Goal: Transaction & Acquisition: Purchase product/service

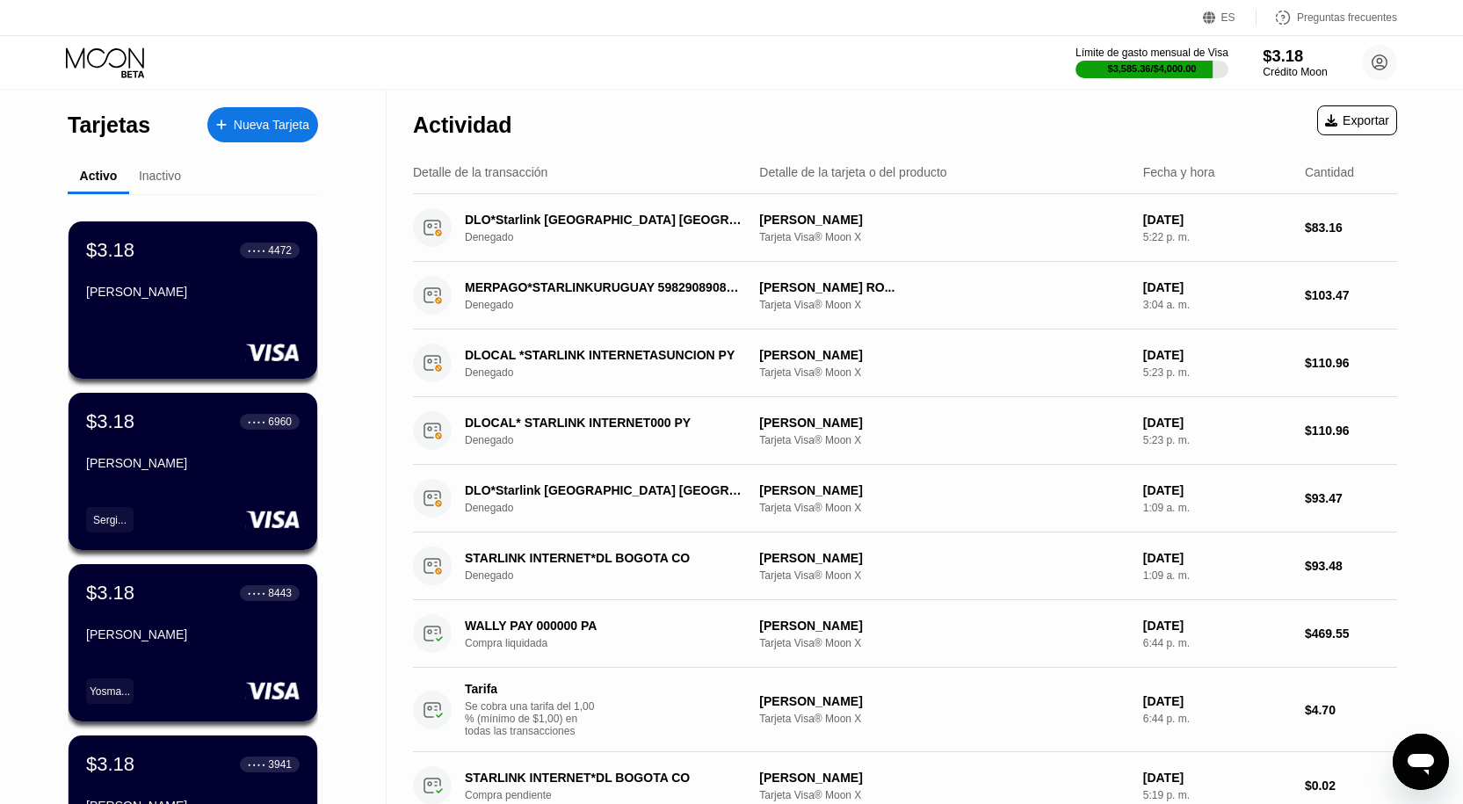
click at [1267, 61] on font "$3.18" at bounding box center [1283, 56] width 40 height 18
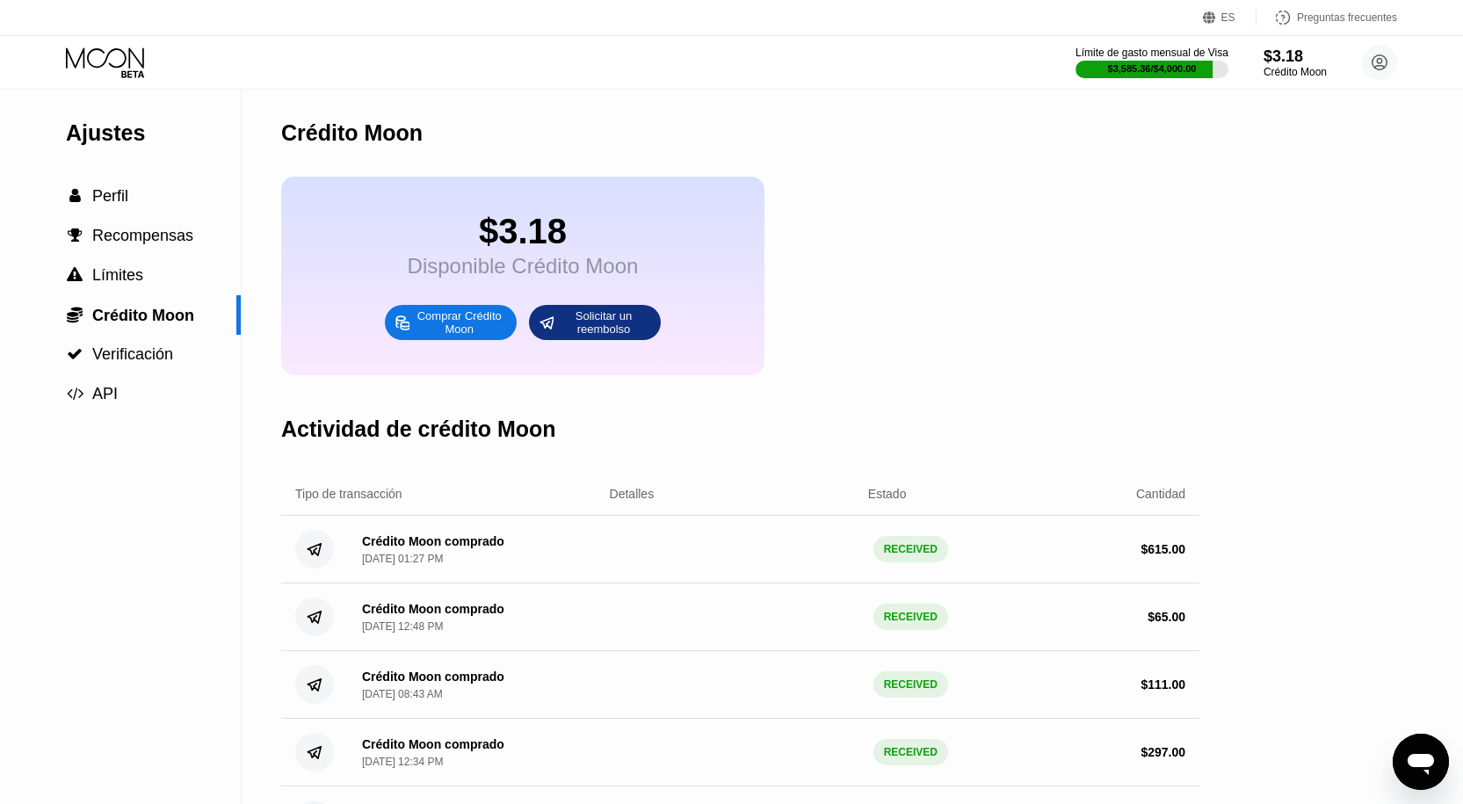
click at [484, 335] on font "Comprar Crédito Moon" at bounding box center [461, 322] width 88 height 26
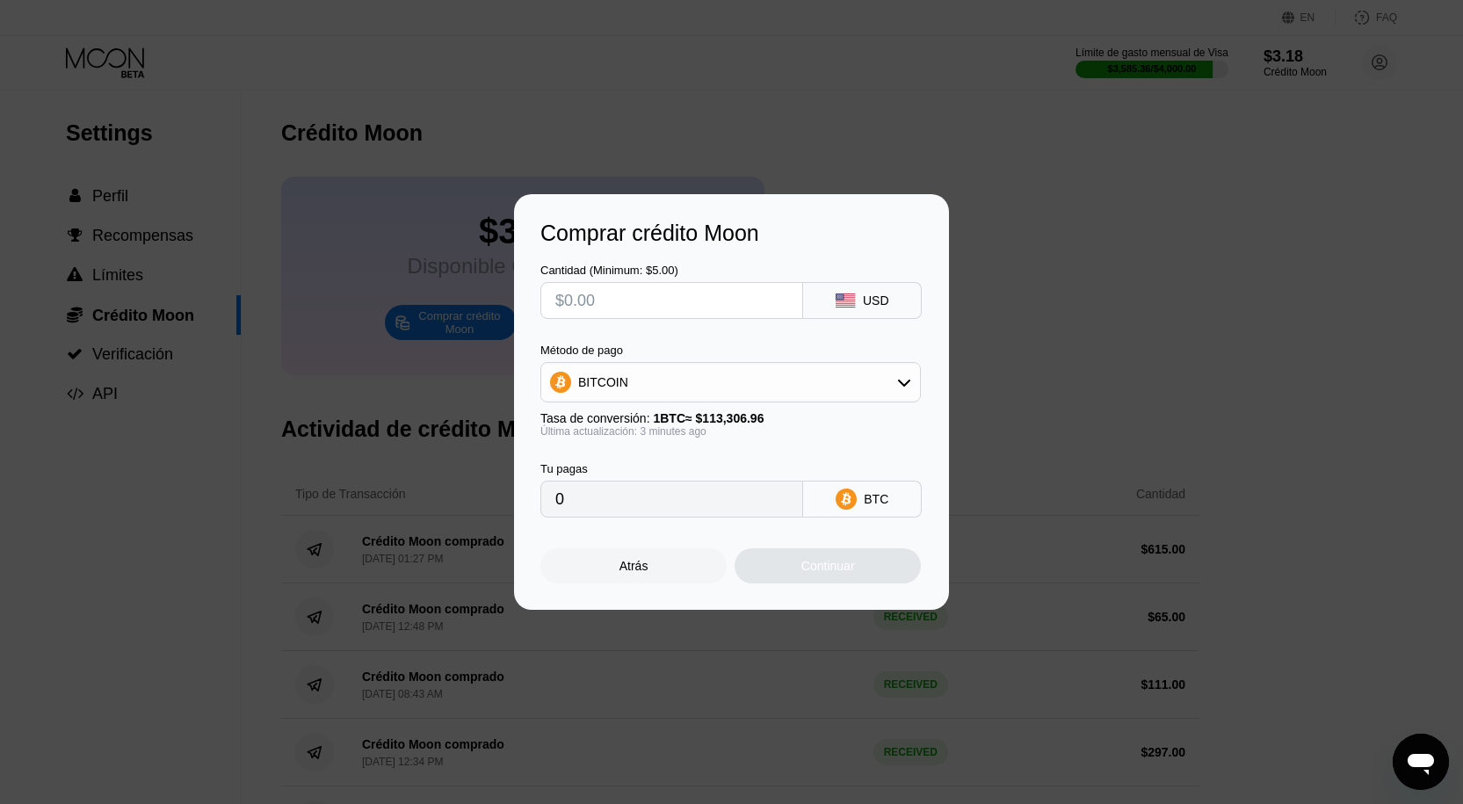
click at [650, 571] on div "Atrás" at bounding box center [633, 565] width 186 height 35
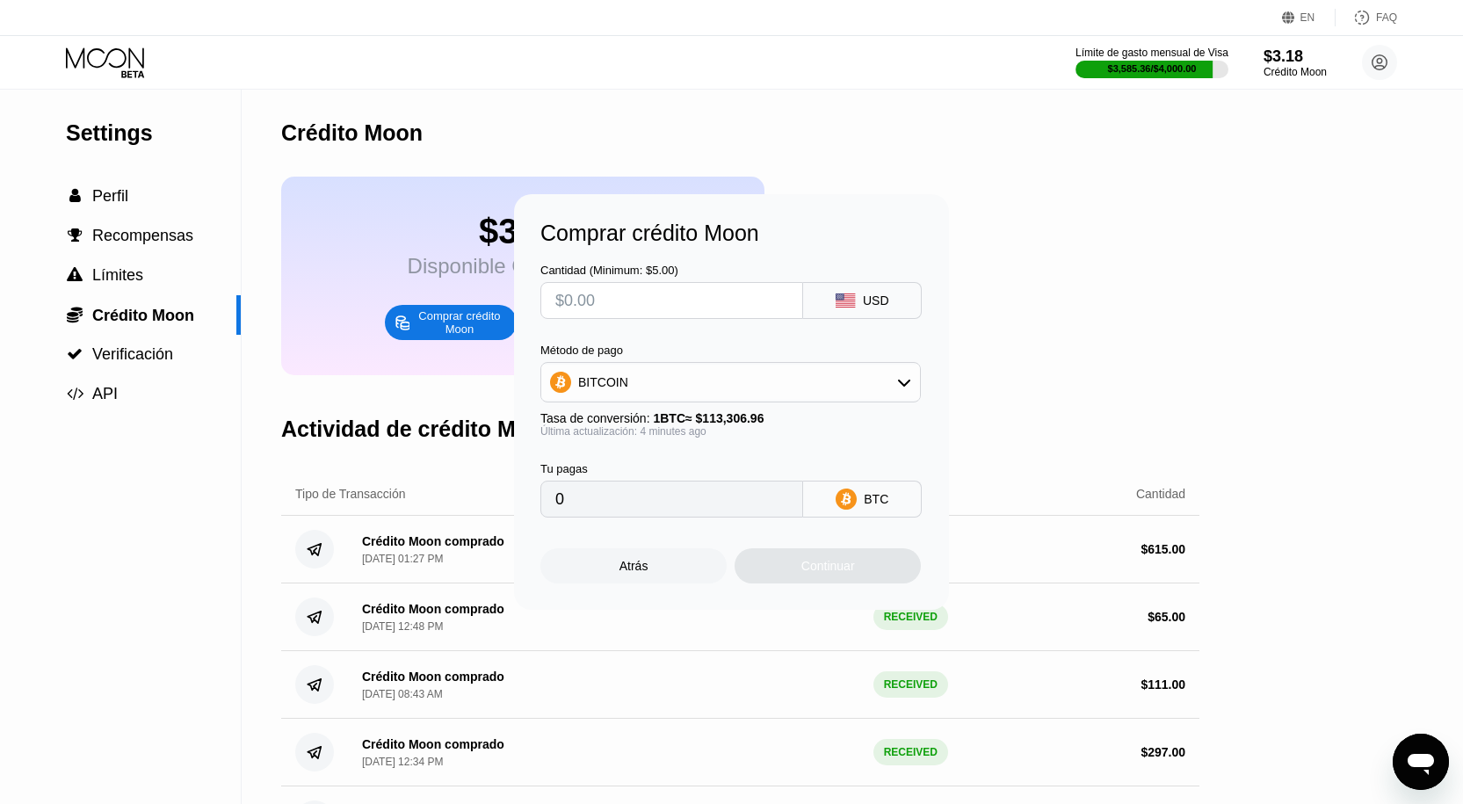
click at [650, 571] on div "Atrás" at bounding box center [633, 565] width 186 height 35
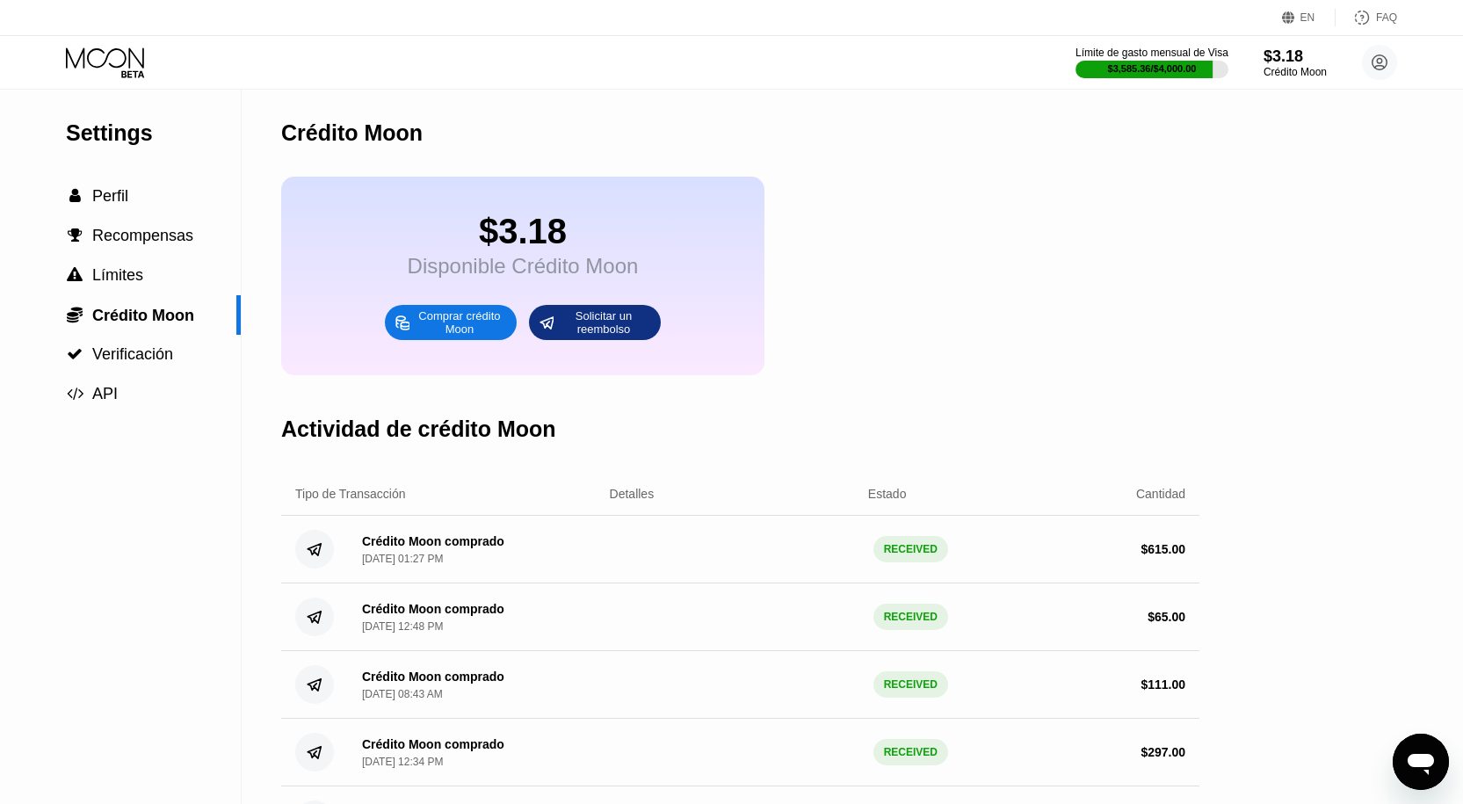
click at [453, 322] on div "$3.18 Disponible Crédito Moon Comprar crédito Moon Solicitar un reembolso" at bounding box center [522, 276] width 483 height 199
click at [453, 333] on div "Comprar crédito Moon" at bounding box center [459, 322] width 97 height 28
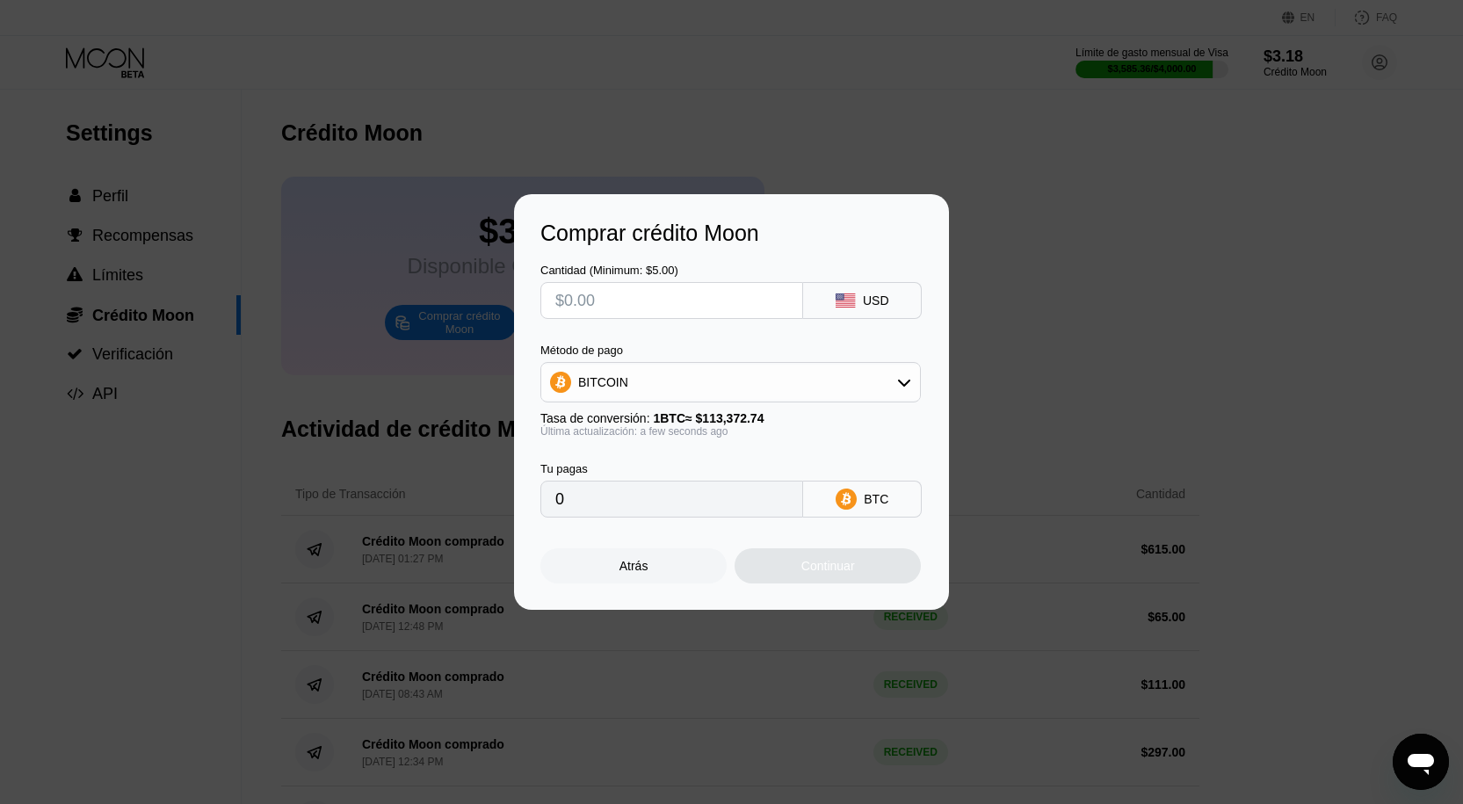
click at [640, 310] on input "text" at bounding box center [671, 300] width 233 height 35
click at [765, 389] on div "BITCOIN" at bounding box center [730, 382] width 379 height 35
click at [703, 462] on div "USDT on TRON" at bounding box center [740, 469] width 331 height 14
type input "0.00"
click at [620, 316] on input "text" at bounding box center [671, 300] width 233 height 35
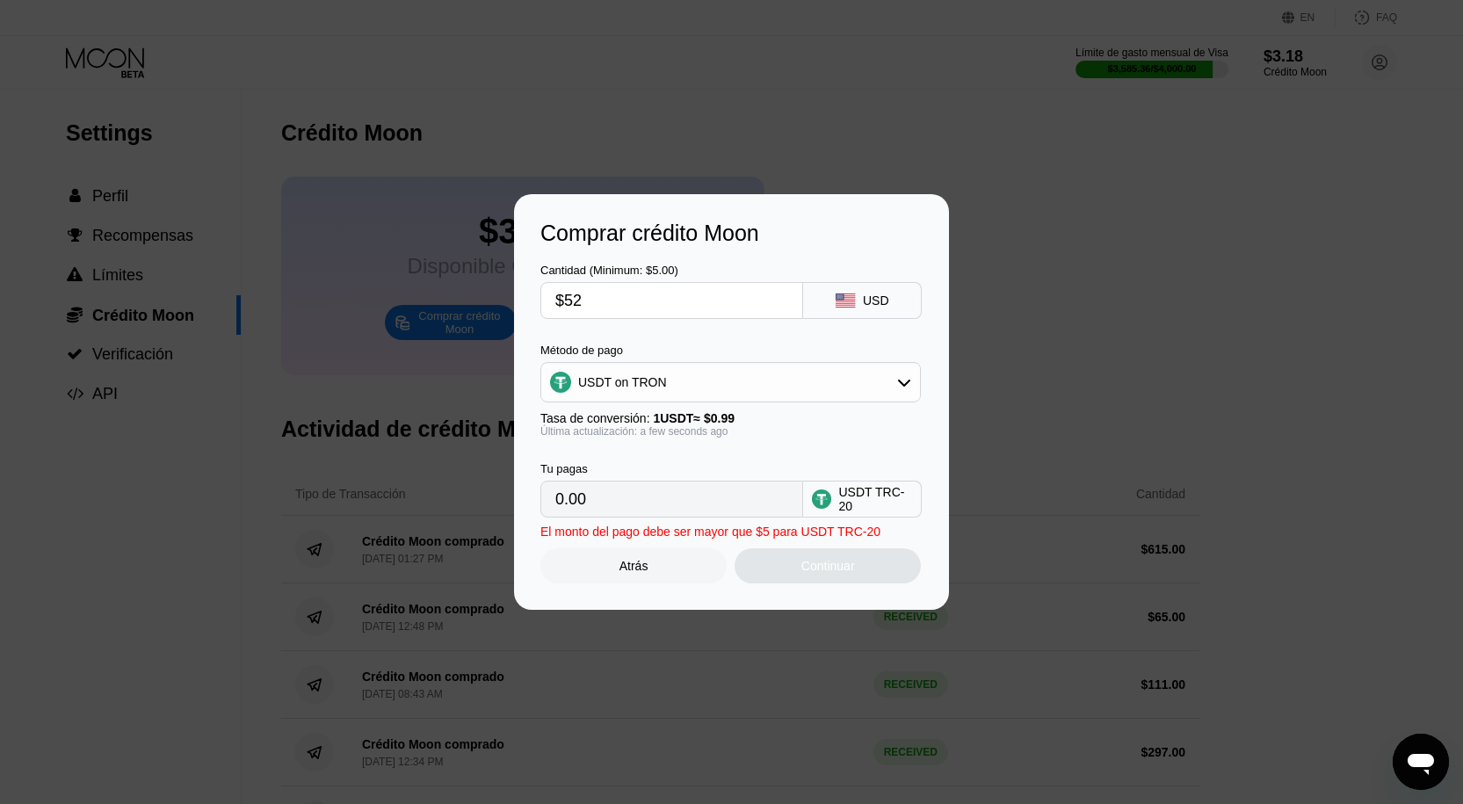
type input "$525"
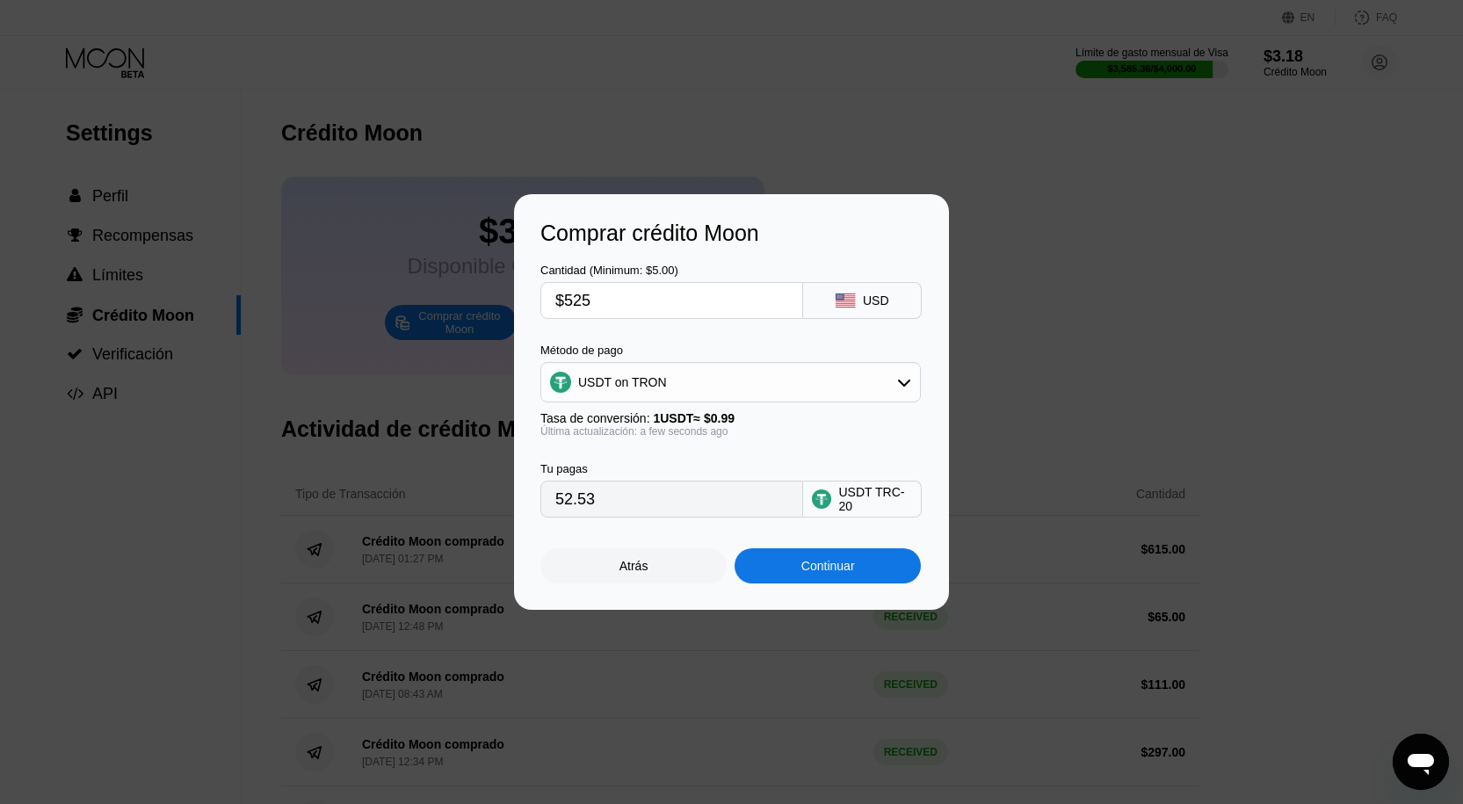
type input "530.30"
type input "$52"
type input "52.53"
type input "$5"
type input "5.05"
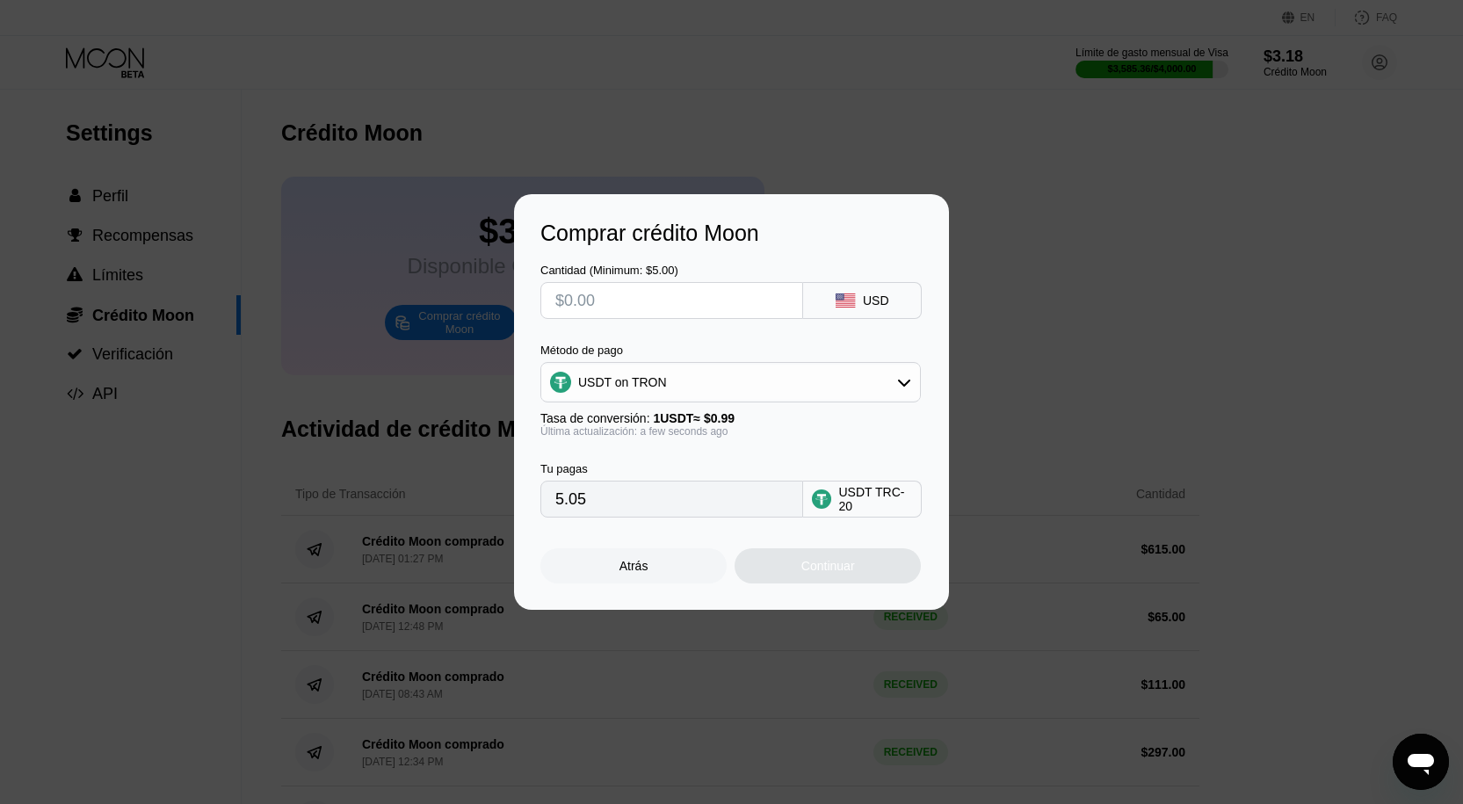
type input "0.00"
type input "$4"
type input "4.04"
type input "$400"
type input "404.04"
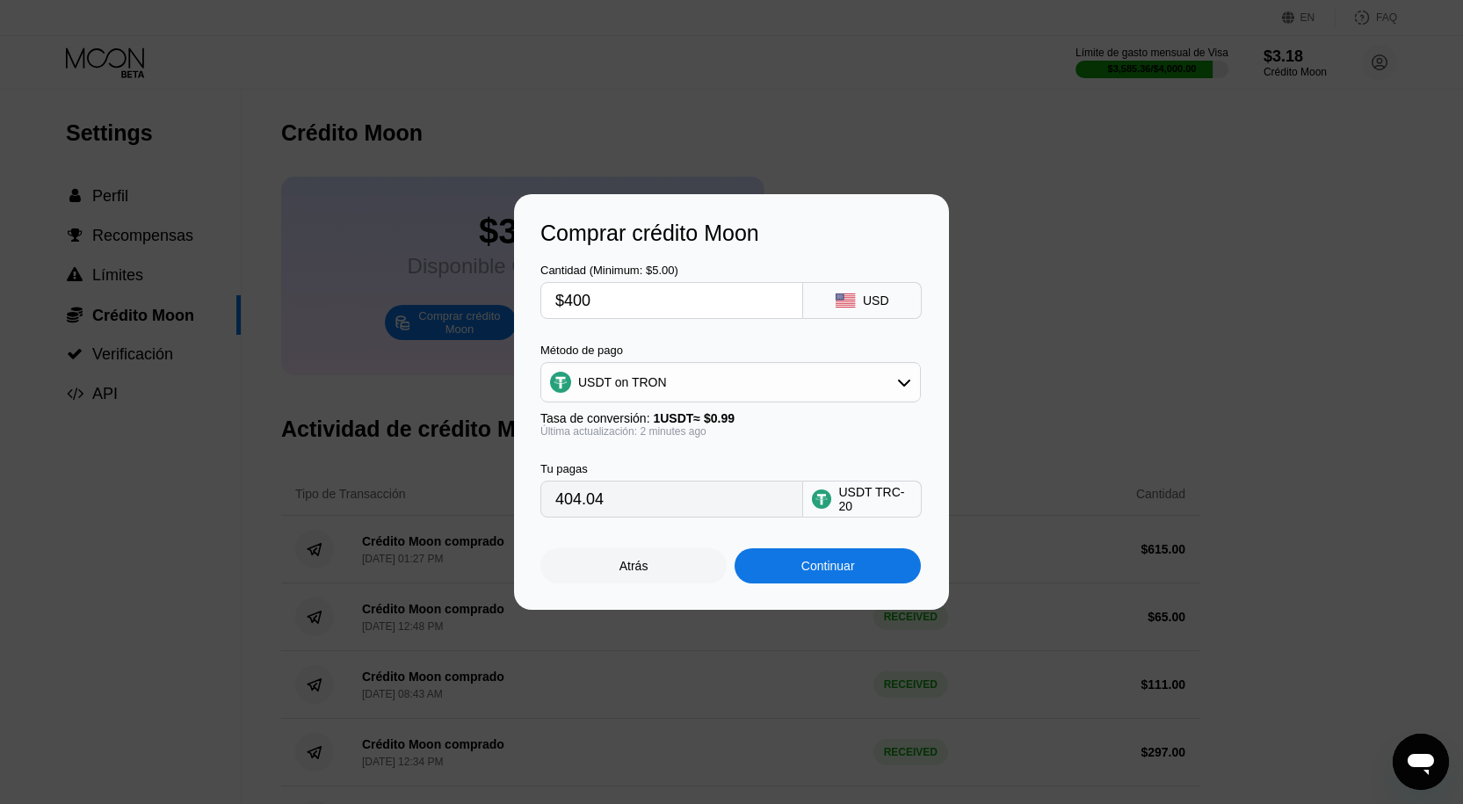
type input "$400"
click at [821, 583] on div "Continuar" at bounding box center [828, 565] width 186 height 35
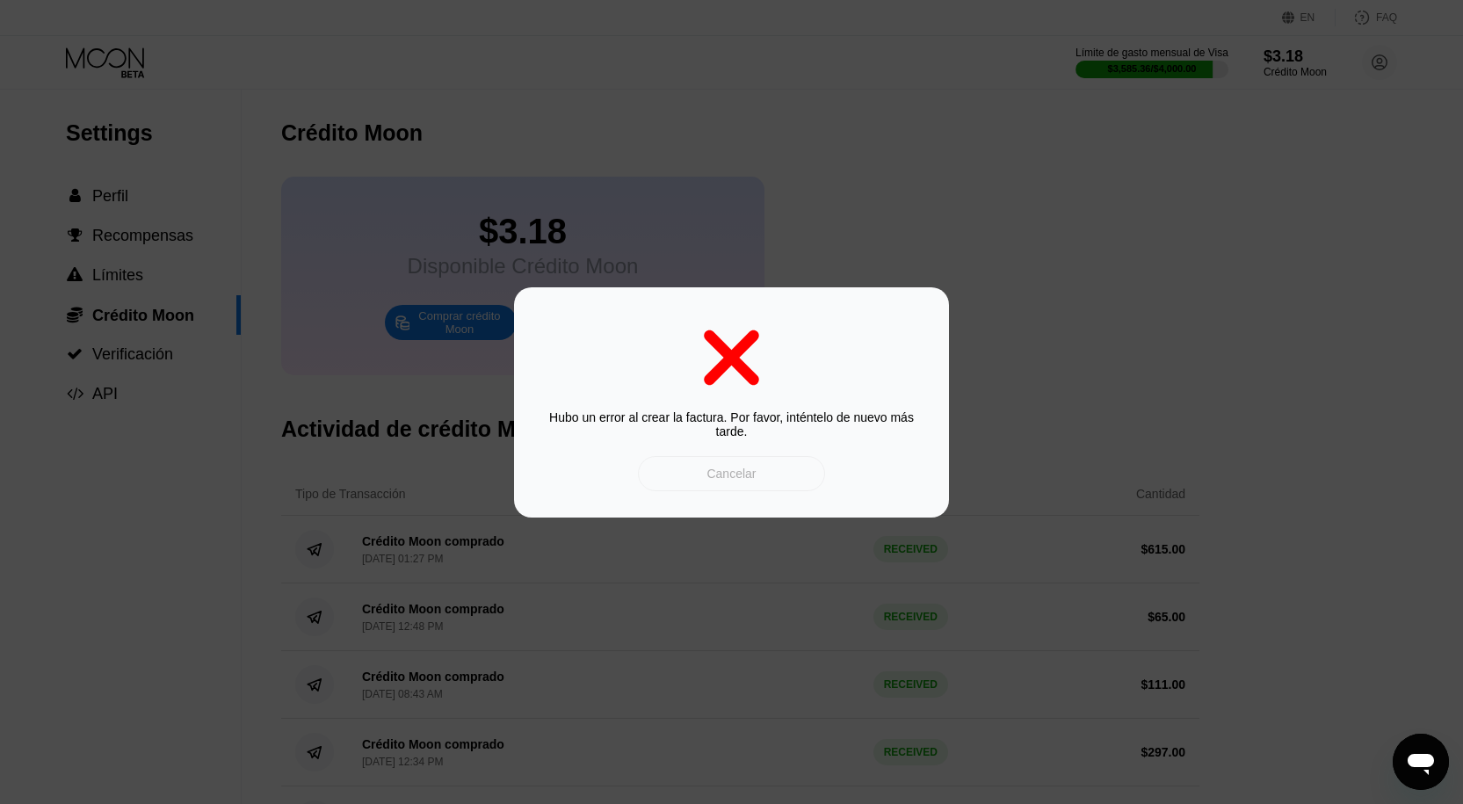
click at [749, 481] on div "Cancelar" at bounding box center [730, 474] width 49 height 16
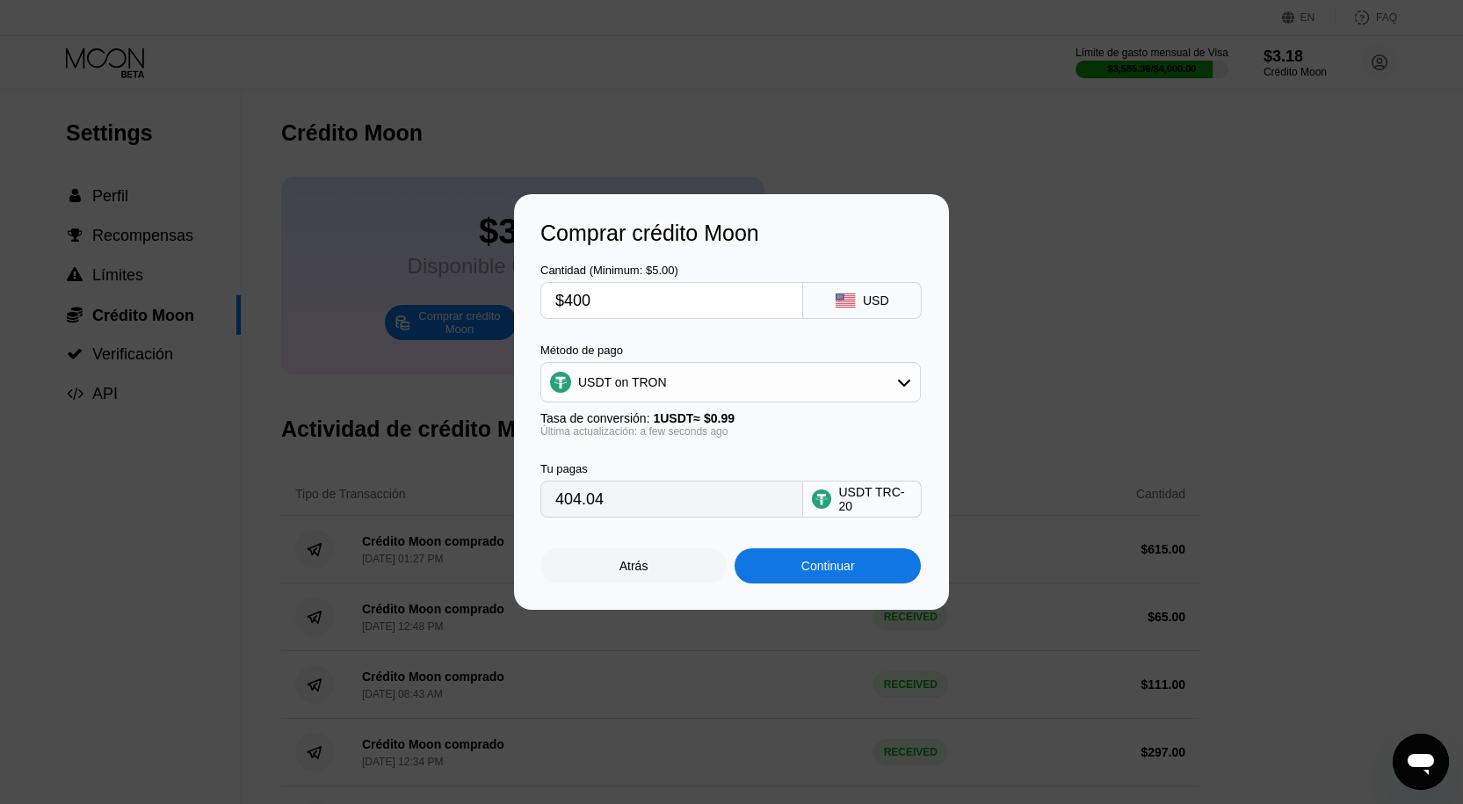
click at [900, 578] on div "Continuar" at bounding box center [828, 565] width 186 height 35
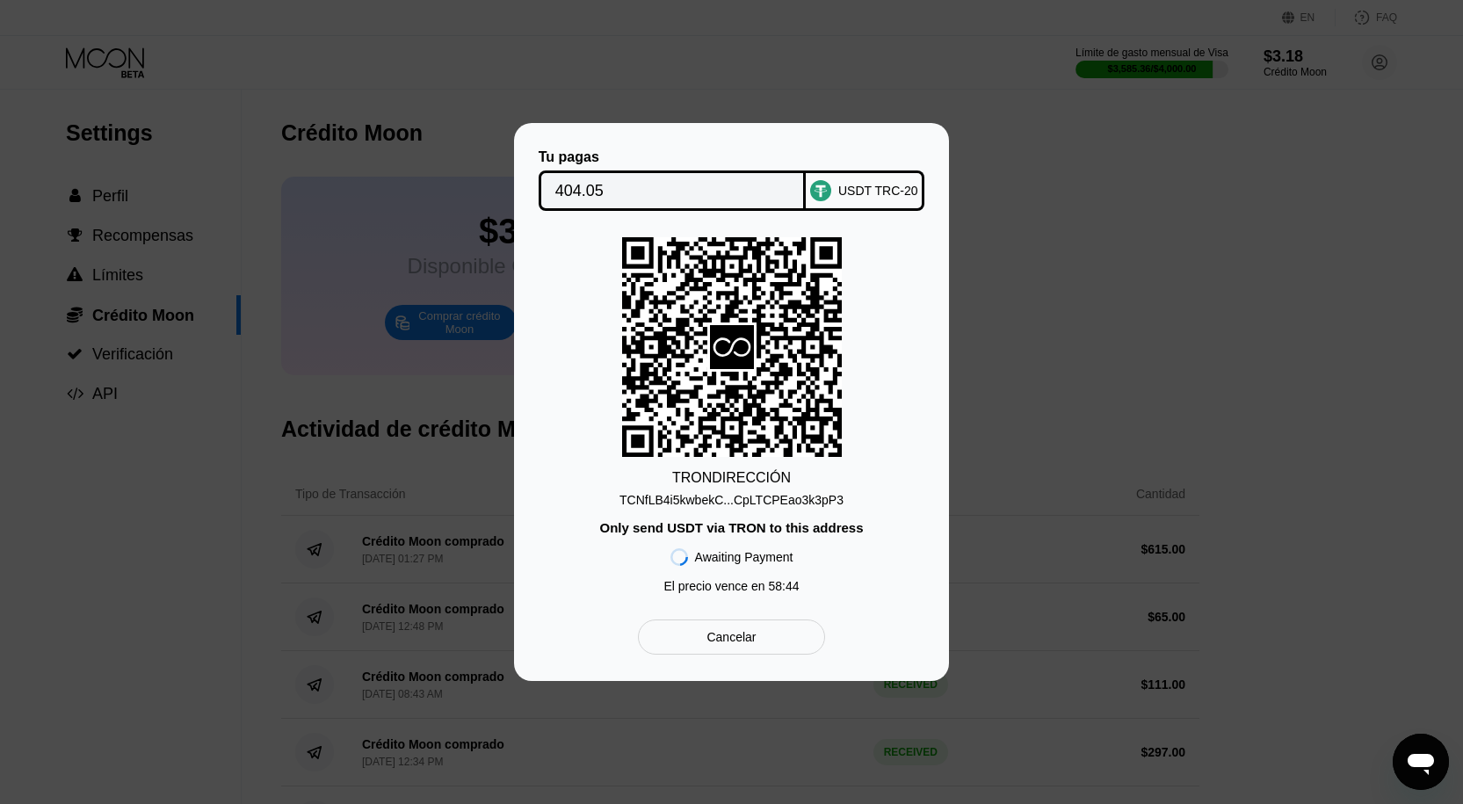
click at [741, 509] on div "TRON DIRECCIÓN TCNfLB4i5kwbekC...CpLTCPEao3k3pP3 Only send USDT via TRON to thi…" at bounding box center [731, 419] width 382 height 365
click at [735, 496] on div "TCNfLB4i5kwbekC...CpLTCPEao3k3pP3" at bounding box center [731, 500] width 224 height 14
click at [780, 641] on div "Cancelar" at bounding box center [731, 636] width 187 height 35
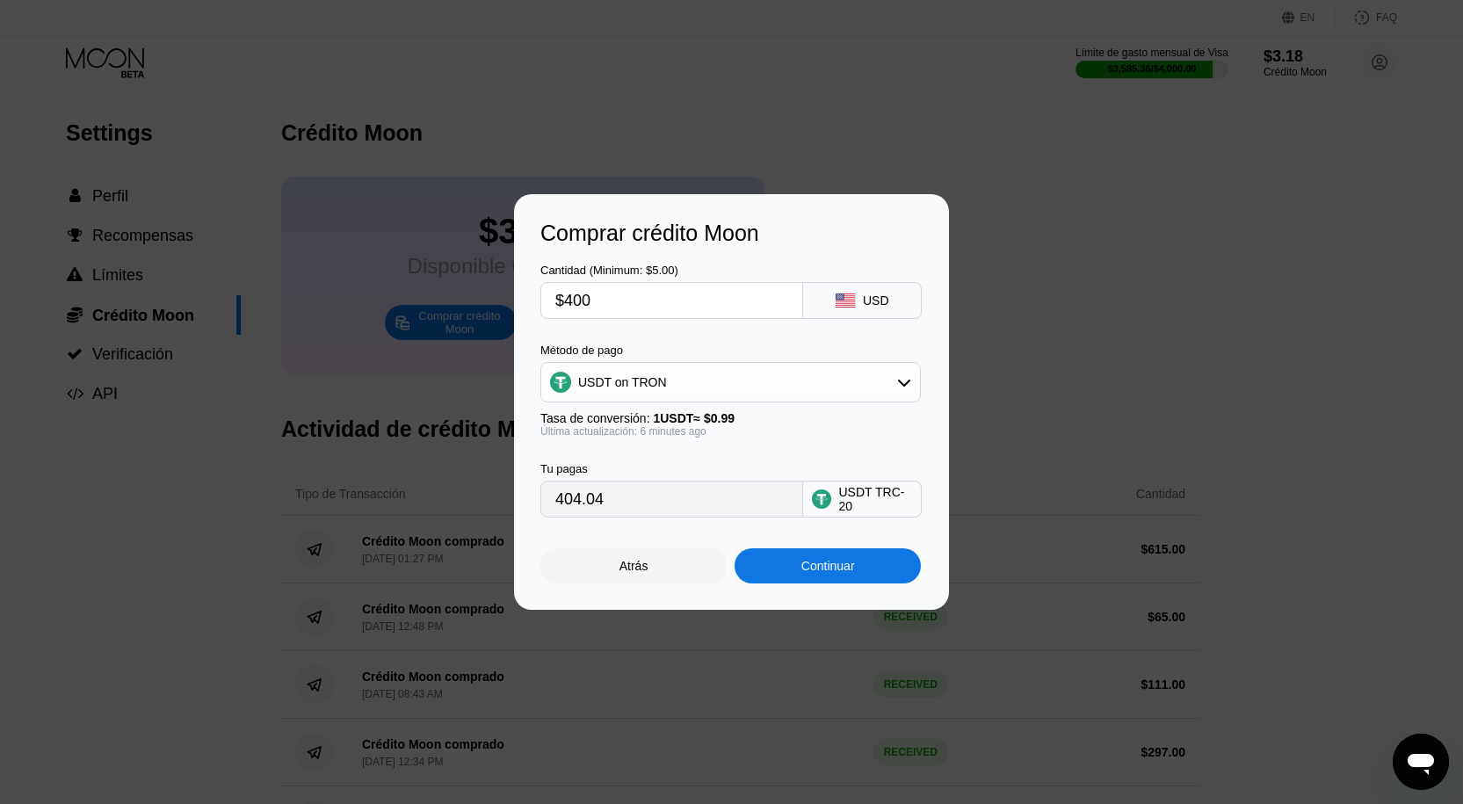
click at [810, 582] on div "Continuar" at bounding box center [828, 565] width 186 height 35
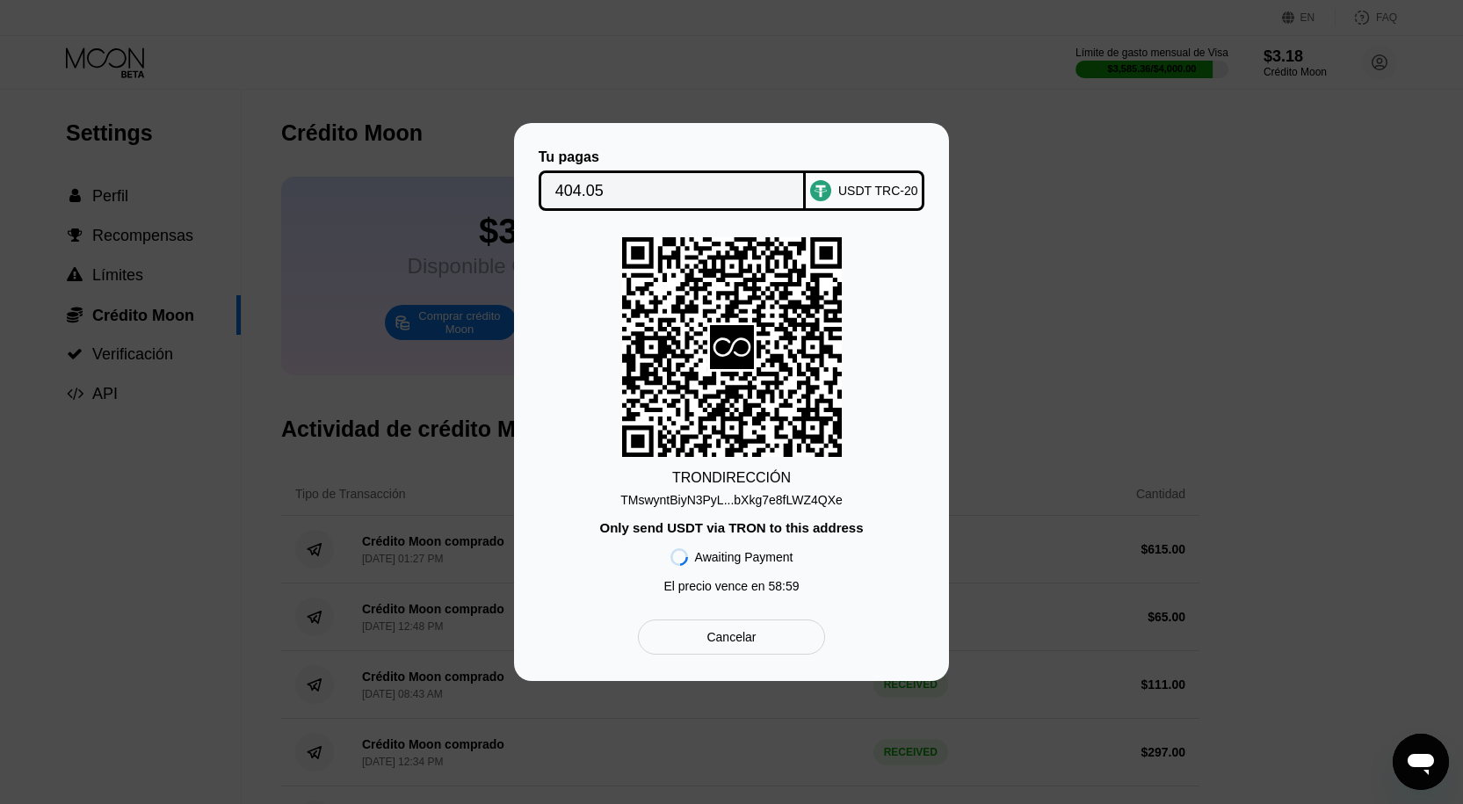
click at [802, 505] on div "TMswyntBiyN3PyL...bXkg7e8fLWZ4QXe" at bounding box center [731, 500] width 222 height 14
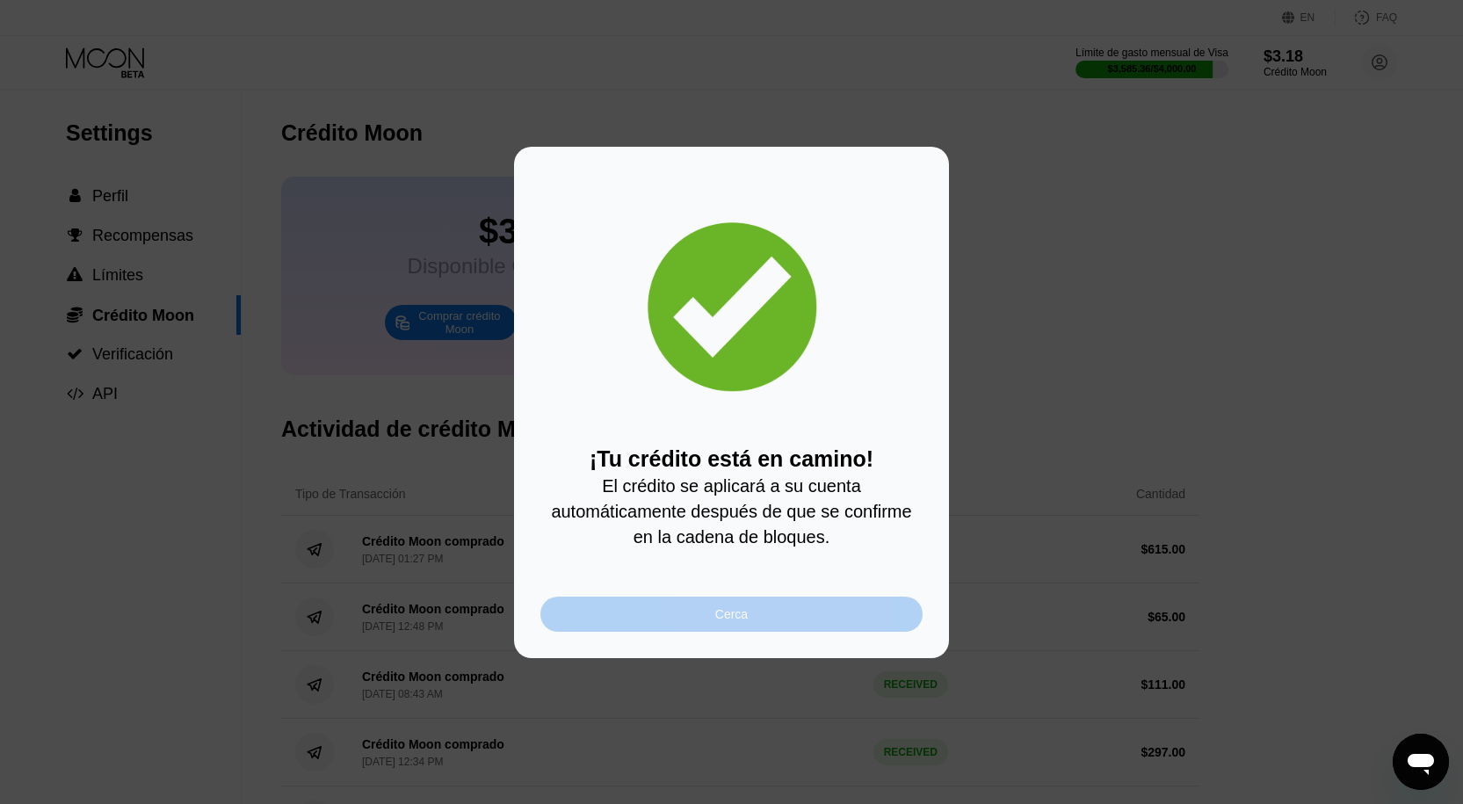
click at [685, 616] on div "Cerca" at bounding box center [731, 614] width 382 height 35
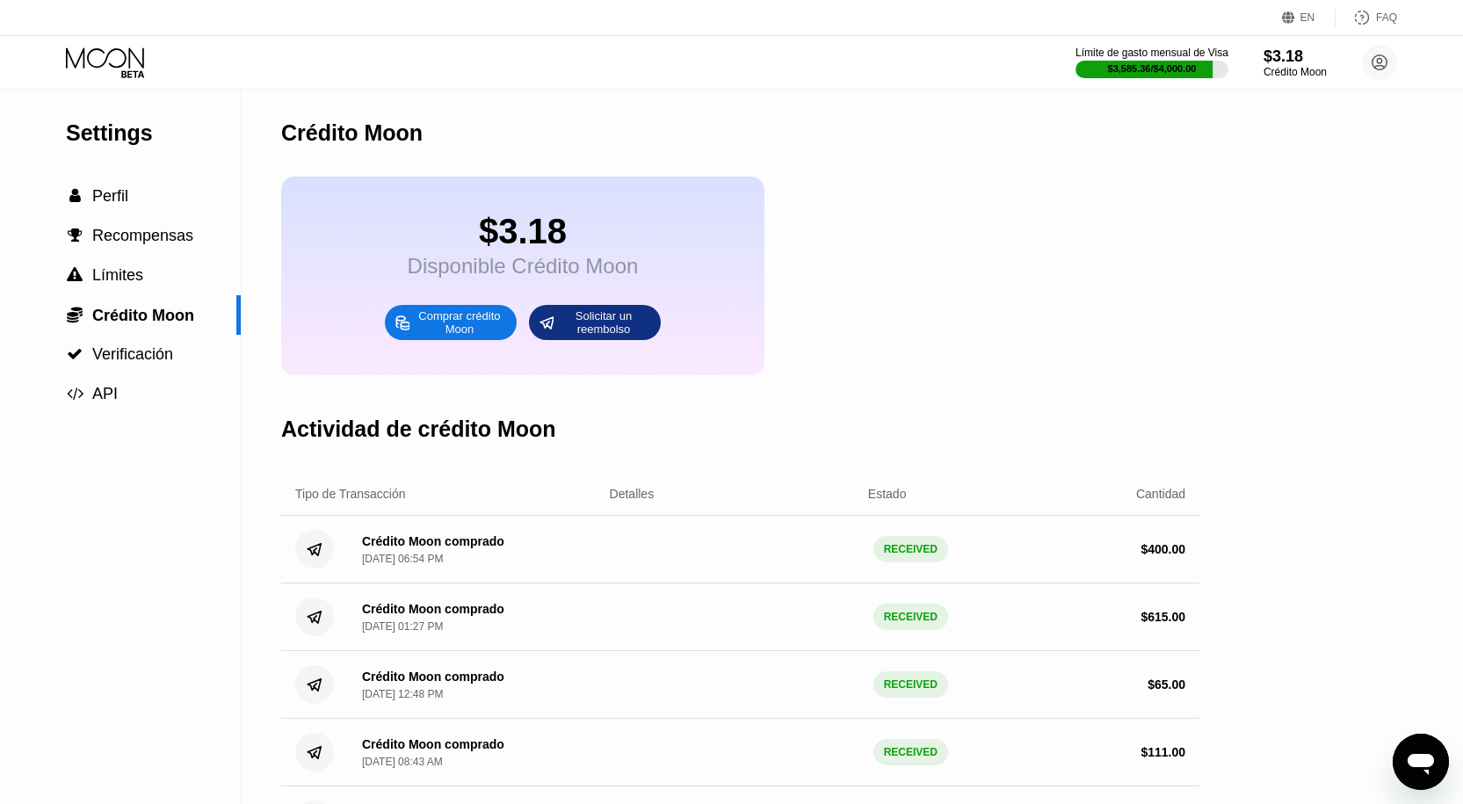
click at [85, 60] on icon at bounding box center [107, 62] width 82 height 31
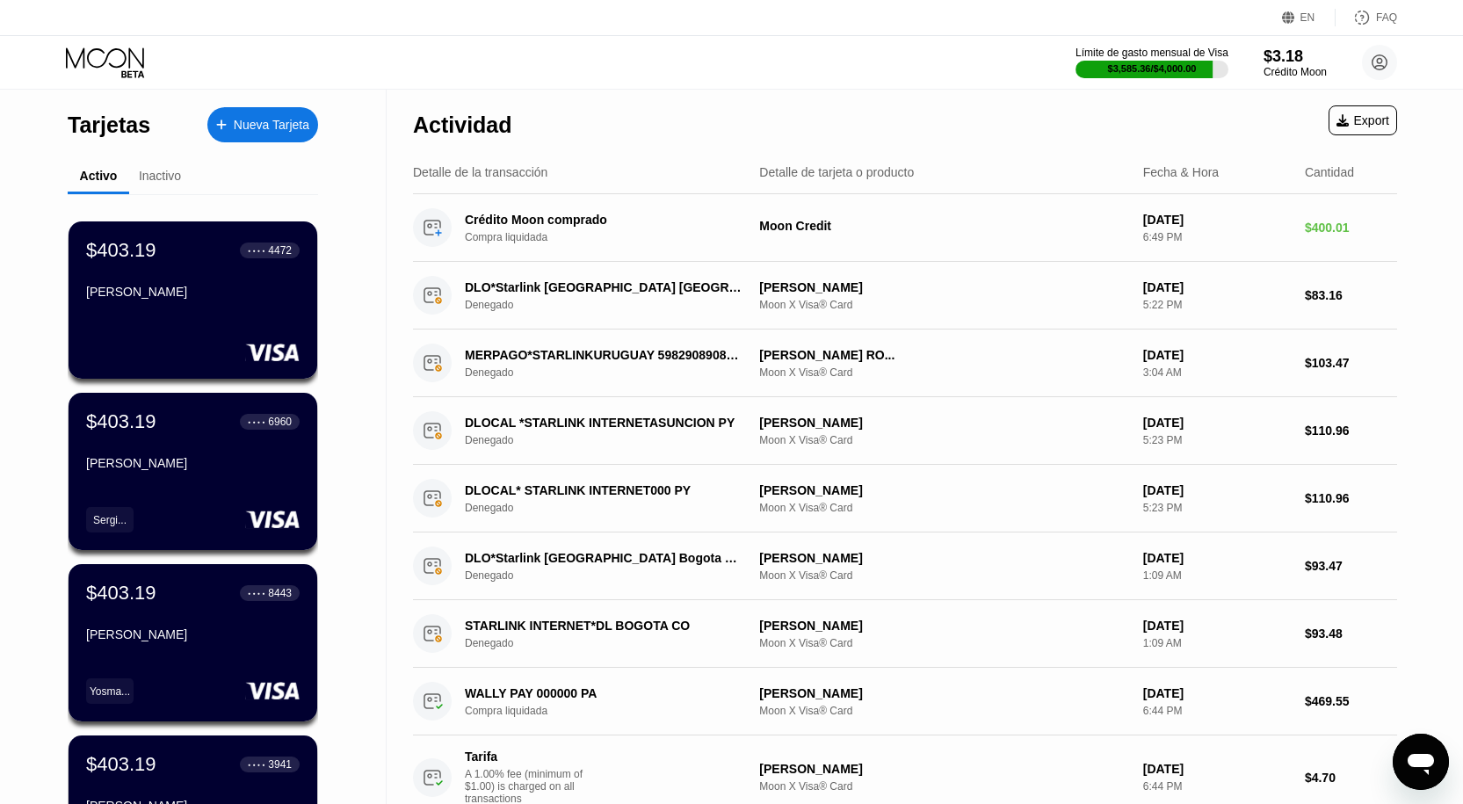
click at [805, 105] on div "Actividad Export" at bounding box center [905, 121] width 984 height 62
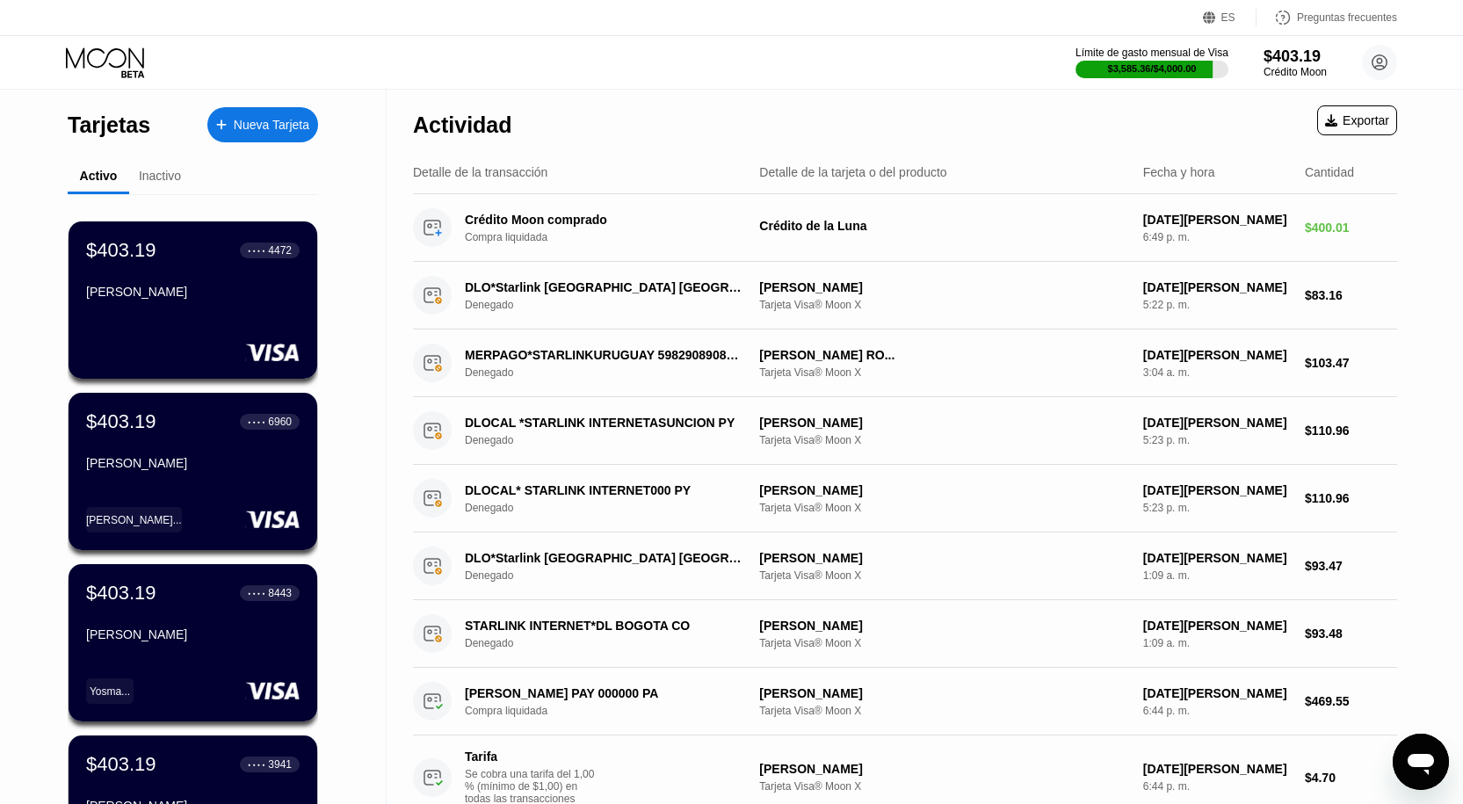
click at [289, 120] on font "Nueva Tarjeta" at bounding box center [272, 125] width 76 height 14
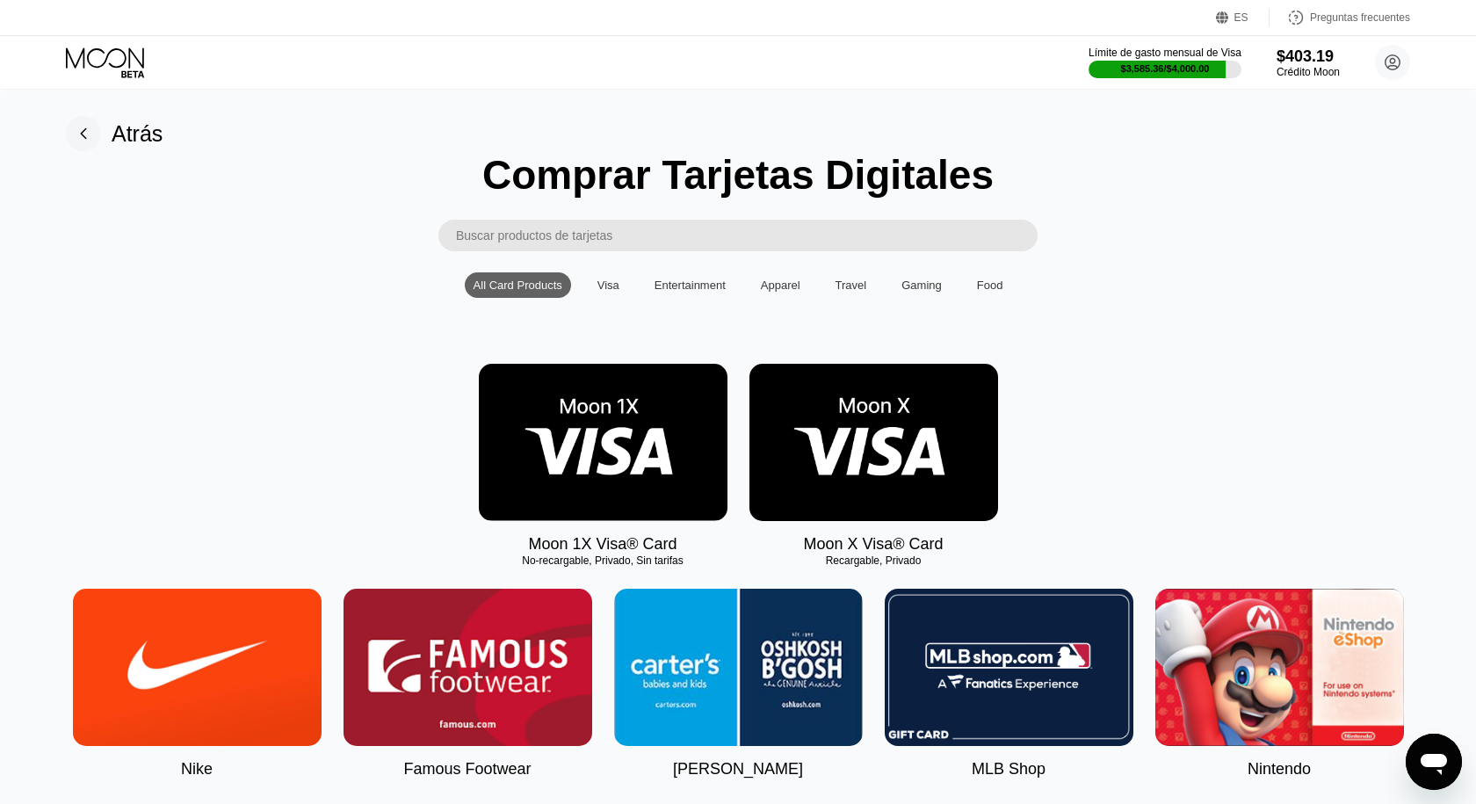
click at [859, 487] on img at bounding box center [873, 442] width 249 height 157
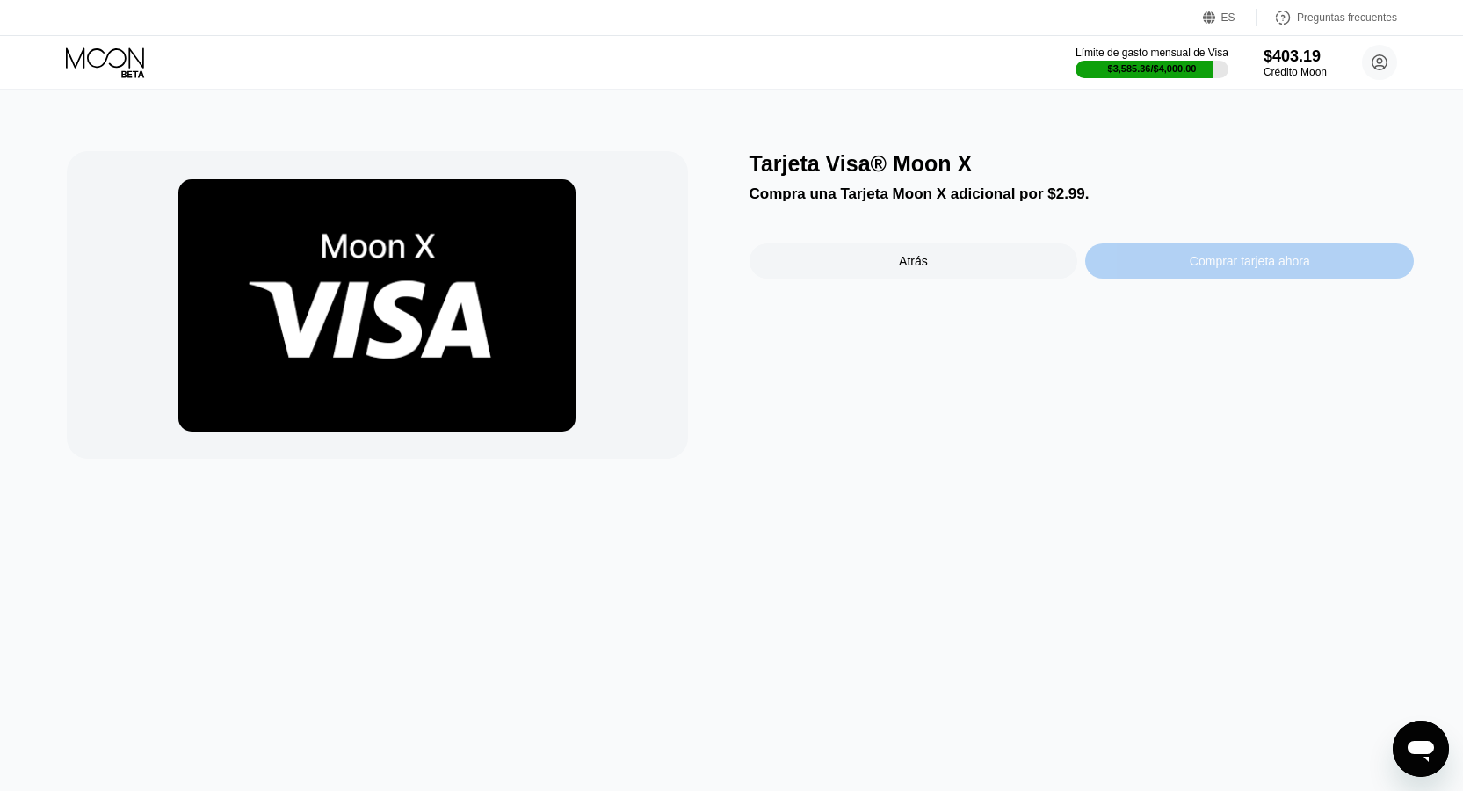
click at [1265, 268] on font "Comprar tarjeta ahora" at bounding box center [1250, 261] width 120 height 14
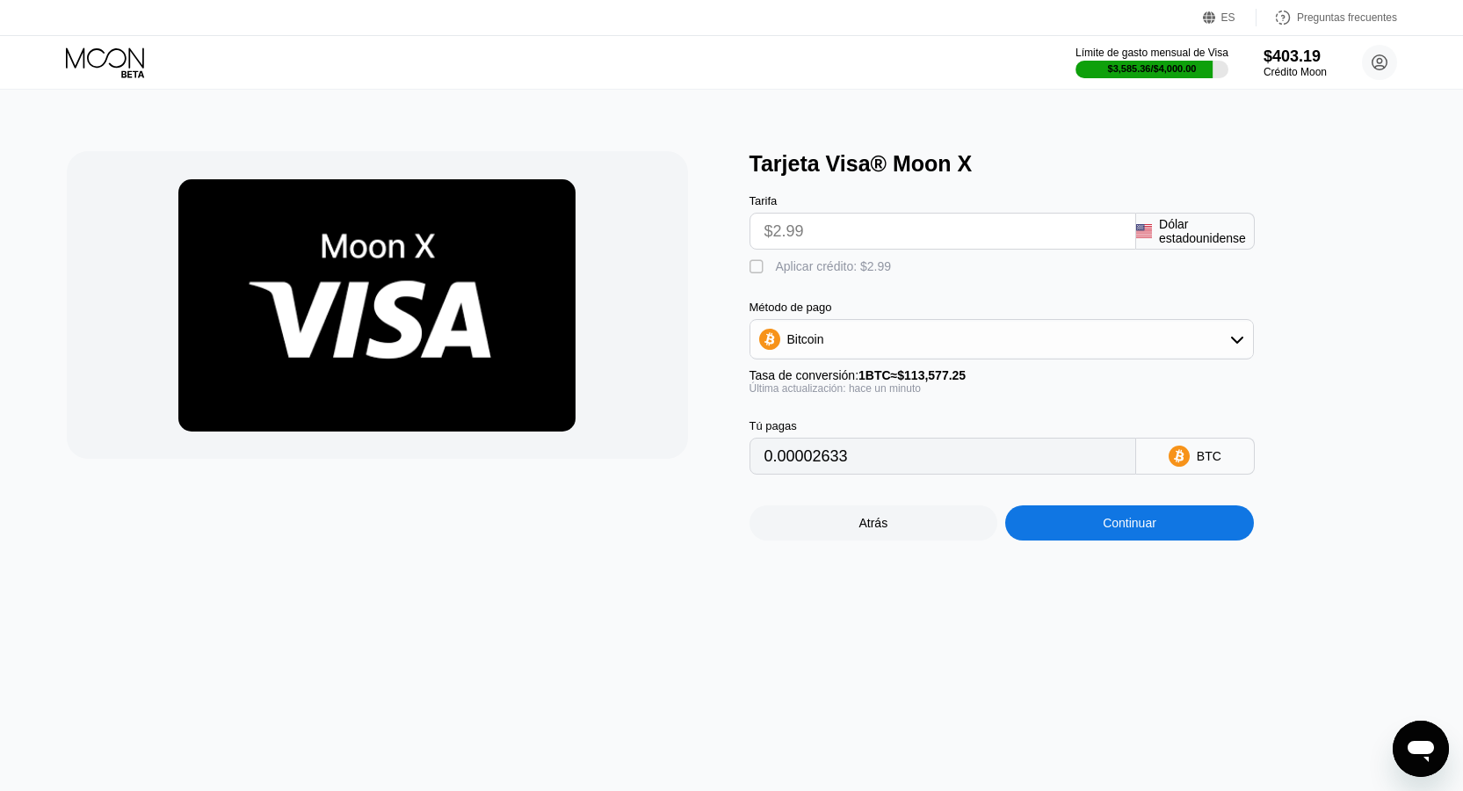
click at [764, 271] on div "" at bounding box center [758, 267] width 18 height 18
type input "0"
click at [1069, 562] on div "Tarjeta Visa® Moon X Tarifa $2.99 Dólar estadounidense  Aplicar crédito: $2.99…" at bounding box center [732, 440] width 1476 height 701
click at [1068, 540] on div "Continuar" at bounding box center [1129, 522] width 249 height 35
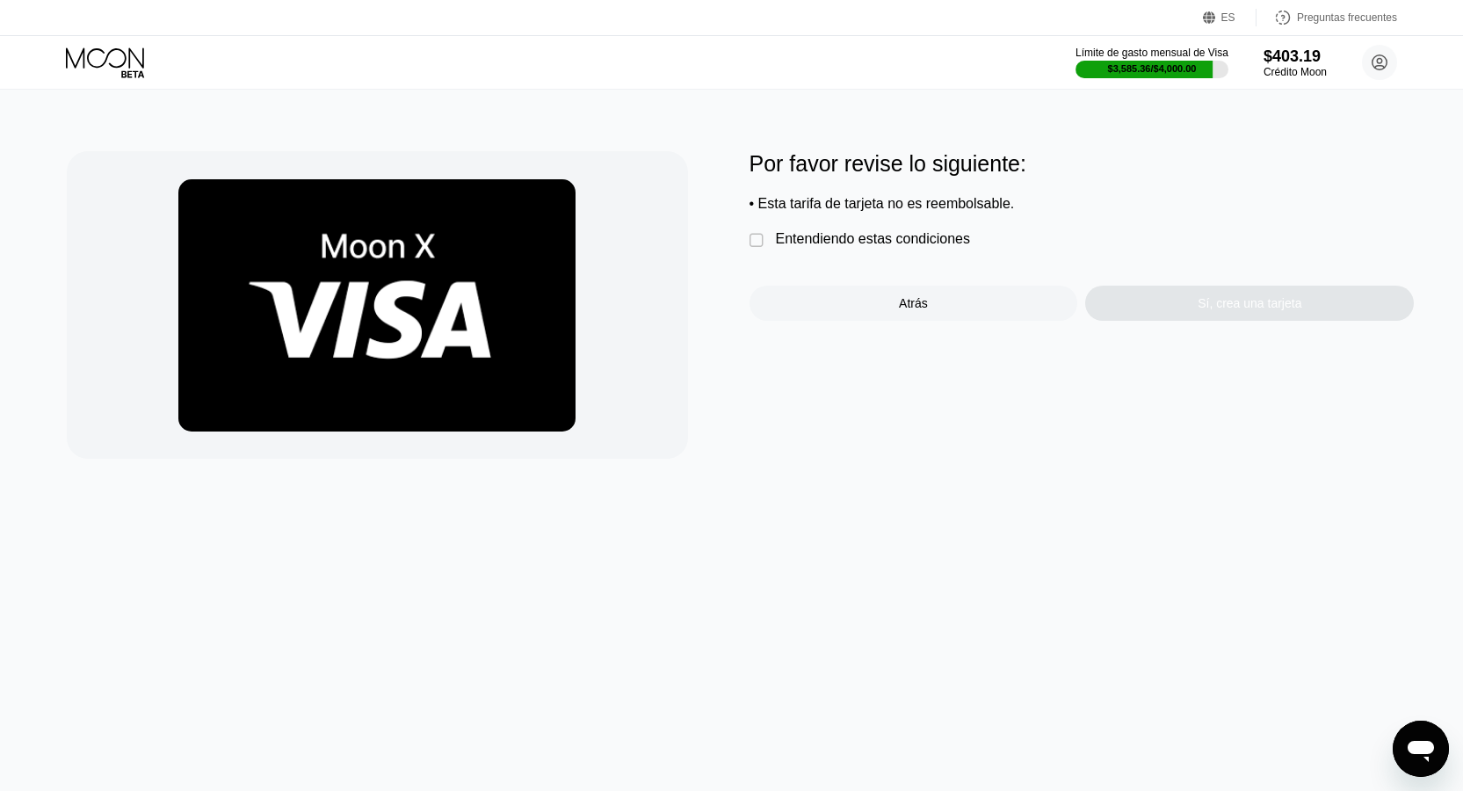
click at [894, 266] on div "Por favor revise lo siguiente: • Esta tarifa de tarjeta no es reembolsable.  E…" at bounding box center [1081, 236] width 665 height 170
click at [894, 250] on div " Entendiendo estas condiciones" at bounding box center [864, 240] width 230 height 18
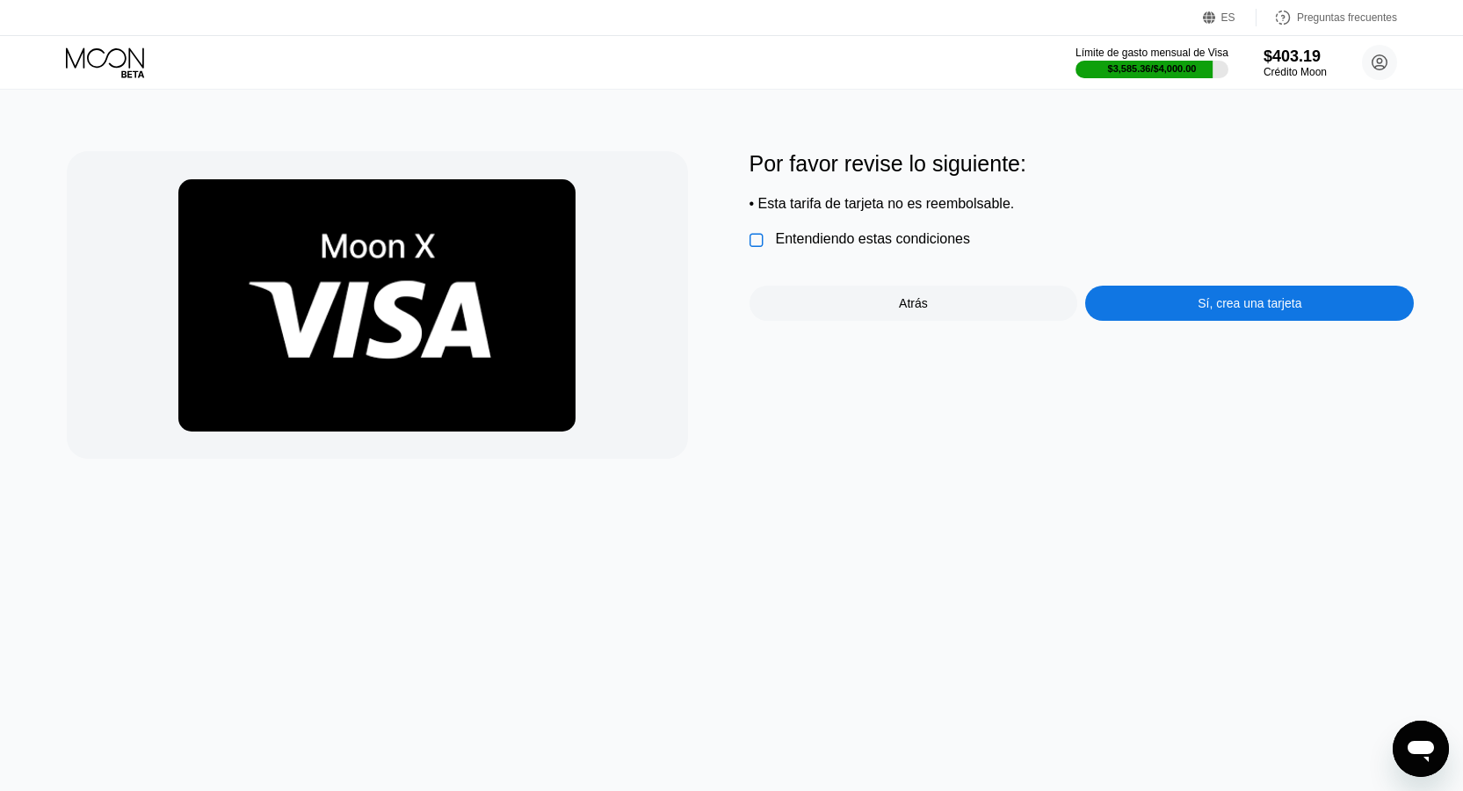
click at [1171, 297] on div "Sí, crea una tarjeta" at bounding box center [1249, 303] width 329 height 35
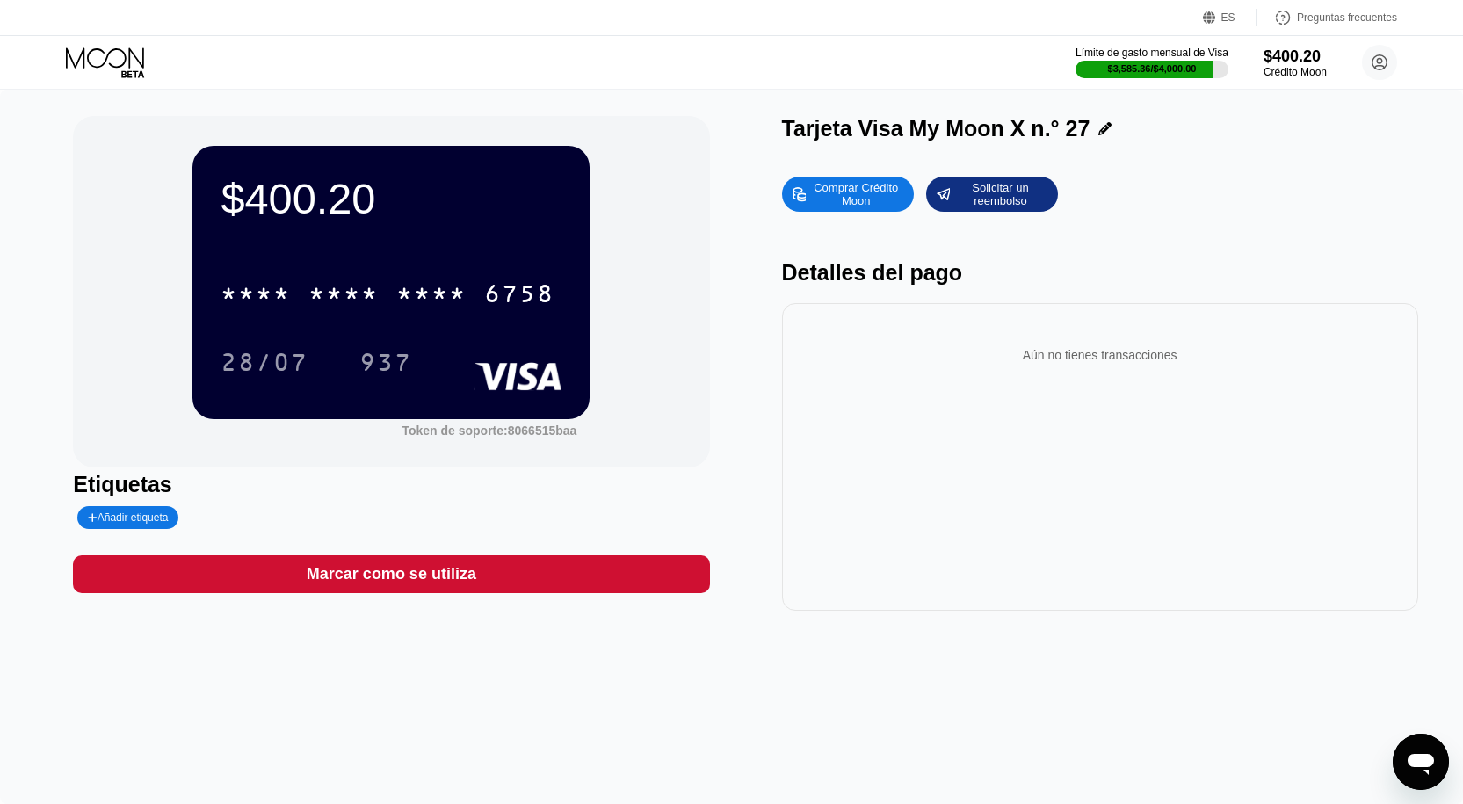
click at [1098, 131] on icon at bounding box center [1104, 128] width 13 height 13
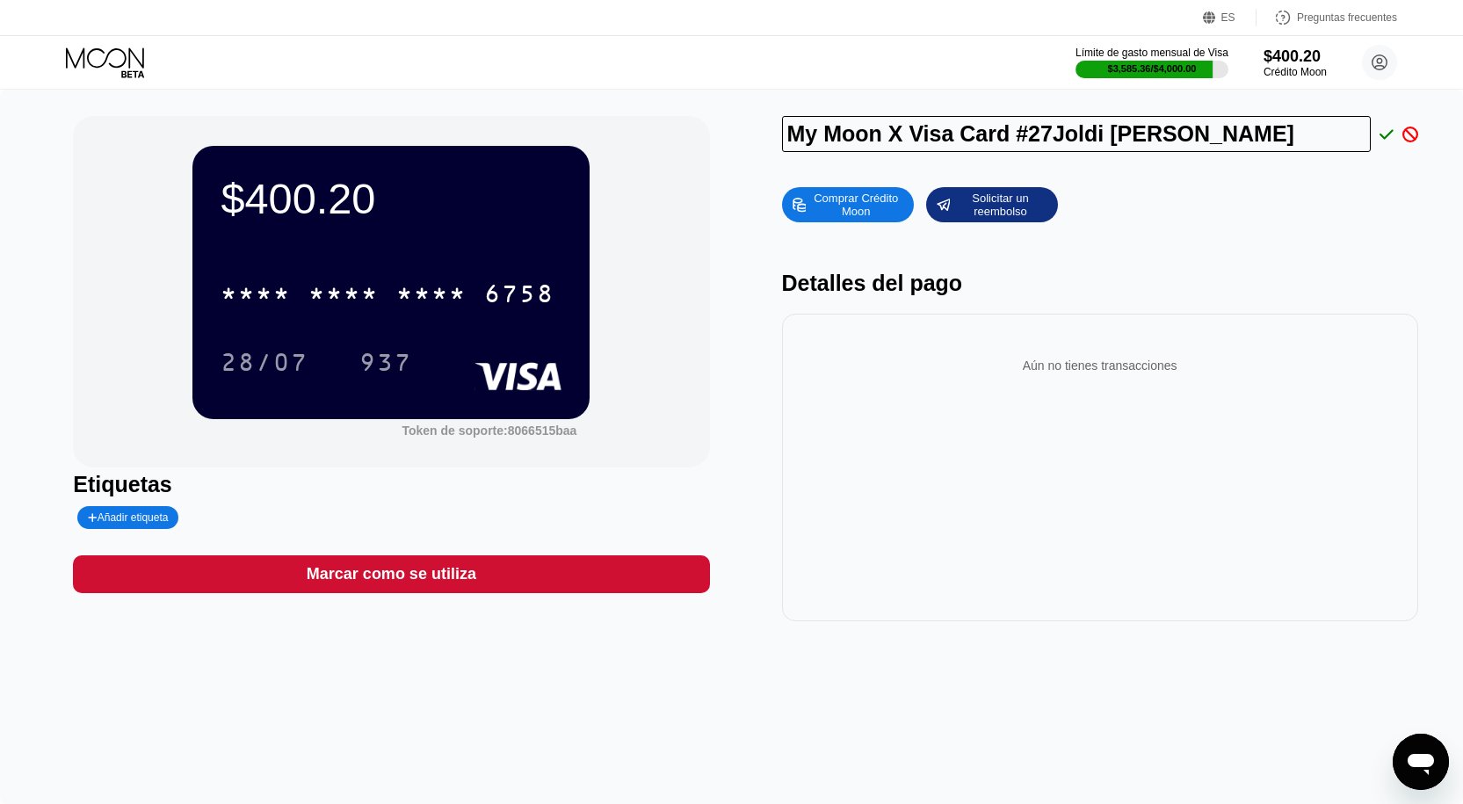
drag, startPoint x: 1046, startPoint y: 140, endPoint x: 809, endPoint y: 250, distance: 261.8
click at [809, 250] on div "My Moon X Visa Card #27Joldi Jose Salazar Rodriguez Comprar Crédito Moon Solici…" at bounding box center [1100, 368] width 636 height 505
type input "[PERSON_NAME]"
click at [1388, 141] on icon at bounding box center [1386, 135] width 14 height 16
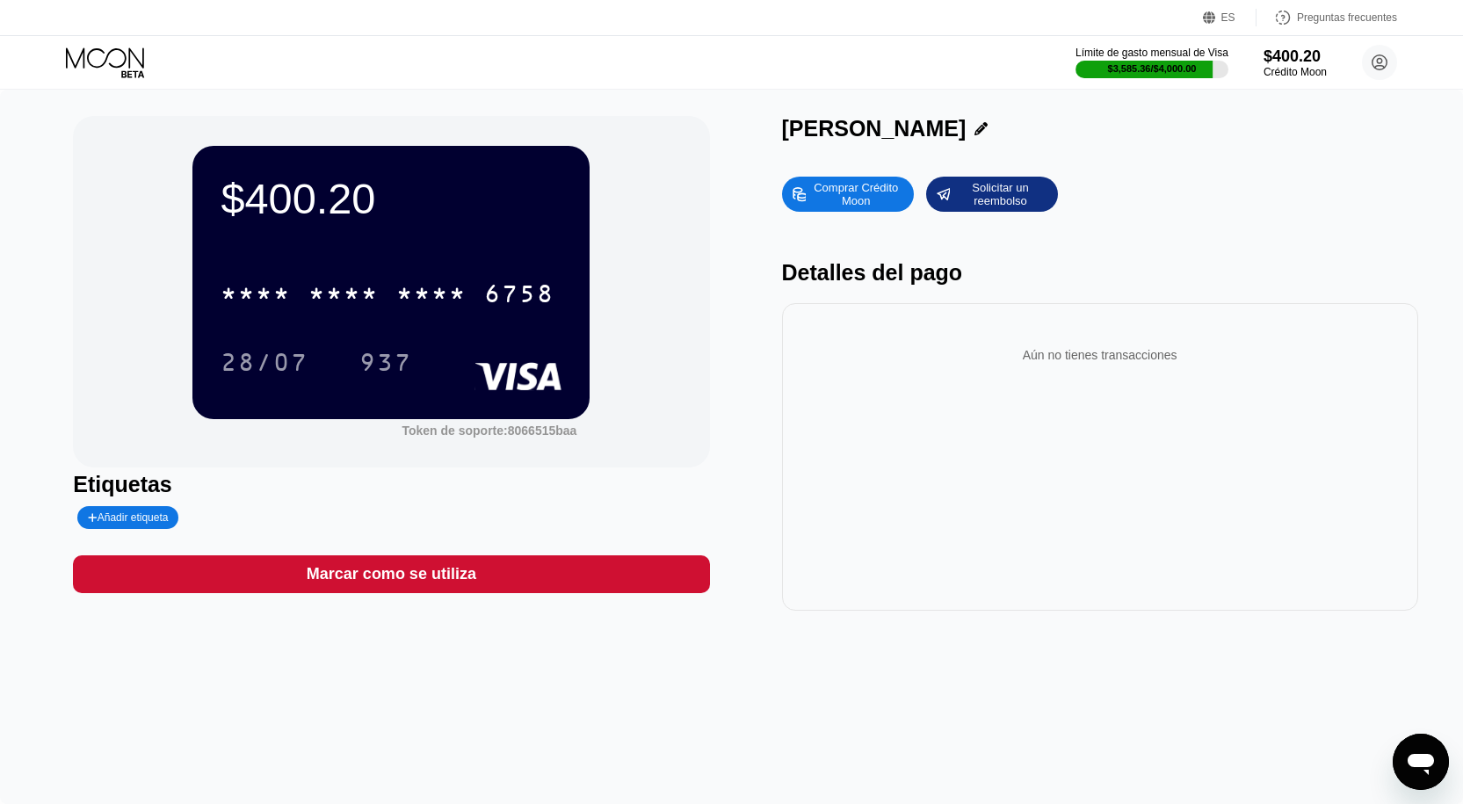
click at [147, 524] on font "Añadir etiqueta" at bounding box center [133, 517] width 71 height 12
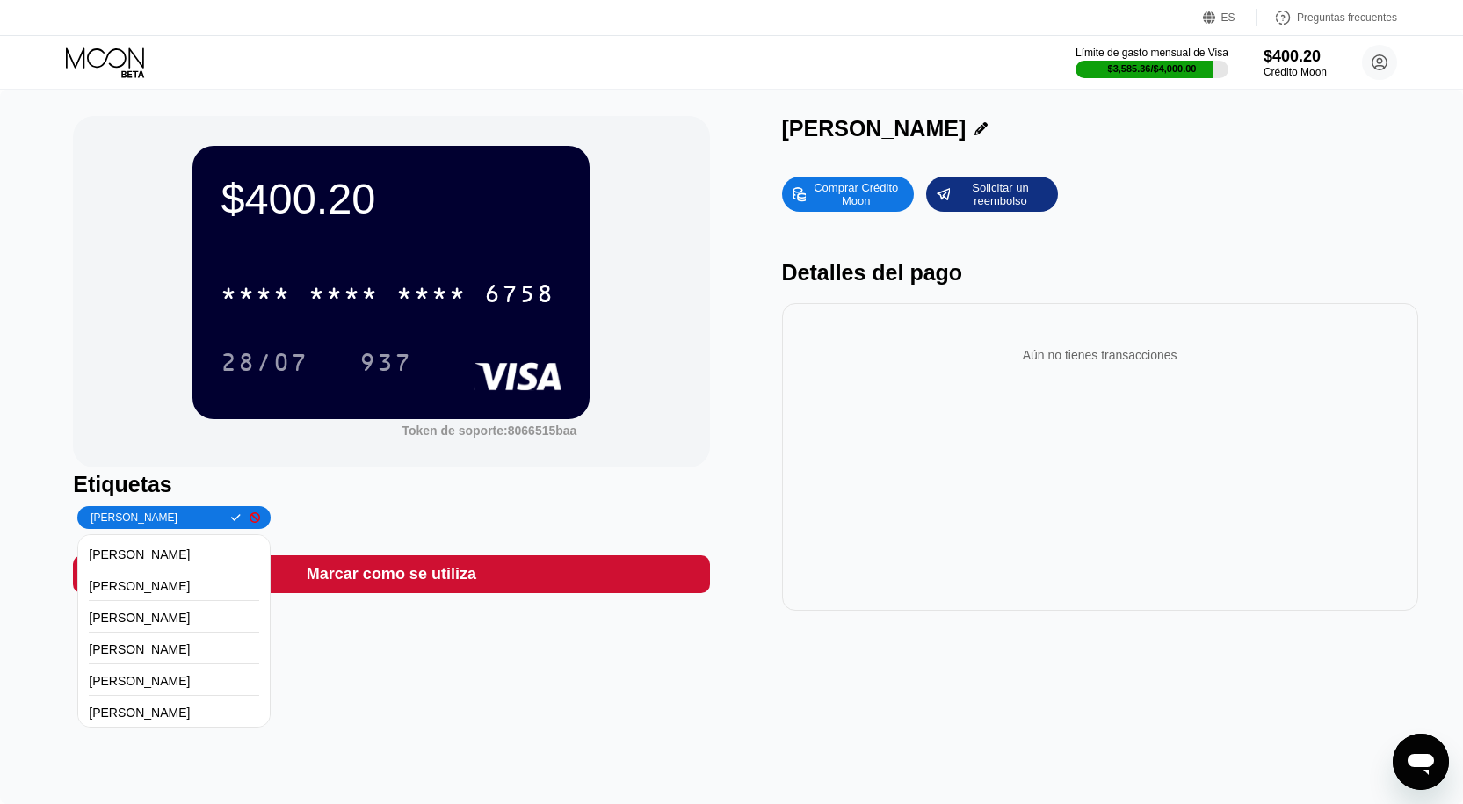
scroll to position [0, 3]
type input "[PERSON_NAME]"
click at [222, 520] on div at bounding box center [231, 517] width 18 height 11
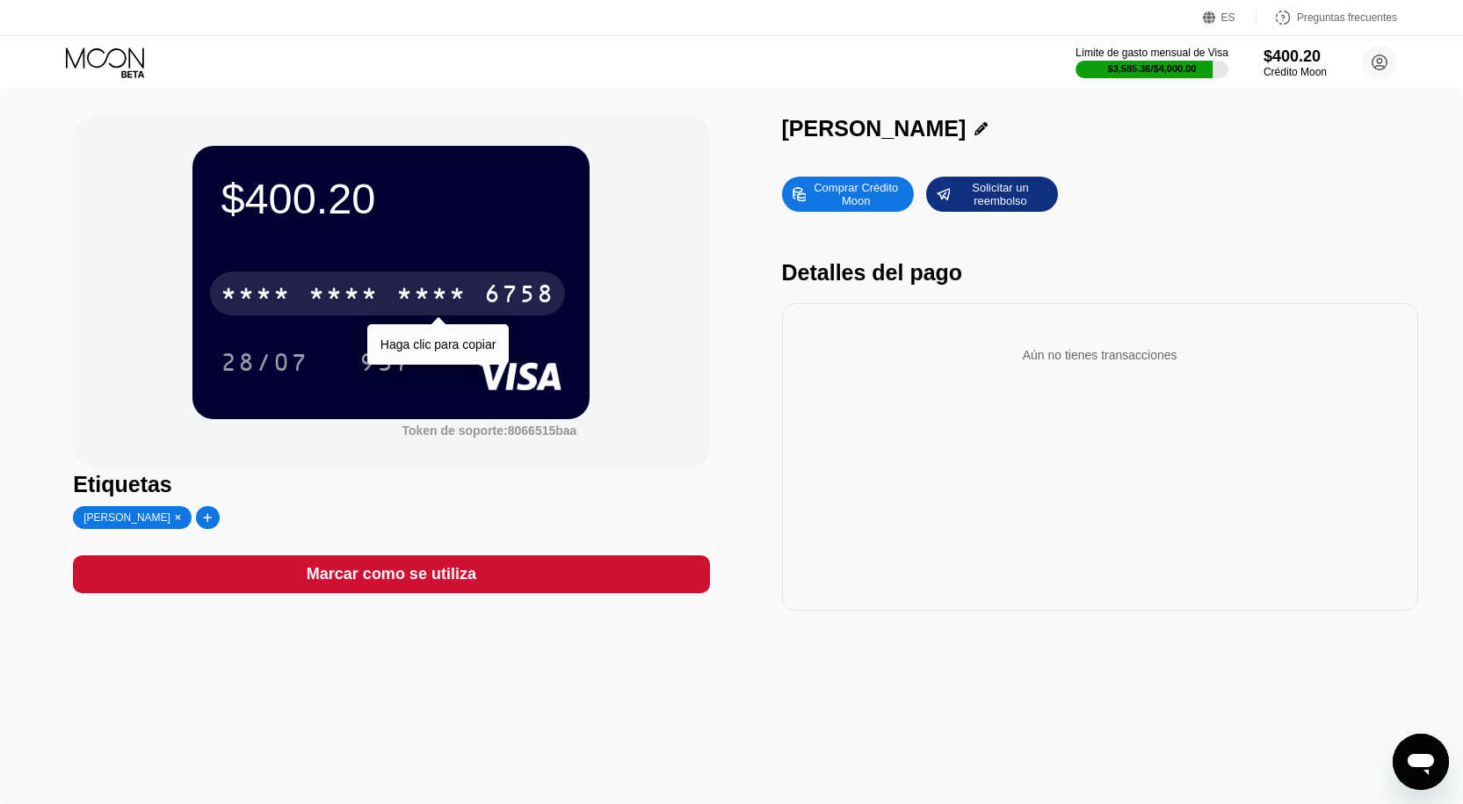
click at [361, 310] on font "*" at bounding box center [370, 296] width 18 height 28
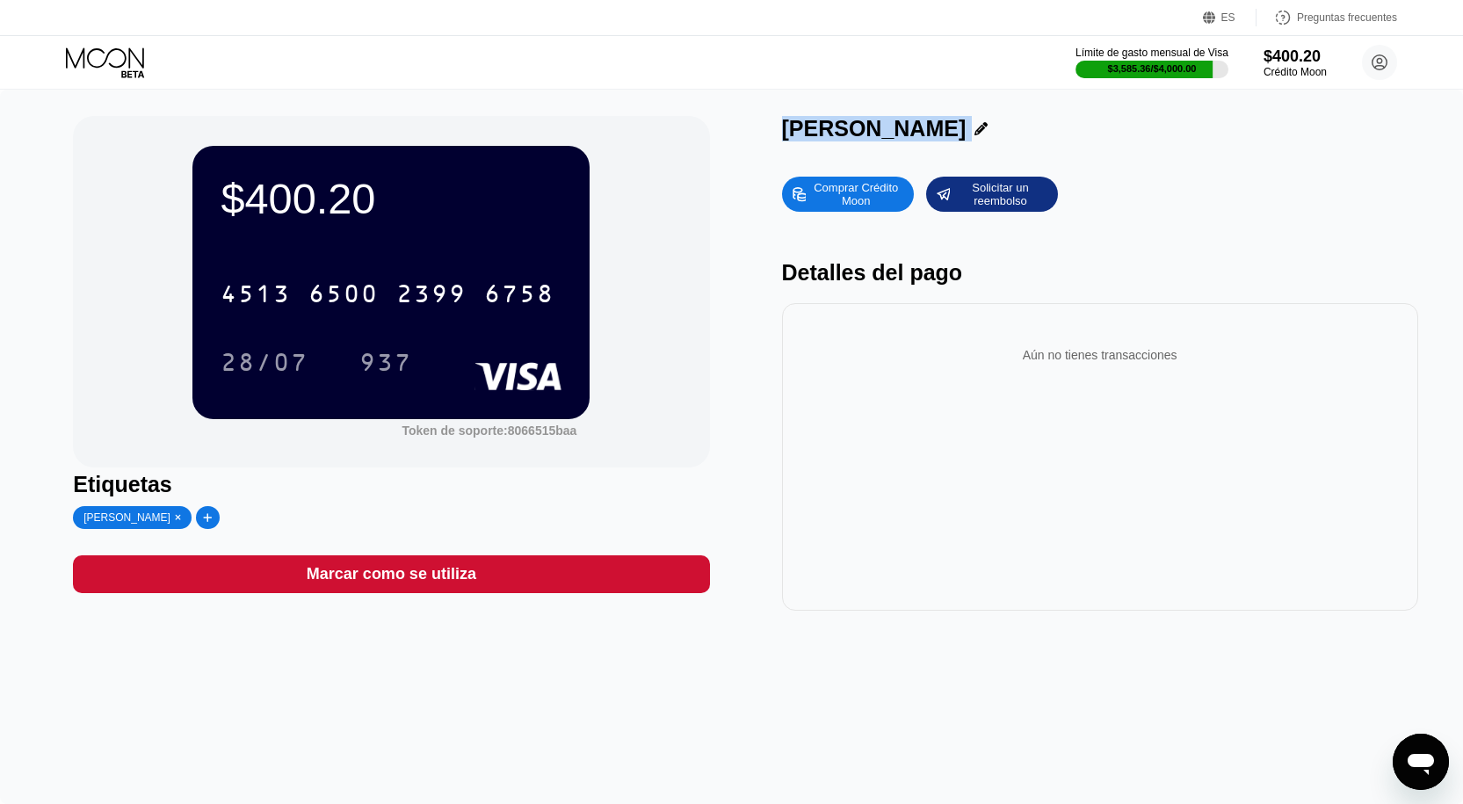
drag, startPoint x: 783, startPoint y: 130, endPoint x: 1029, endPoint y: 164, distance: 248.4
click at [1029, 164] on div "Joldi José Salazar Rodríguez Comprar Crédito Moon Solicitar un reembolso Detall…" at bounding box center [1100, 363] width 636 height 495
copy div "Joldi José Salazar Rodríguez Comprar Crédito Moon Solicitar un reembolso"
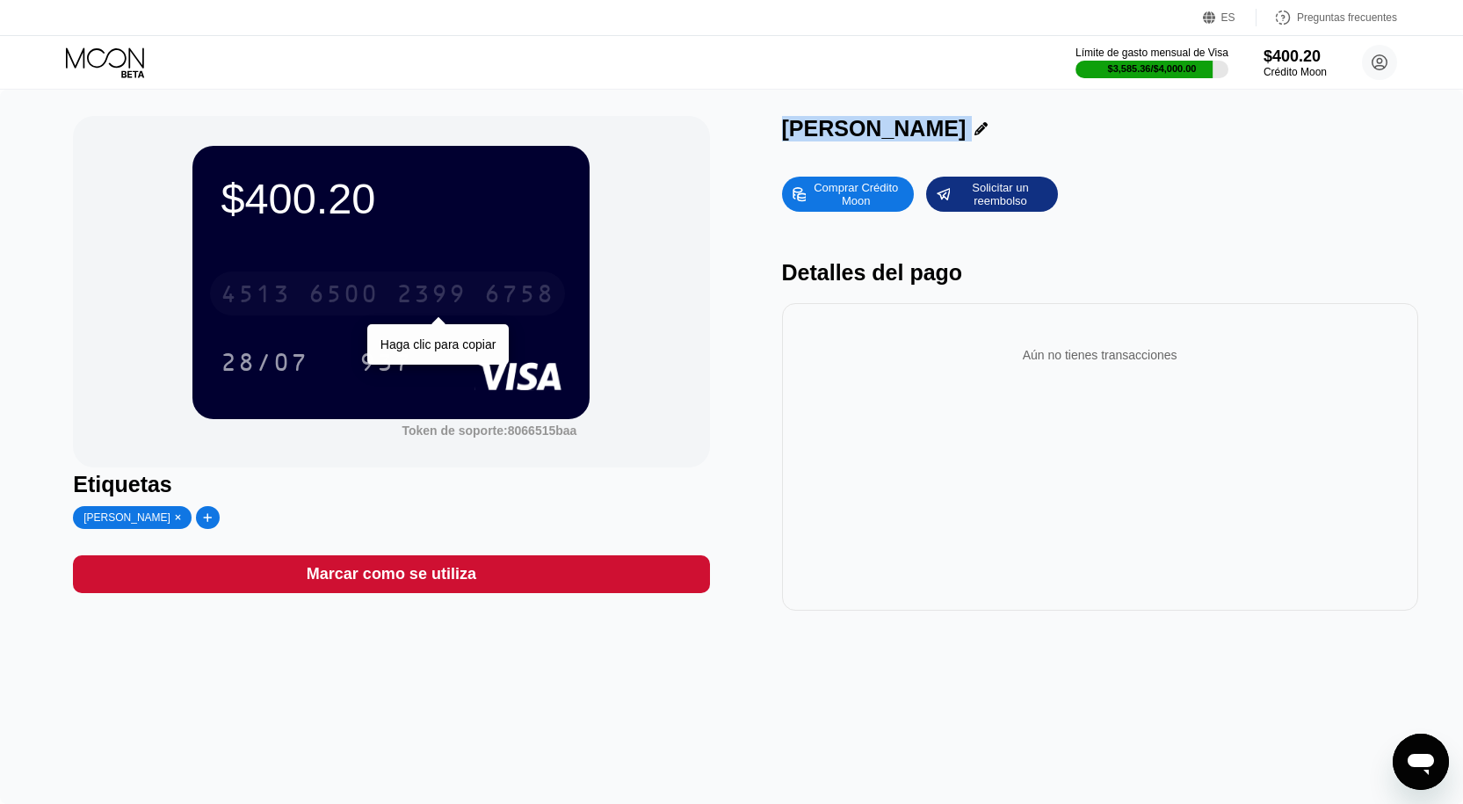
click at [496, 286] on font "6758" at bounding box center [519, 296] width 70 height 28
click at [405, 379] on font "937" at bounding box center [385, 365] width 53 height 28
click at [108, 54] on icon at bounding box center [105, 57] width 78 height 20
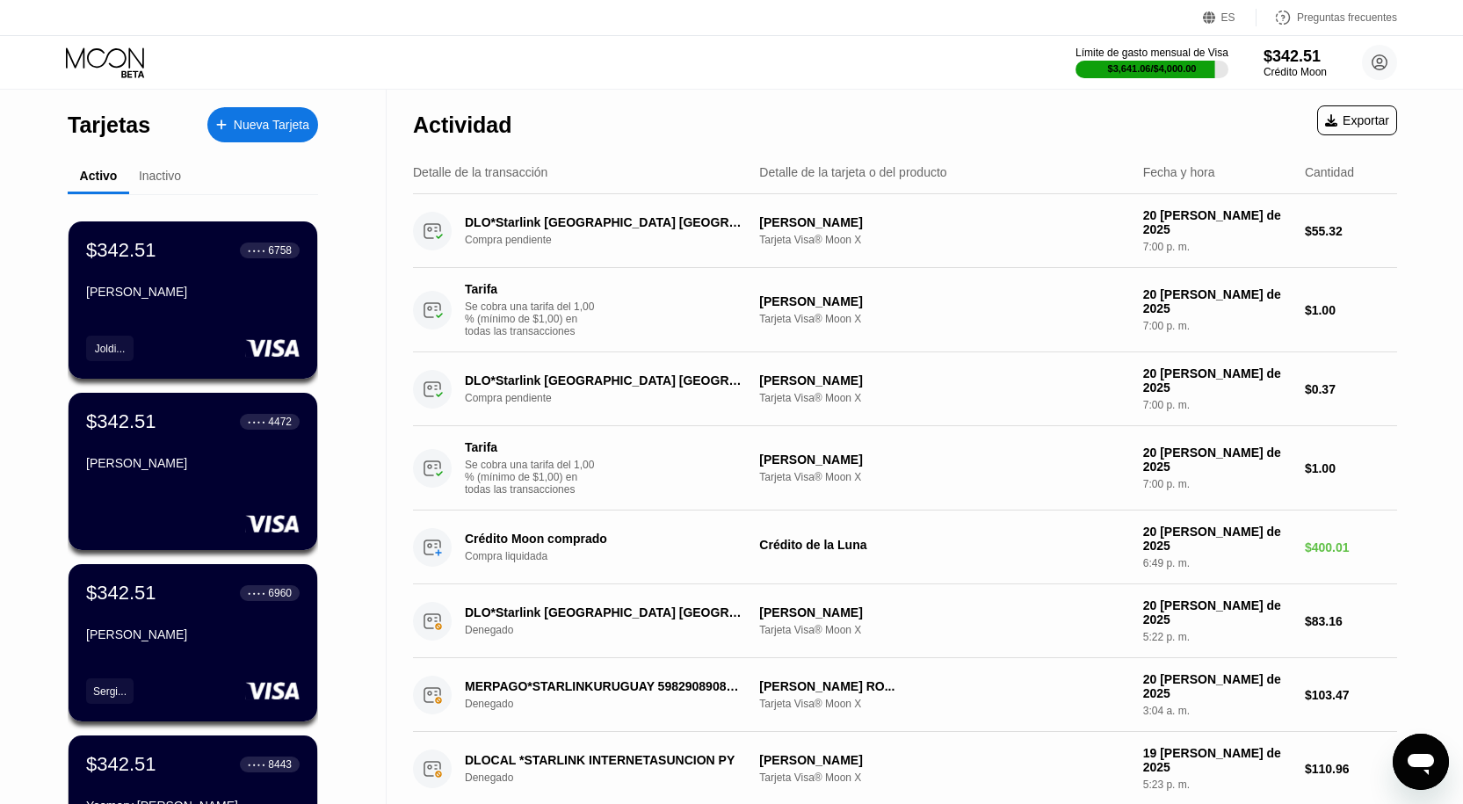
click at [301, 118] on font "Nueva Tarjeta" at bounding box center [272, 125] width 76 height 14
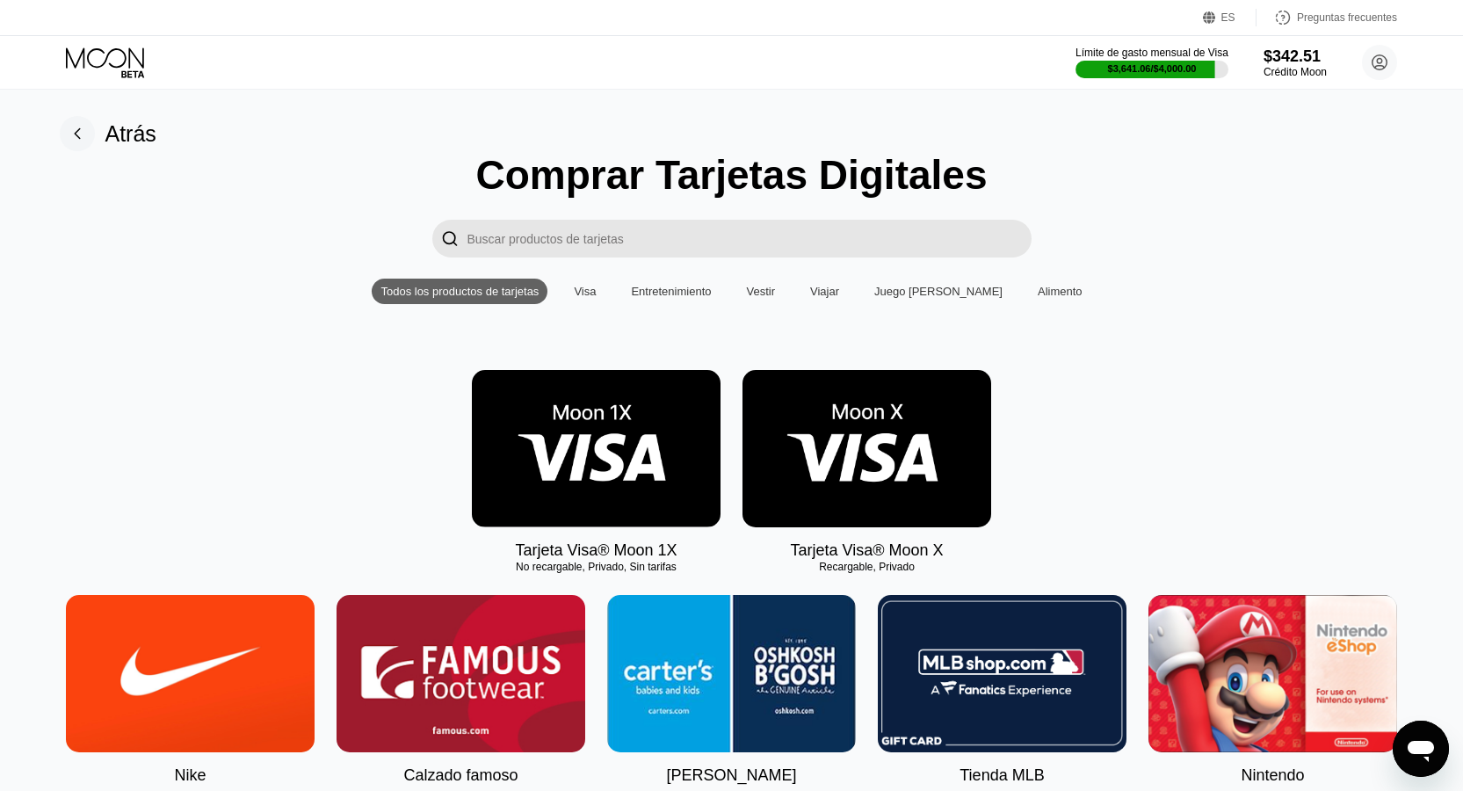
click at [913, 481] on img at bounding box center [866, 448] width 249 height 157
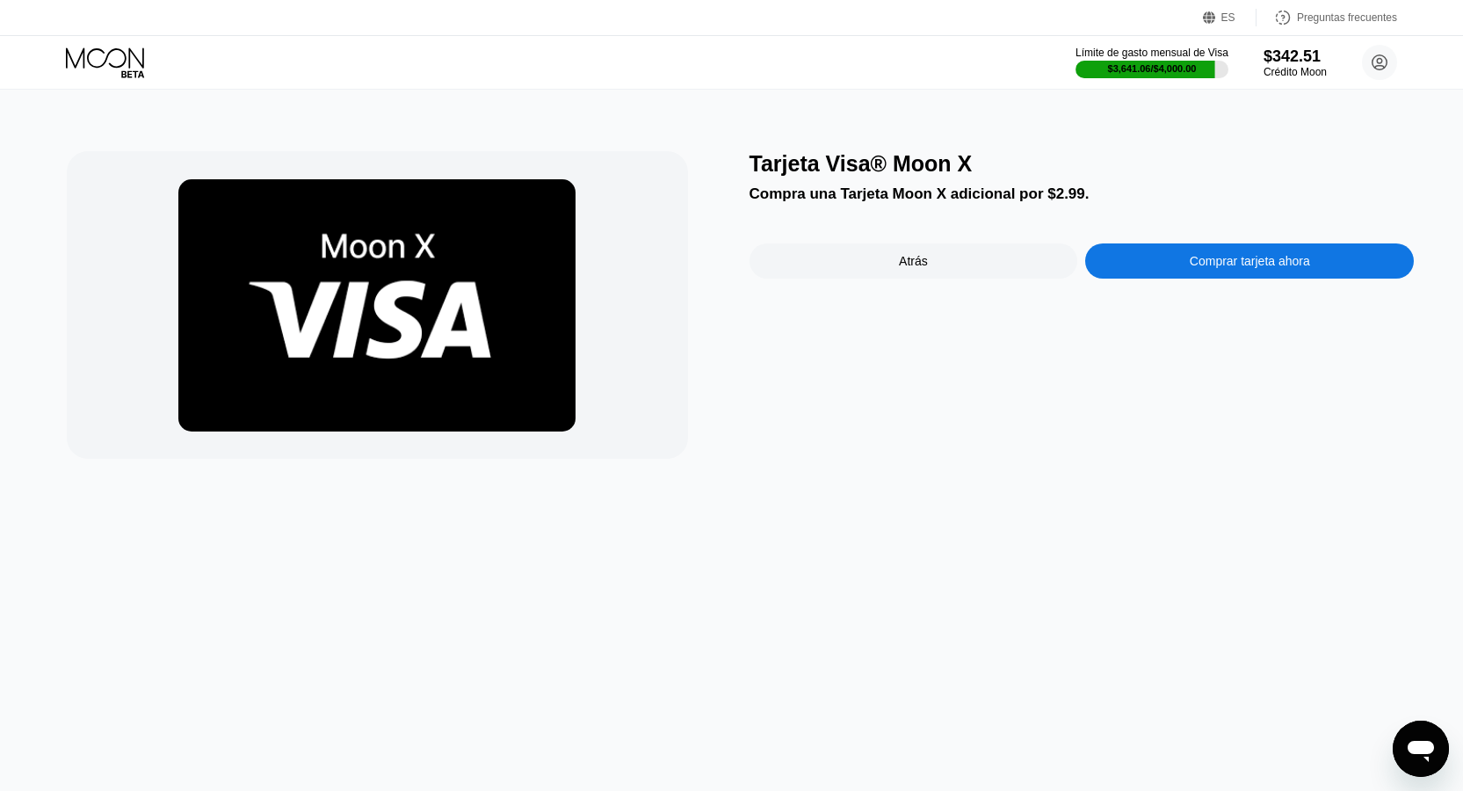
click at [1120, 274] on div "Comprar tarjeta ahora" at bounding box center [1249, 260] width 329 height 35
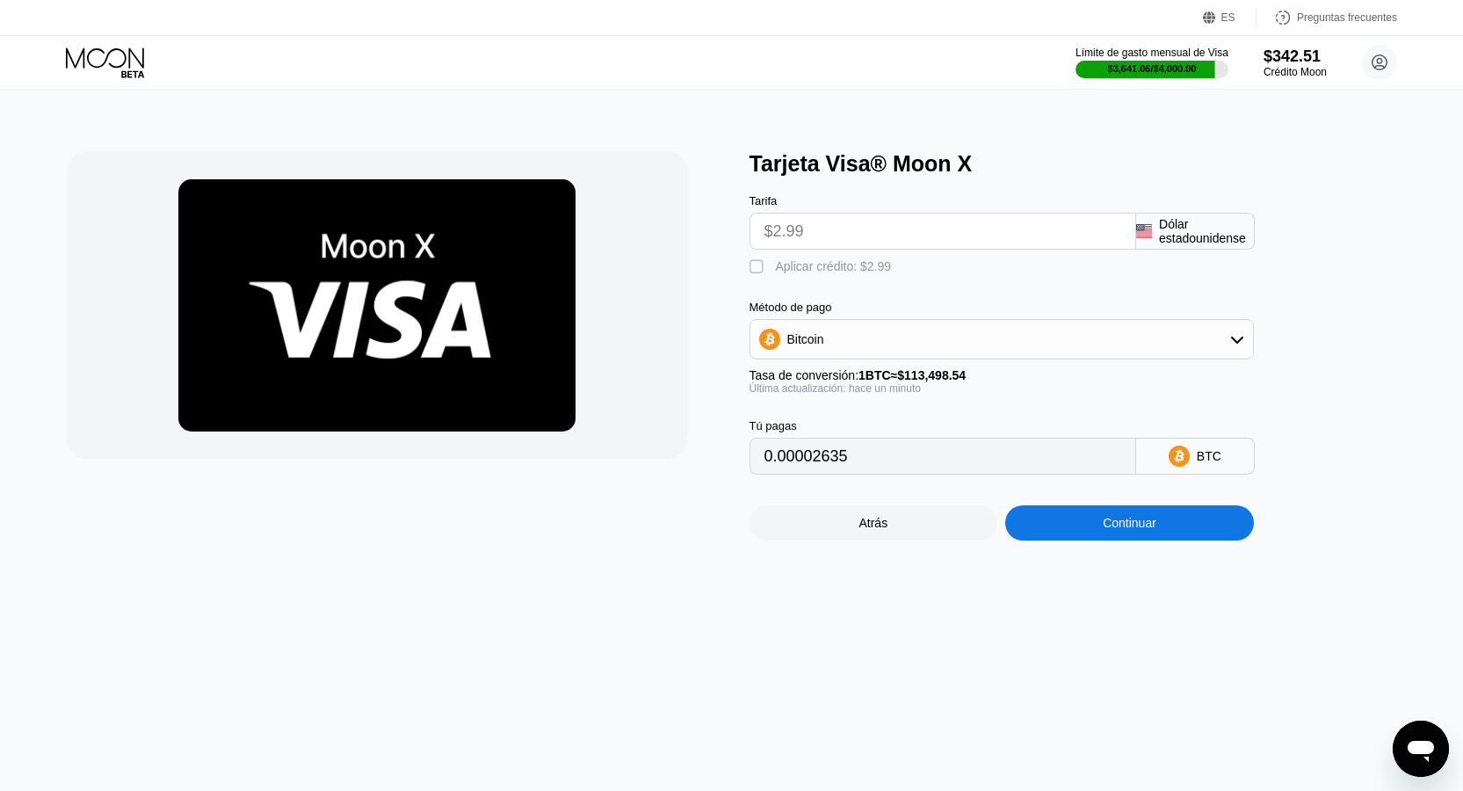
click at [861, 285] on div "Tarifa $2.99 Dólar estadounidense  Aplicar crédito: $2.99 Método de pago Bitco…" at bounding box center [1030, 326] width 562 height 298
click at [857, 273] on font "Aplicar crédito: $2.99" at bounding box center [834, 266] width 116 height 14
type input "0"
click at [1135, 540] on div "Continuar" at bounding box center [1129, 522] width 249 height 35
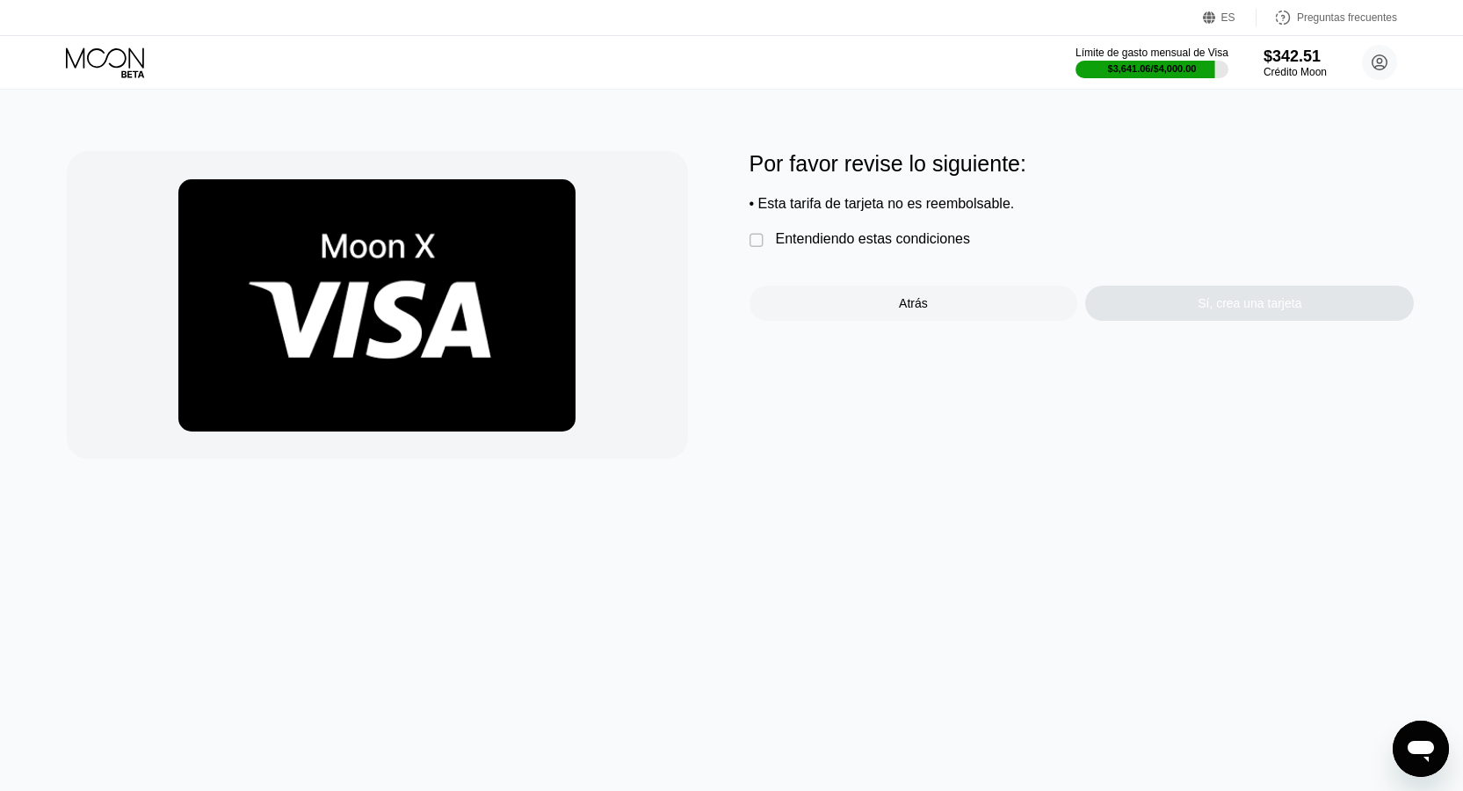
click at [854, 246] on font "Entendiendo estas condiciones" at bounding box center [873, 238] width 195 height 15
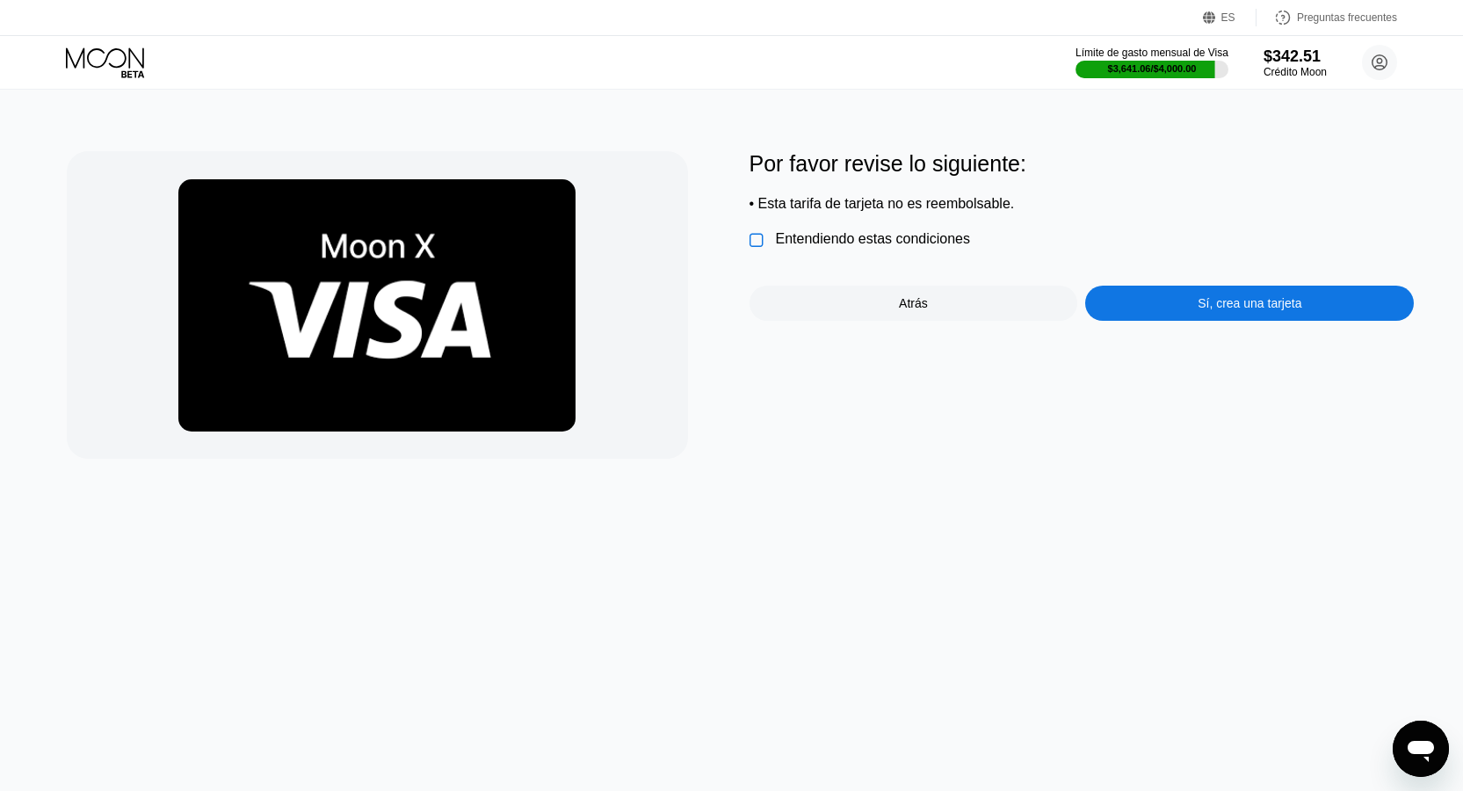
click at [1141, 321] on div "Sí, crea una tarjeta" at bounding box center [1249, 303] width 329 height 35
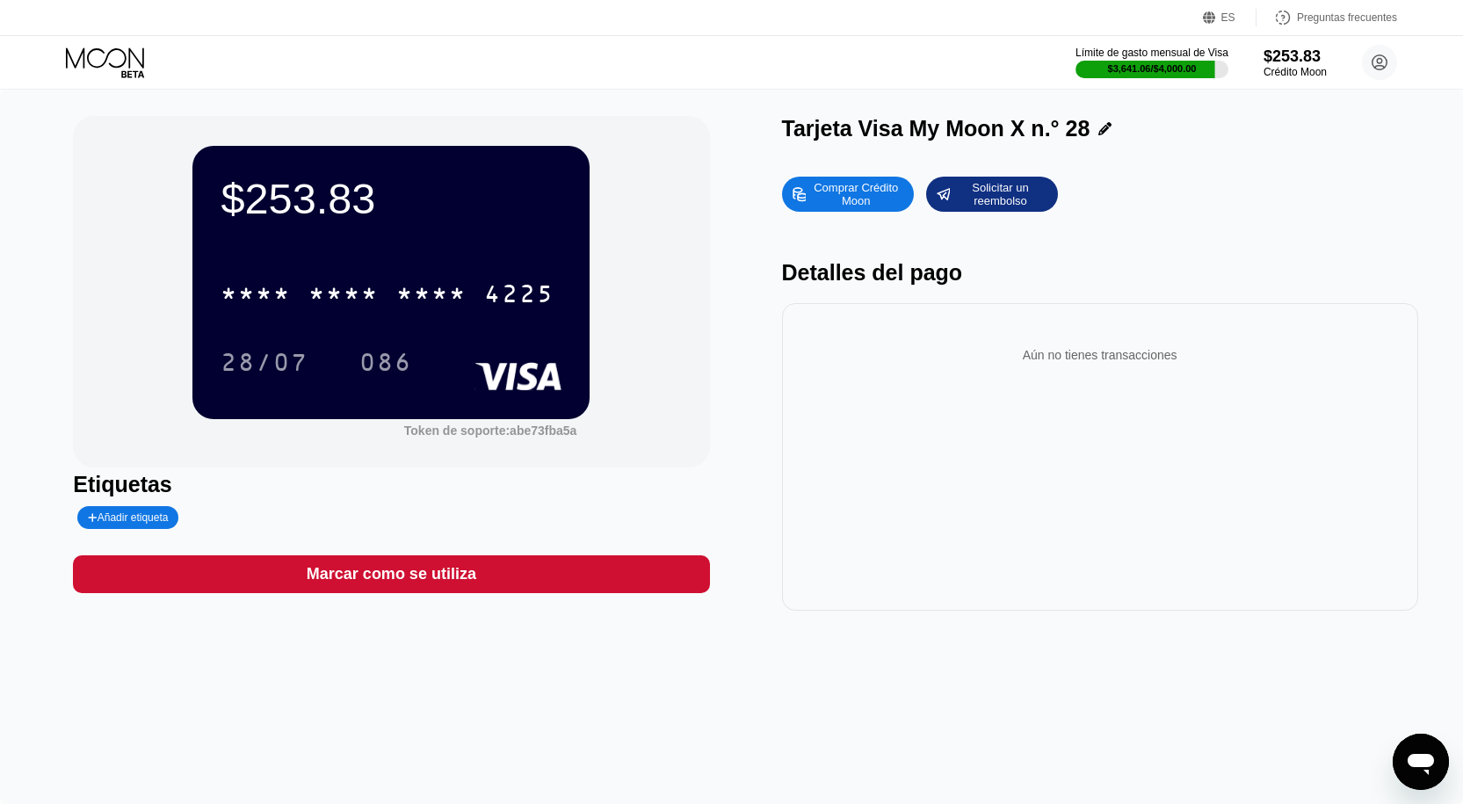
click at [1104, 129] on div "Tarjeta Visa My Moon X n.° 28" at bounding box center [1100, 128] width 636 height 25
click at [1099, 130] on icon at bounding box center [1104, 128] width 13 height 13
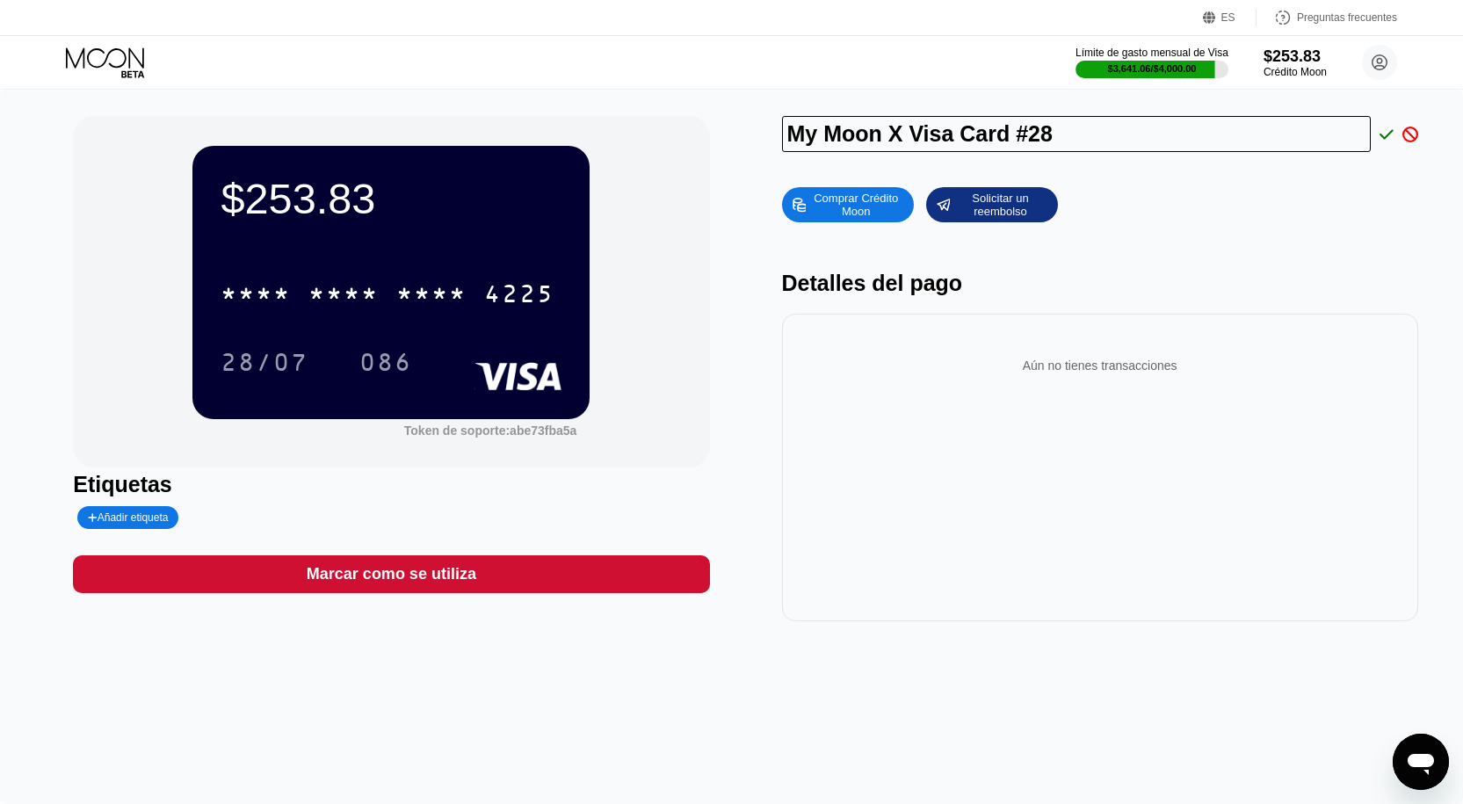
drag, startPoint x: 1086, startPoint y: 146, endPoint x: 526, endPoint y: 237, distance: 567.1
click at [526, 237] on div "$253.83 * * * * * * * * * * * * 4225 28/07 086 Token de soporte: abe73fba5a Eti…" at bounding box center [731, 368] width 1317 height 505
type input "9"
paste input "[PERSON_NAME]"
drag, startPoint x: 1027, startPoint y: 131, endPoint x: 1059, endPoint y: 153, distance: 38.5
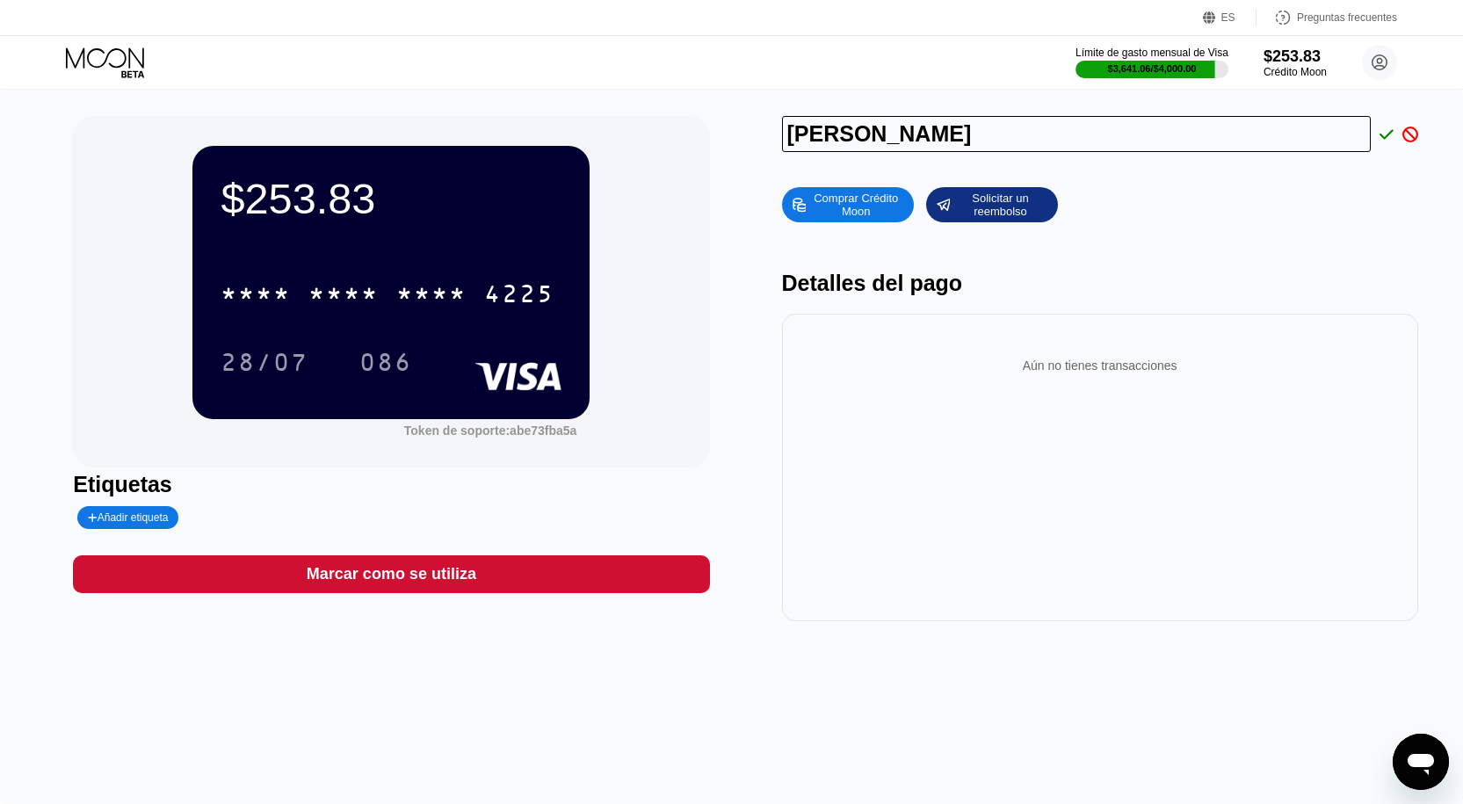
click at [1059, 152] on input "[PERSON_NAME]" at bounding box center [1077, 134] width 590 height 36
drag, startPoint x: 1152, startPoint y: 158, endPoint x: 1164, endPoint y: 168, distance: 15.6
click at [1164, 168] on div "[PERSON_NAME] Crédito Moon Solicitar un reembolso Detalles del pago Aún no tien…" at bounding box center [1100, 368] width 636 height 505
drag, startPoint x: 1117, startPoint y: 148, endPoint x: 720, endPoint y: 173, distance: 397.0
click at [720, 173] on div "$253.83 * * * * * * * * * * * * 4225 28/07 086 Token de soporte: abe73fba5a Eti…" at bounding box center [731, 368] width 1317 height 505
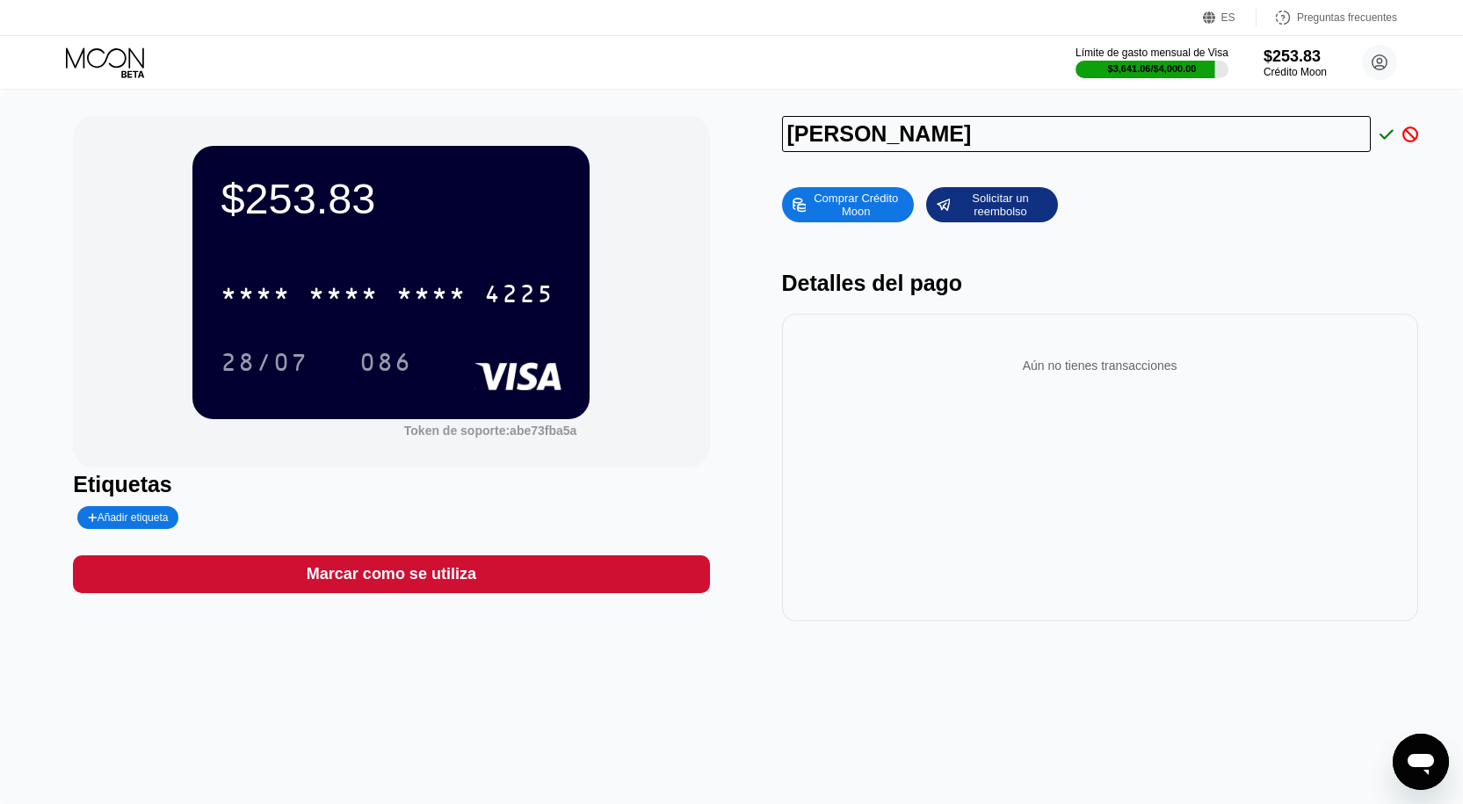
type input "[PERSON_NAME]"
click at [1391, 136] on icon at bounding box center [1386, 135] width 14 height 16
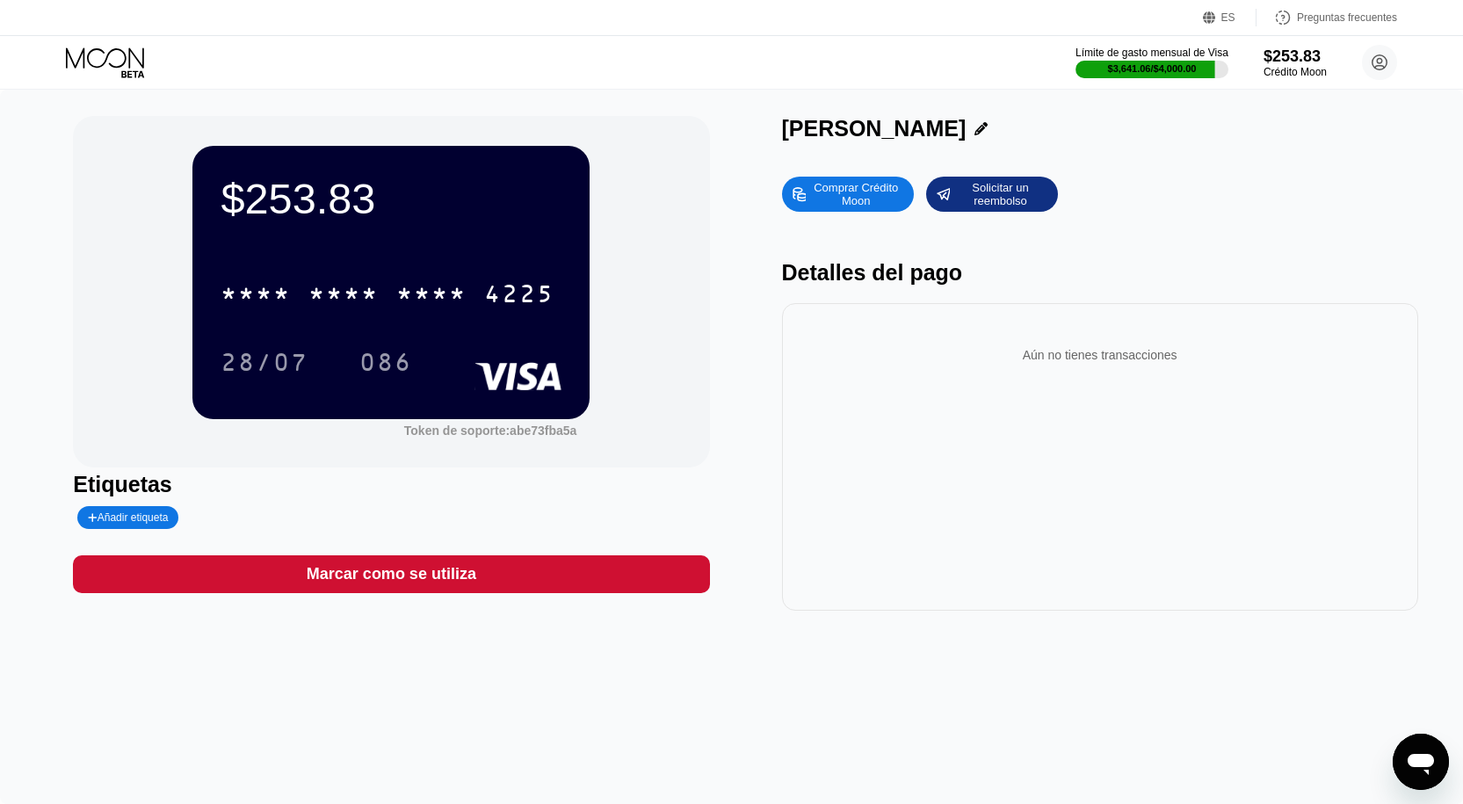
click at [170, 525] on div "Añadir etiqueta" at bounding box center [127, 517] width 101 height 23
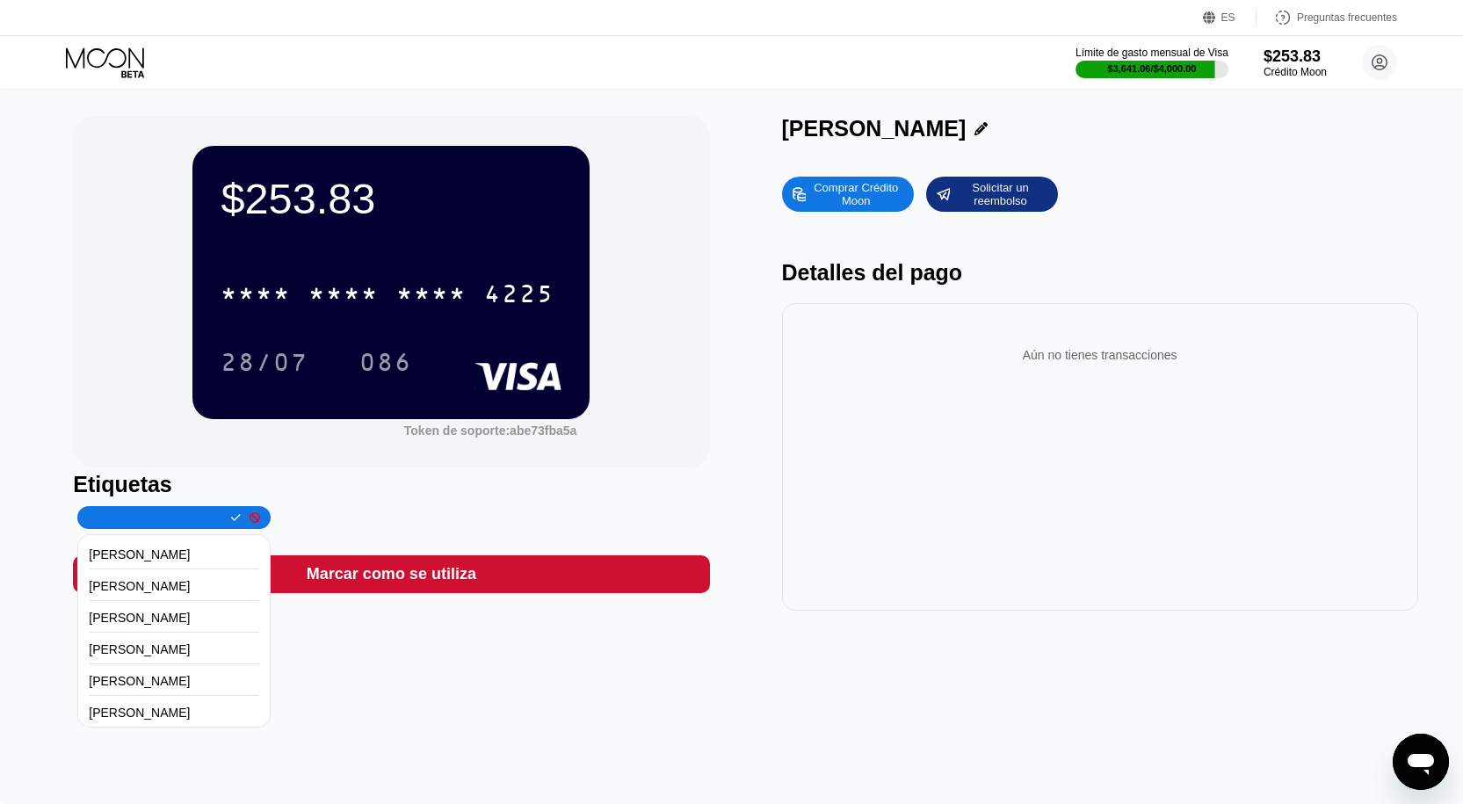
type input "[PERSON_NAME]"
click at [223, 523] on div at bounding box center [231, 517] width 18 height 11
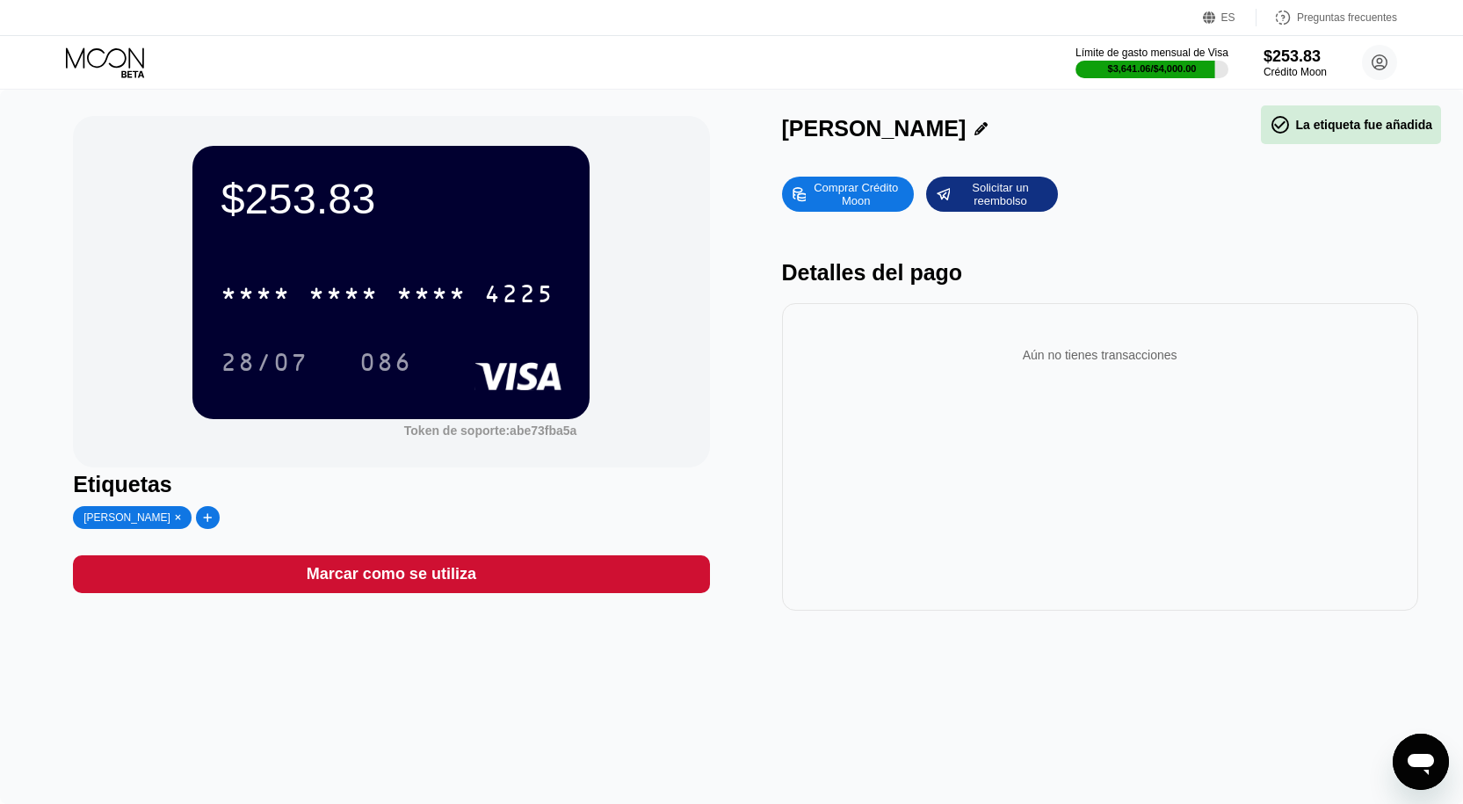
click at [363, 315] on div "* * * * * * * * * * * * 4225" at bounding box center [387, 293] width 355 height 44
copy font "[PERSON_NAME]"
drag, startPoint x: 994, startPoint y: 137, endPoint x: 778, endPoint y: 128, distance: 215.4
click at [778, 128] on div "$253.83 4513 6500 2639 4225 28/07 086 Token de soporte: abe73fba5a Etiquetas Je…" at bounding box center [731, 363] width 1317 height 495
click at [988, 130] on icon at bounding box center [980, 128] width 13 height 13
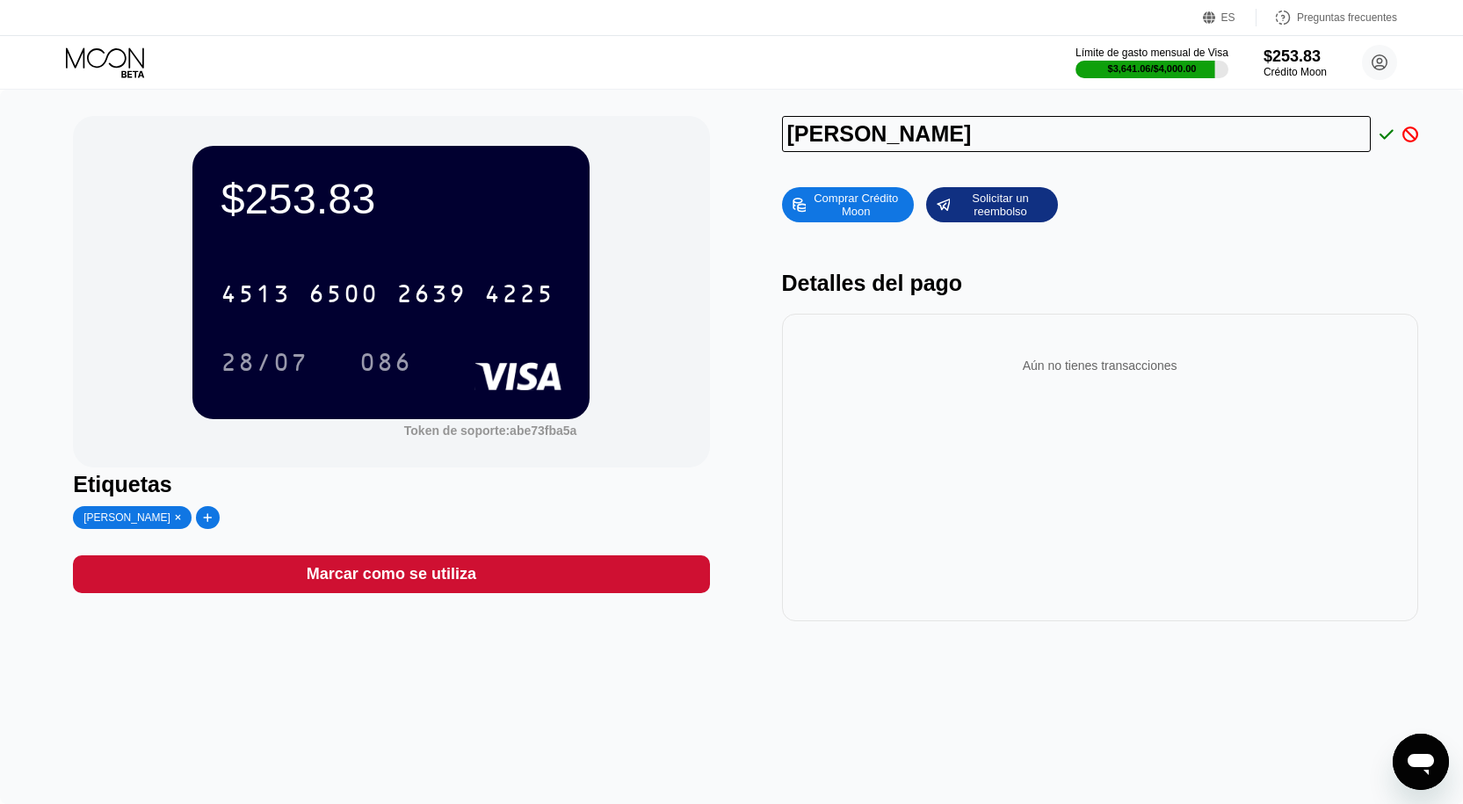
click at [1416, 147] on div "[PERSON_NAME]" at bounding box center [1100, 134] width 636 height 36
click at [1403, 133] on icon at bounding box center [1410, 135] width 16 height 16
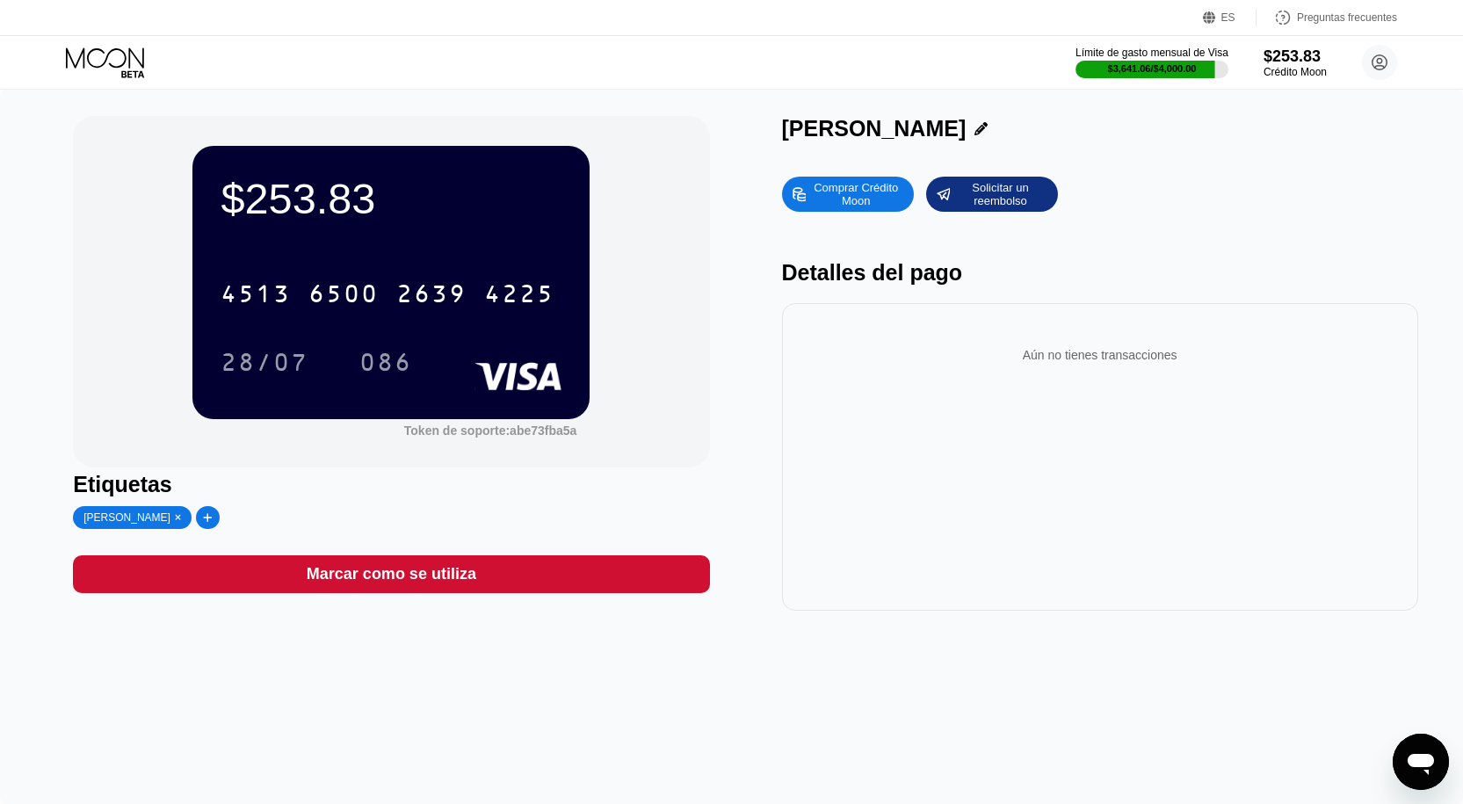
click at [1288, 165] on div "JeanCarlos Alexander Comprar Crédito Moon Solicitar un reembolso Detalles del p…" at bounding box center [1100, 363] width 636 height 495
drag, startPoint x: 1002, startPoint y: 136, endPoint x: 871, endPoint y: 127, distance: 132.1
click at [871, 127] on div "[PERSON_NAME]" at bounding box center [1100, 128] width 636 height 25
drag, startPoint x: 1003, startPoint y: 134, endPoint x: 942, endPoint y: 137, distance: 61.6
click at [942, 137] on div "[PERSON_NAME]" at bounding box center [1100, 128] width 636 height 25
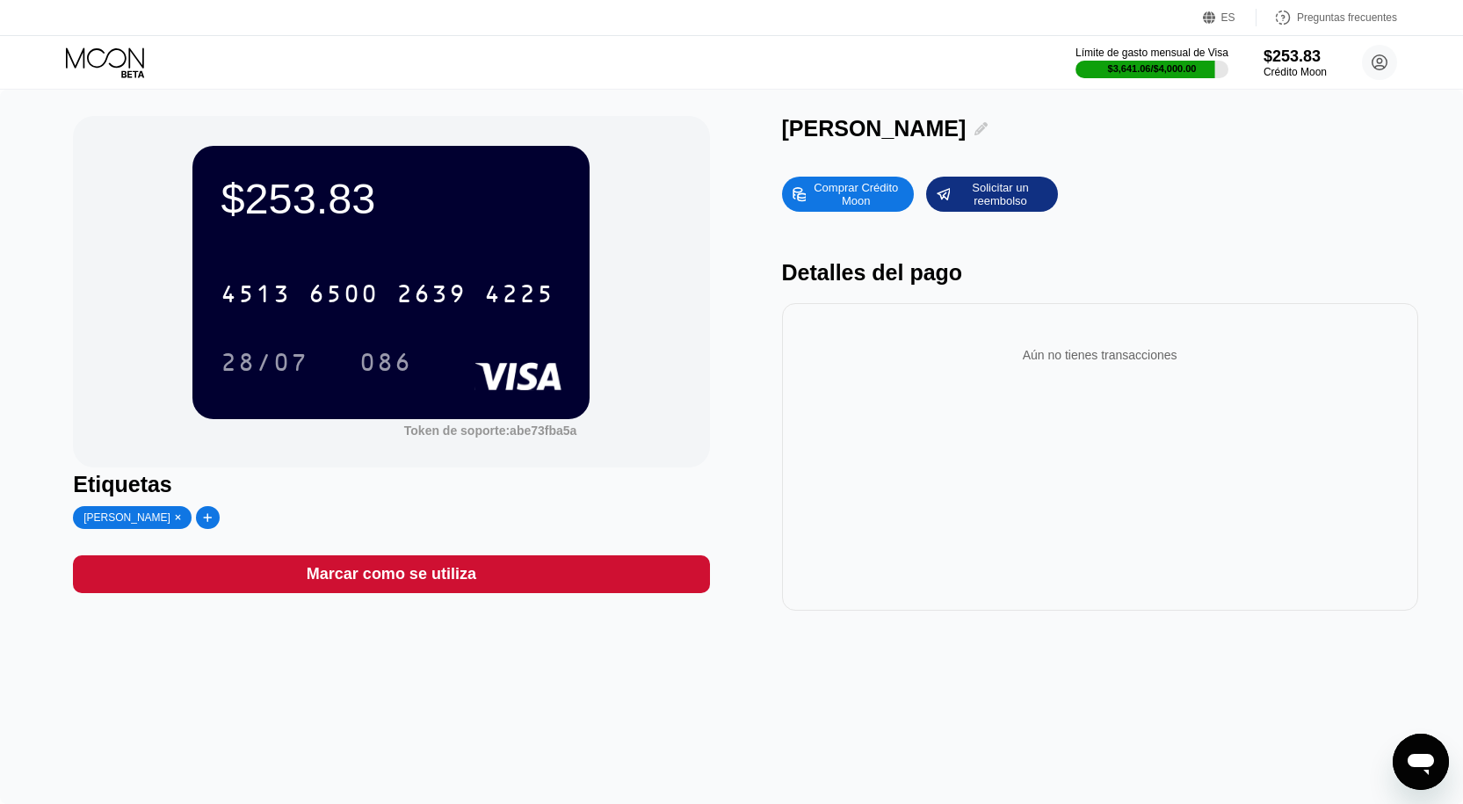
drag, startPoint x: 1000, startPoint y: 128, endPoint x: 930, endPoint y: 121, distance: 69.8
click at [930, 121] on div "[PERSON_NAME]" at bounding box center [1100, 128] width 636 height 25
drag, startPoint x: 785, startPoint y: 132, endPoint x: 1017, endPoint y: 115, distance: 232.6
click at [1017, 115] on div "$253.83 4513 6500 2639 4225 28/07 086 Token de soporte: abe73fba5a Etiquetas Je…" at bounding box center [731, 447] width 1463 height 714
copy div "Jean Carlos Alexander Comprar Crédito Moon Solicitar un reembolso"
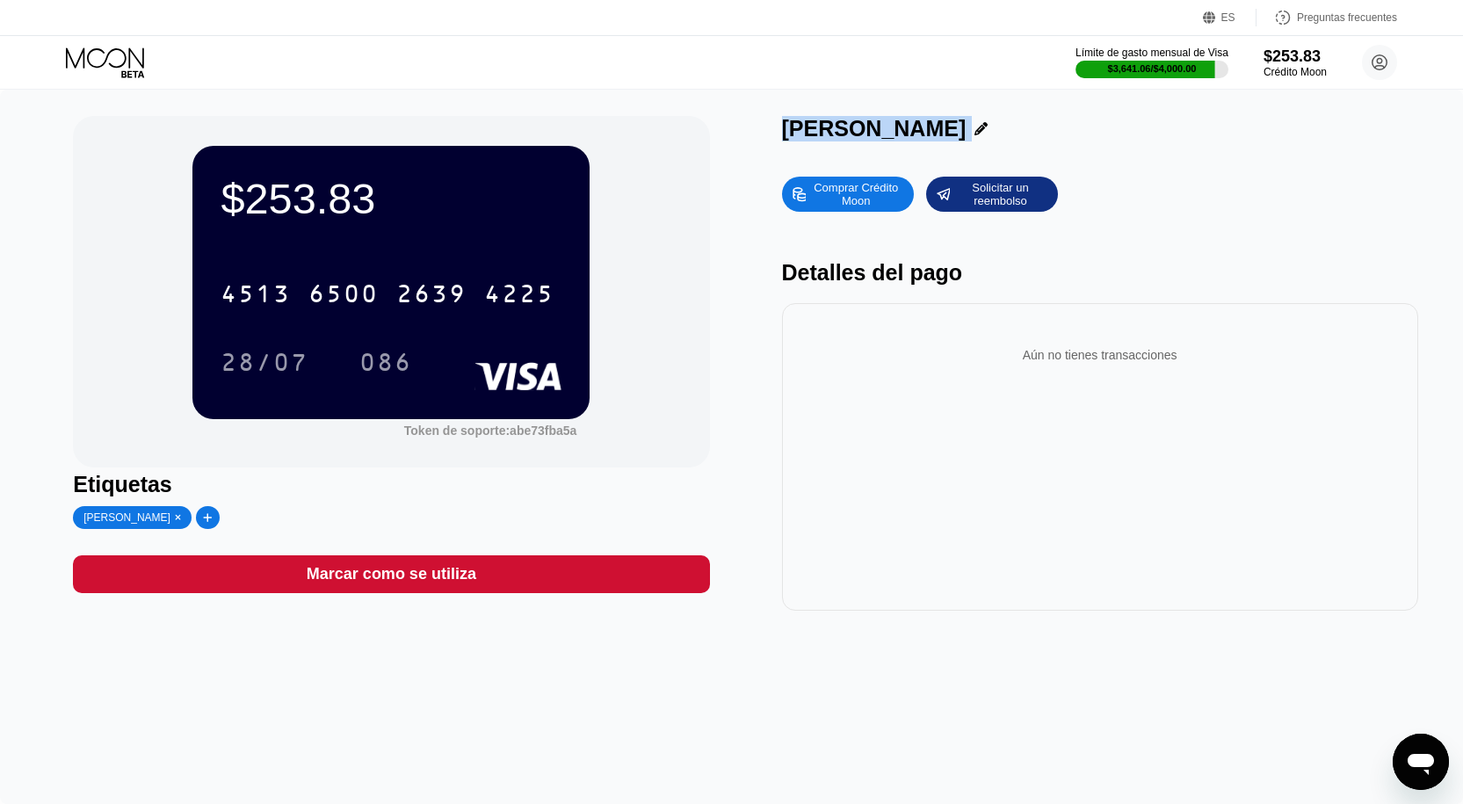
copy div "Jean Carlos Alexander Comprar Crédito Moon Solicitar un reembolso"
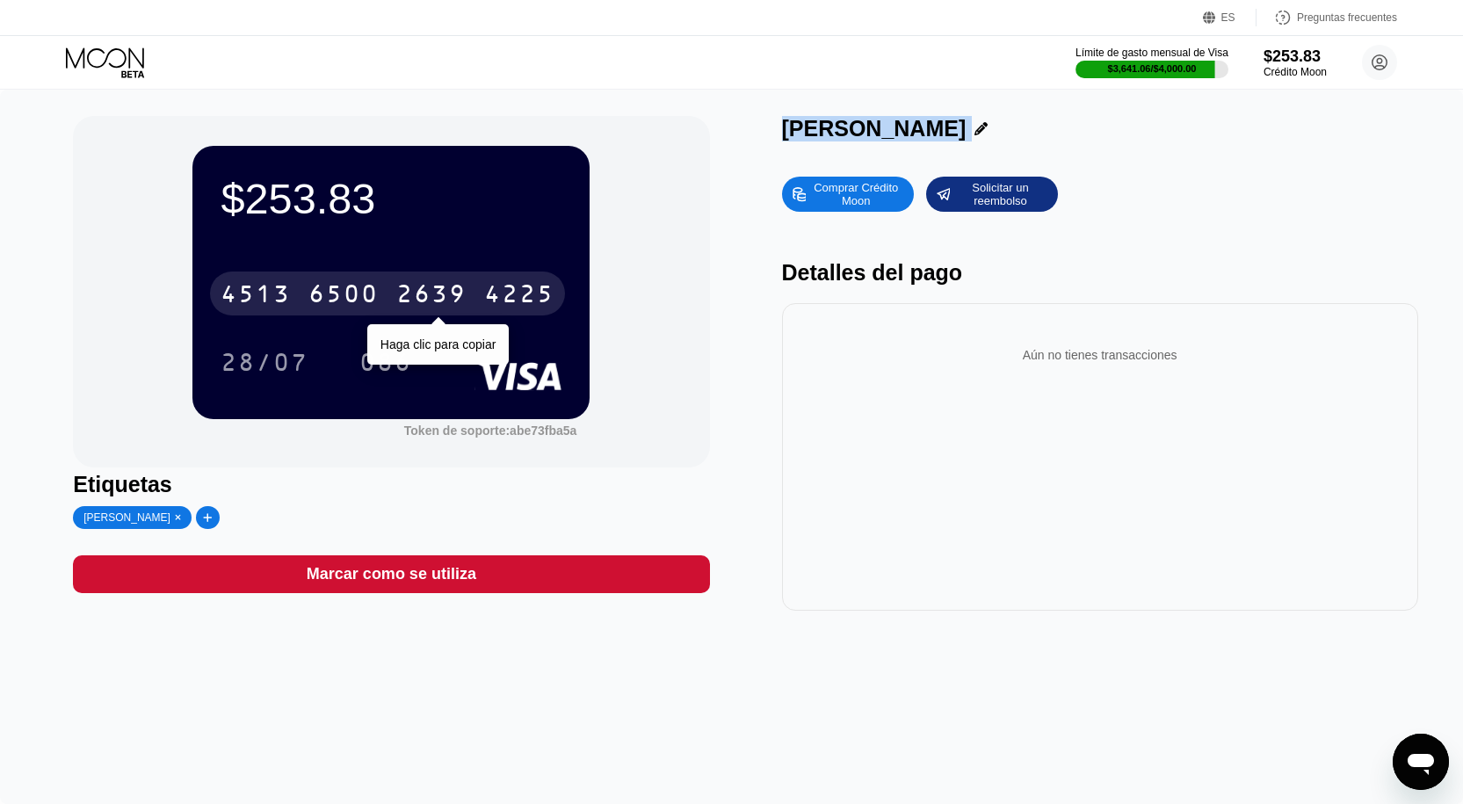
click at [507, 296] on font "4225" at bounding box center [519, 296] width 70 height 28
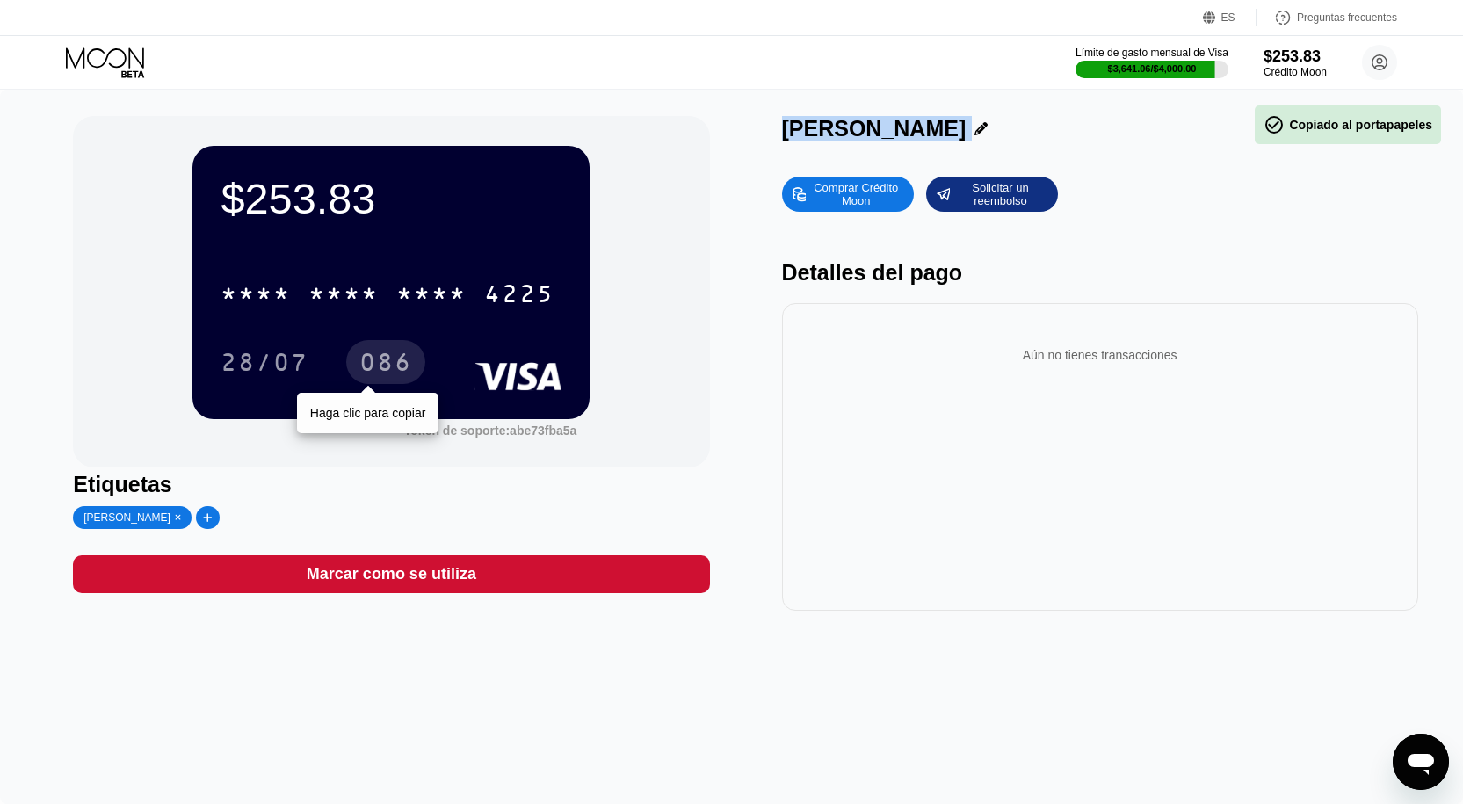
drag, startPoint x: 375, startPoint y: 380, endPoint x: 508, endPoint y: 486, distance: 170.0
click at [378, 378] on font "086" at bounding box center [385, 365] width 53 height 28
click at [508, 486] on div "$253.83 * * * * * * * * * * * * 4225 28/07 086 Haga clic para copiar Token de s…" at bounding box center [391, 363] width 636 height 495
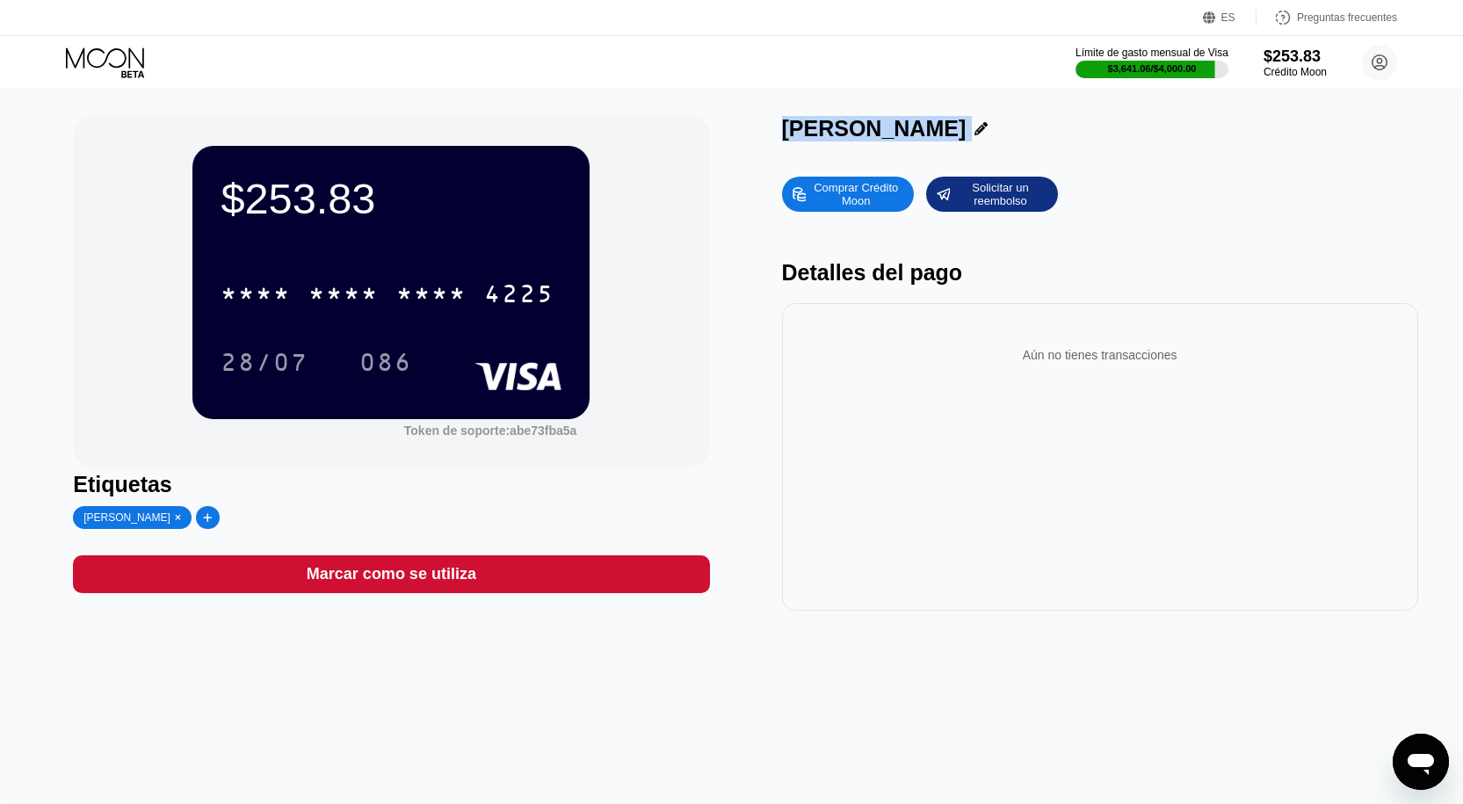
click at [77, 73] on icon at bounding box center [107, 62] width 82 height 31
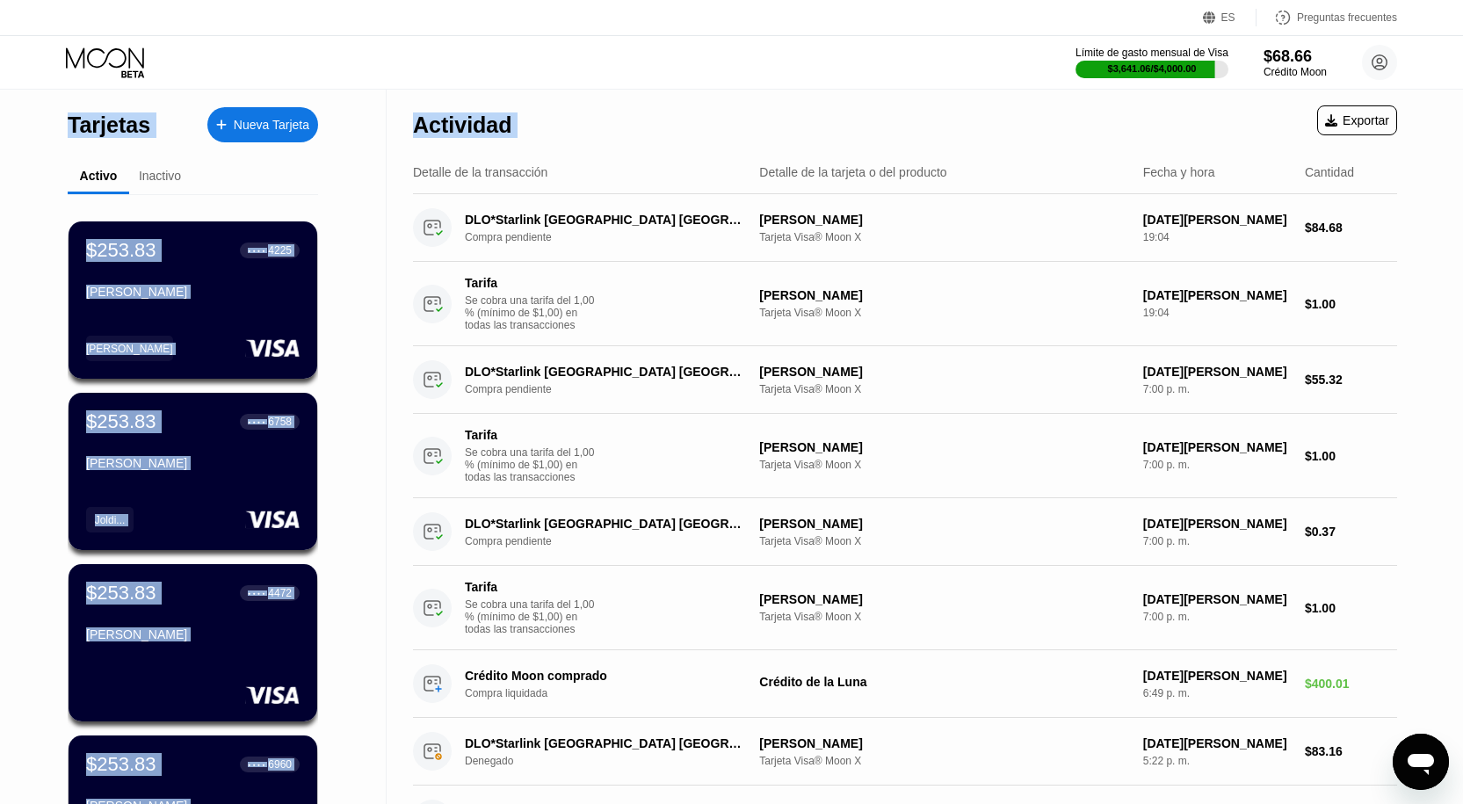
drag, startPoint x: 1439, startPoint y: 76, endPoint x: 1444, endPoint y: 129, distance: 53.8
click at [1444, 129] on div "ES Idioma Seleccione un artículo Ahorrar Preguntas frecuentes Límite de gasto m…" at bounding box center [731, 402] width 1463 height 804
click at [727, 77] on div "Límite de gasto mensual de Visa $3,641.06 / $4,000.00 $68.66 Crédito Moon Kelvi…" at bounding box center [731, 62] width 1463 height 53
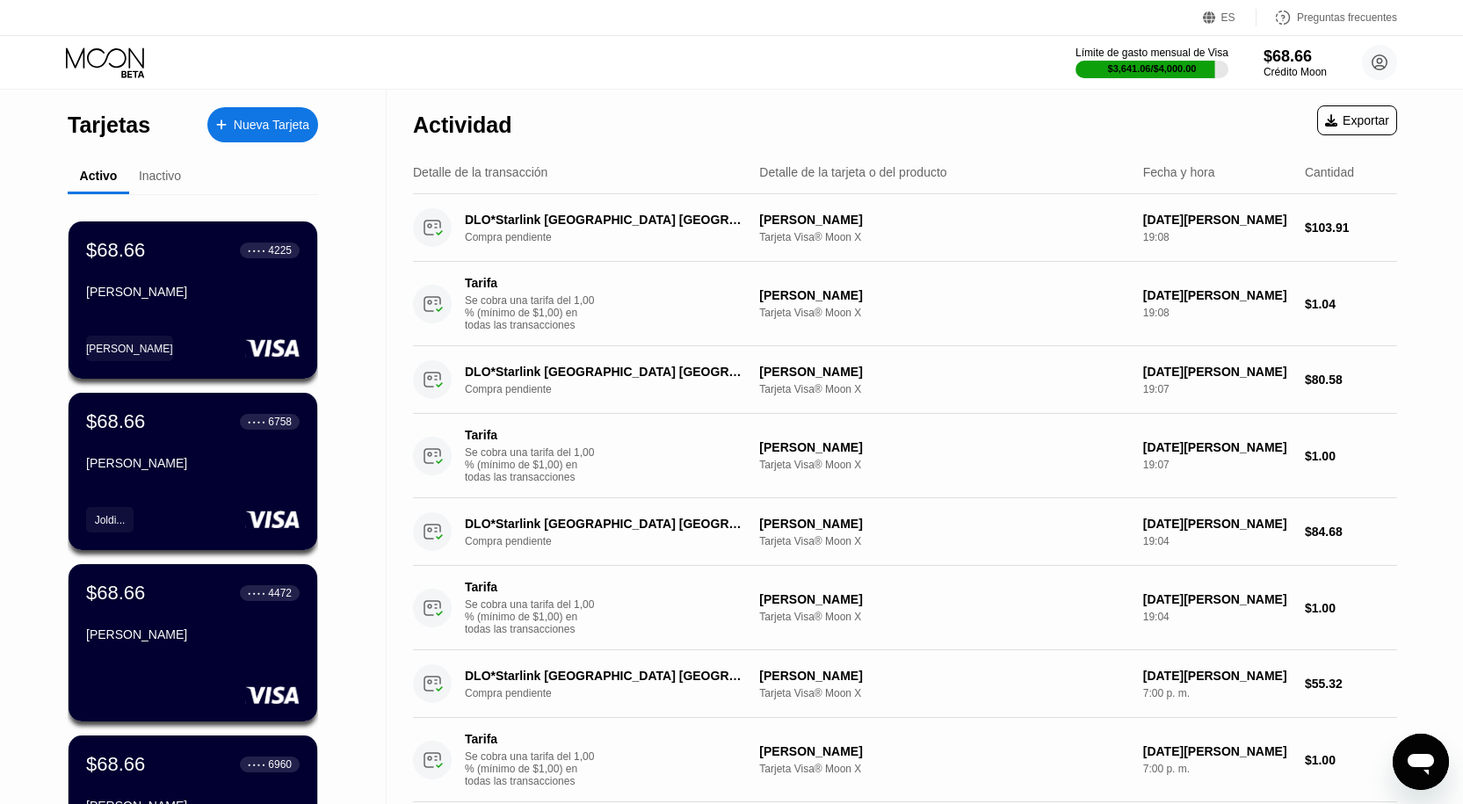
click at [337, 96] on div "Tarjetas Nueva Tarjeta Activo Inactivo $68.66 ● ● ● ● 4225 Jean Carlos Alexande…" at bounding box center [193, 697] width 387 height 1214
click at [944, 42] on div "Límite de gasto mensual de Visa $3,909.87 / $4,000.00 $68.66 Crédito Moon [PERS…" at bounding box center [731, 62] width 1463 height 53
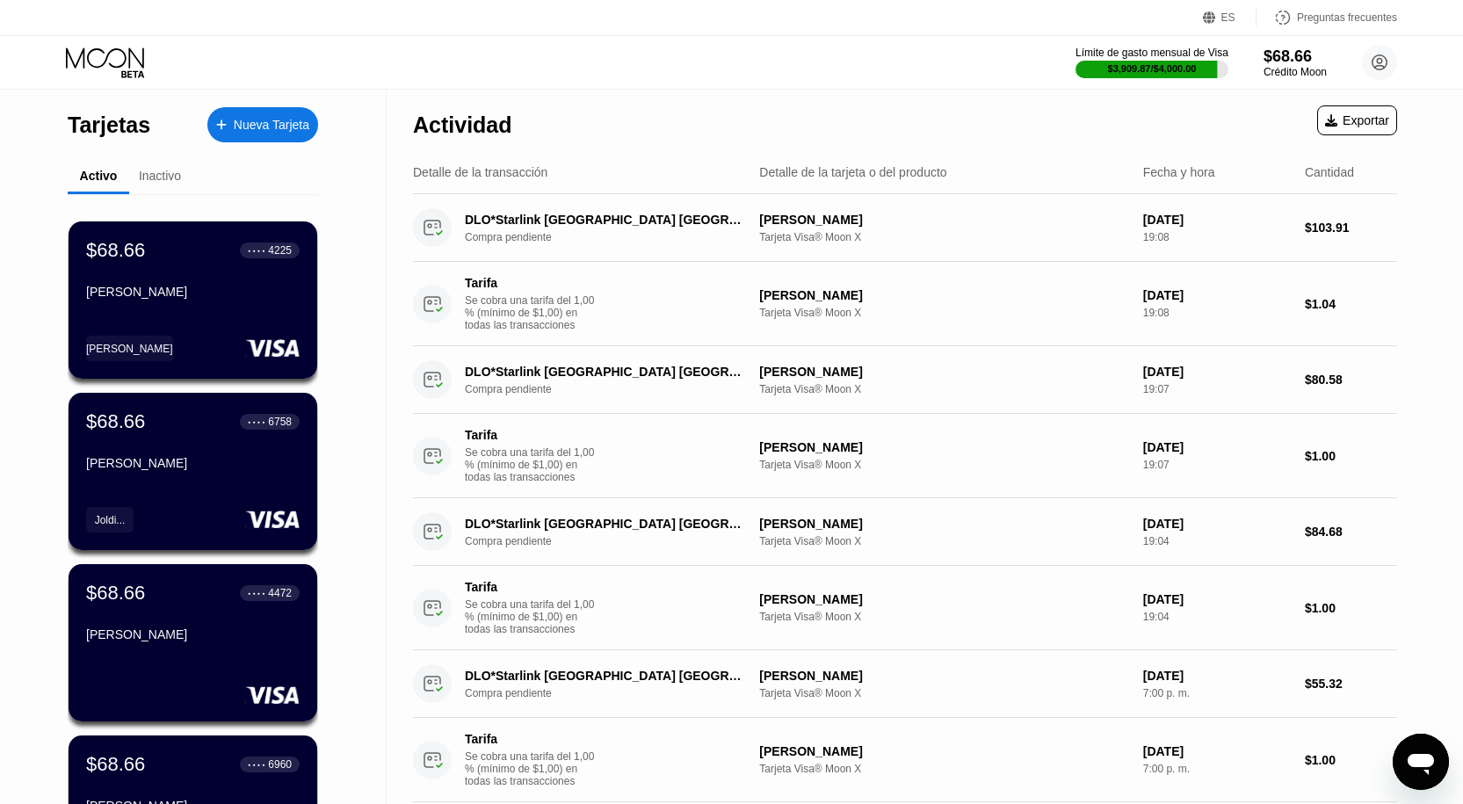
click at [1342, 172] on font "Cantidad" at bounding box center [1329, 172] width 49 height 14
click at [1290, 62] on font "$68.66" at bounding box center [1287, 56] width 49 height 18
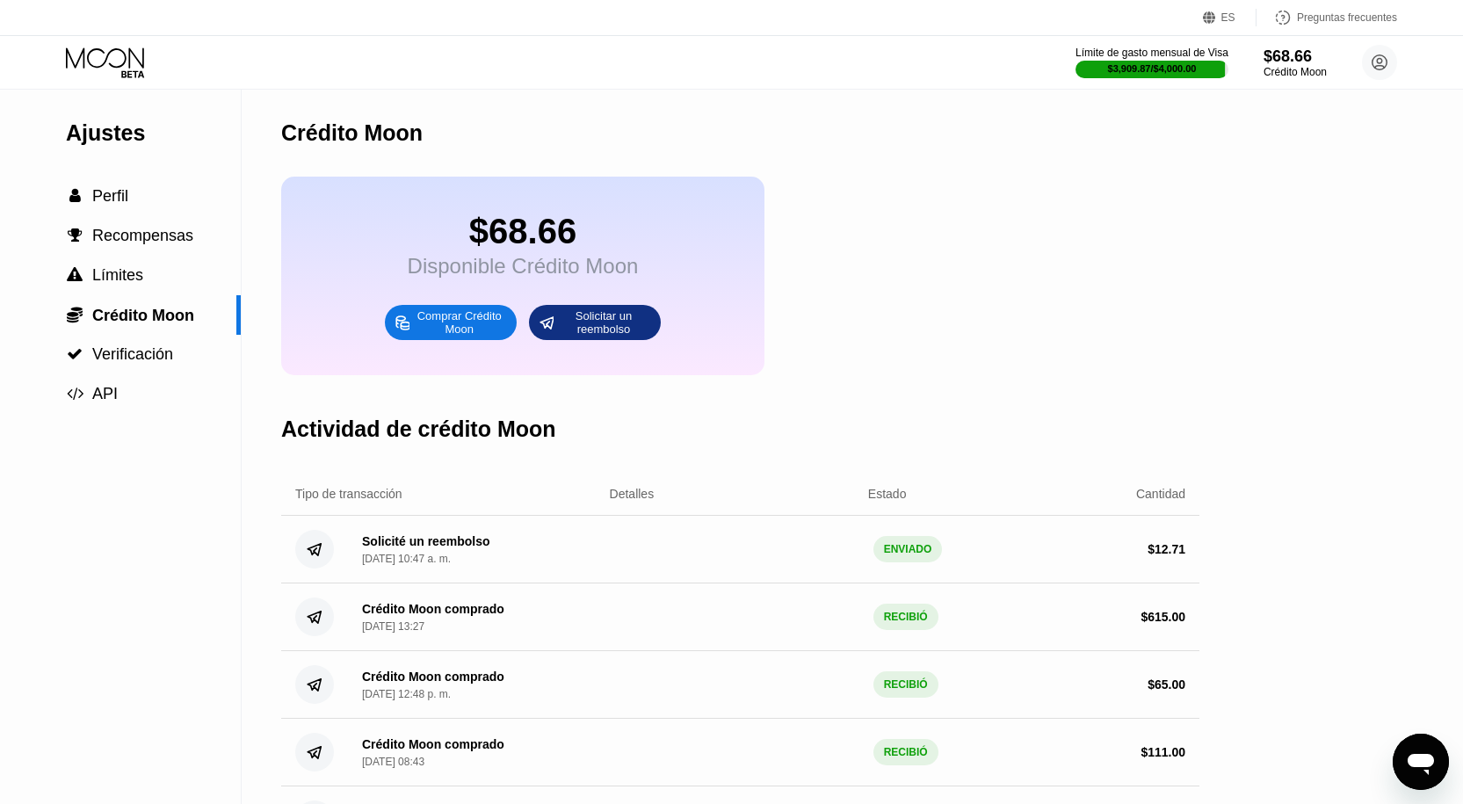
click at [101, 66] on icon at bounding box center [107, 62] width 82 height 31
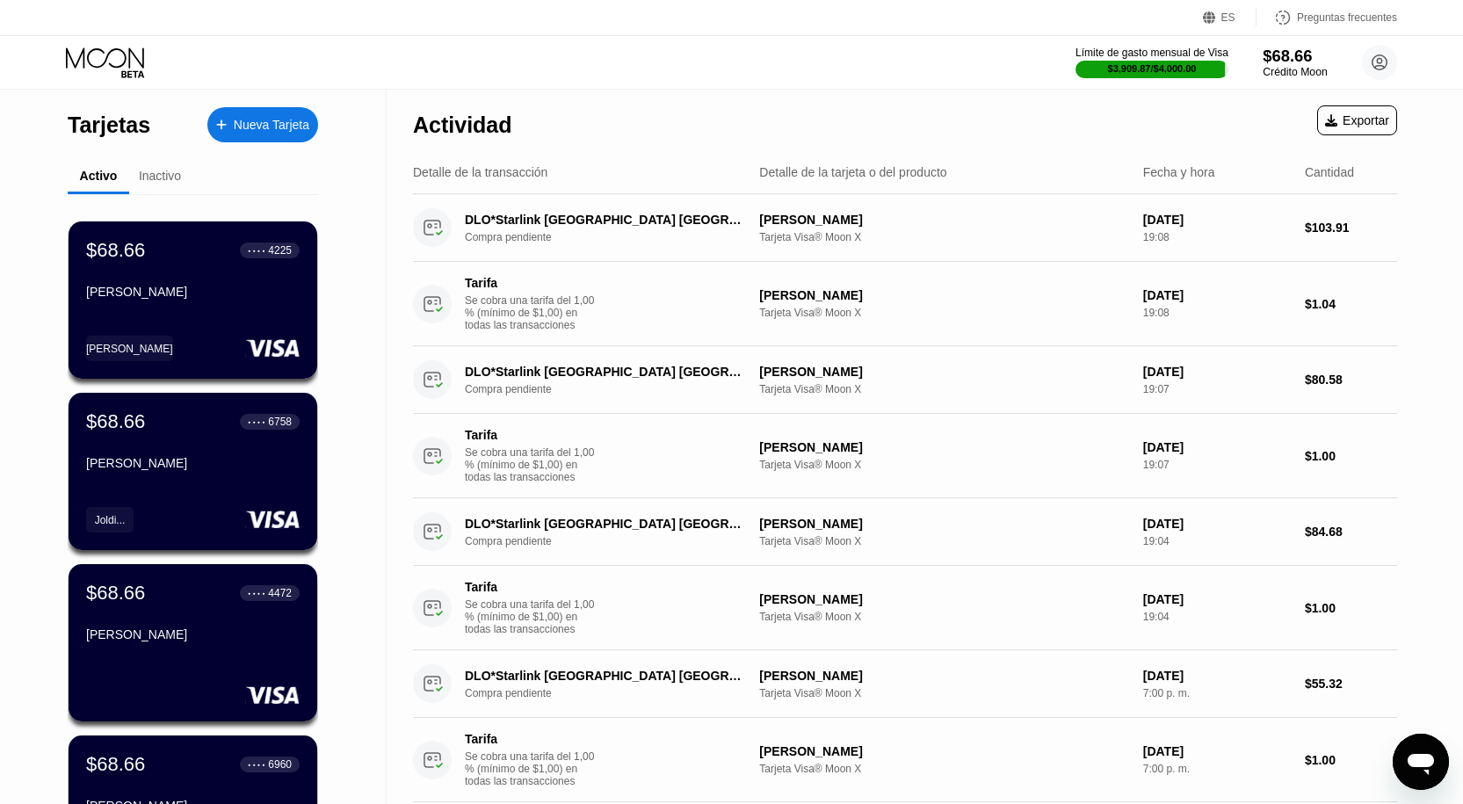
click at [1291, 70] on font "Crédito Moon" at bounding box center [1295, 72] width 64 height 12
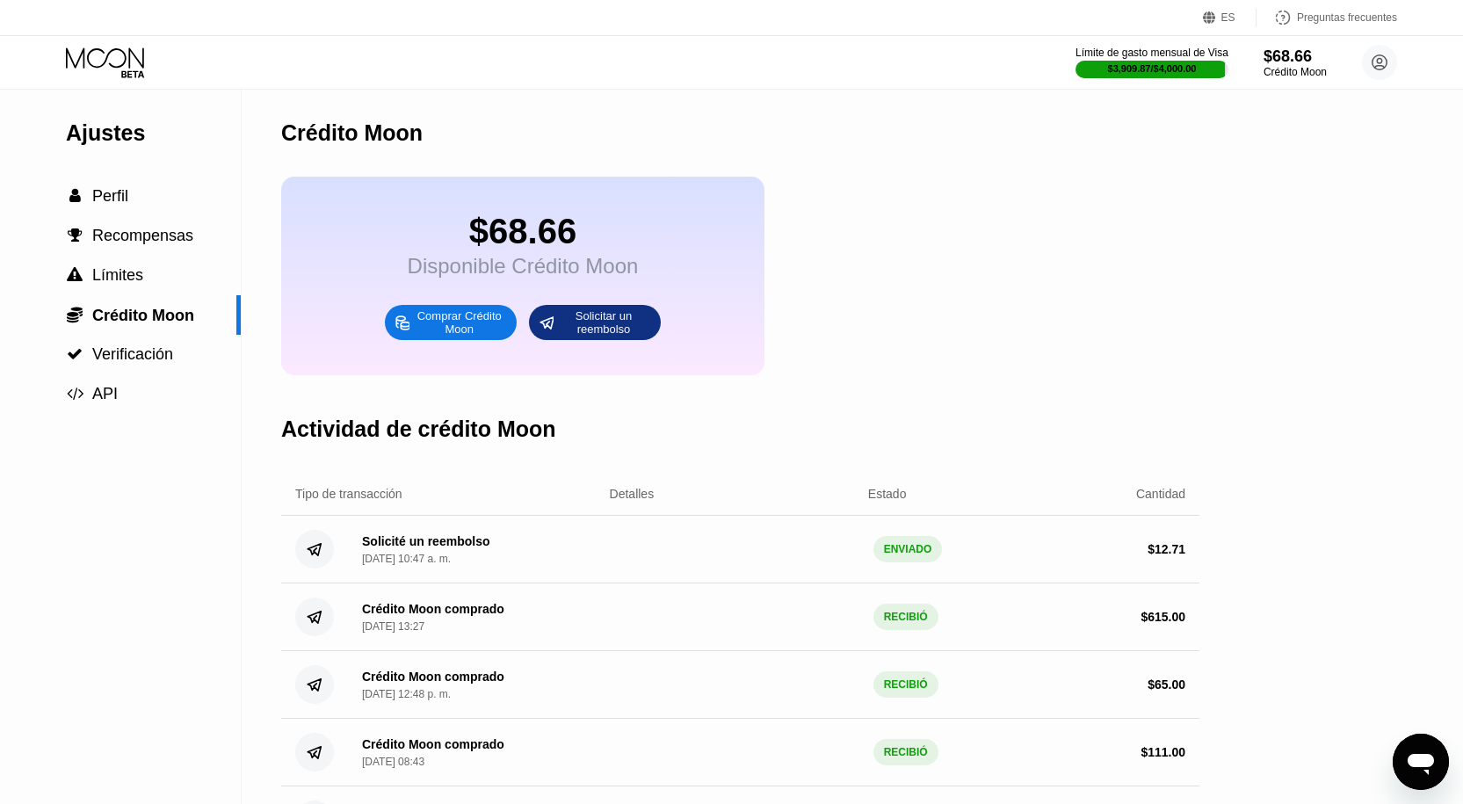
click at [90, 64] on icon at bounding box center [105, 57] width 78 height 20
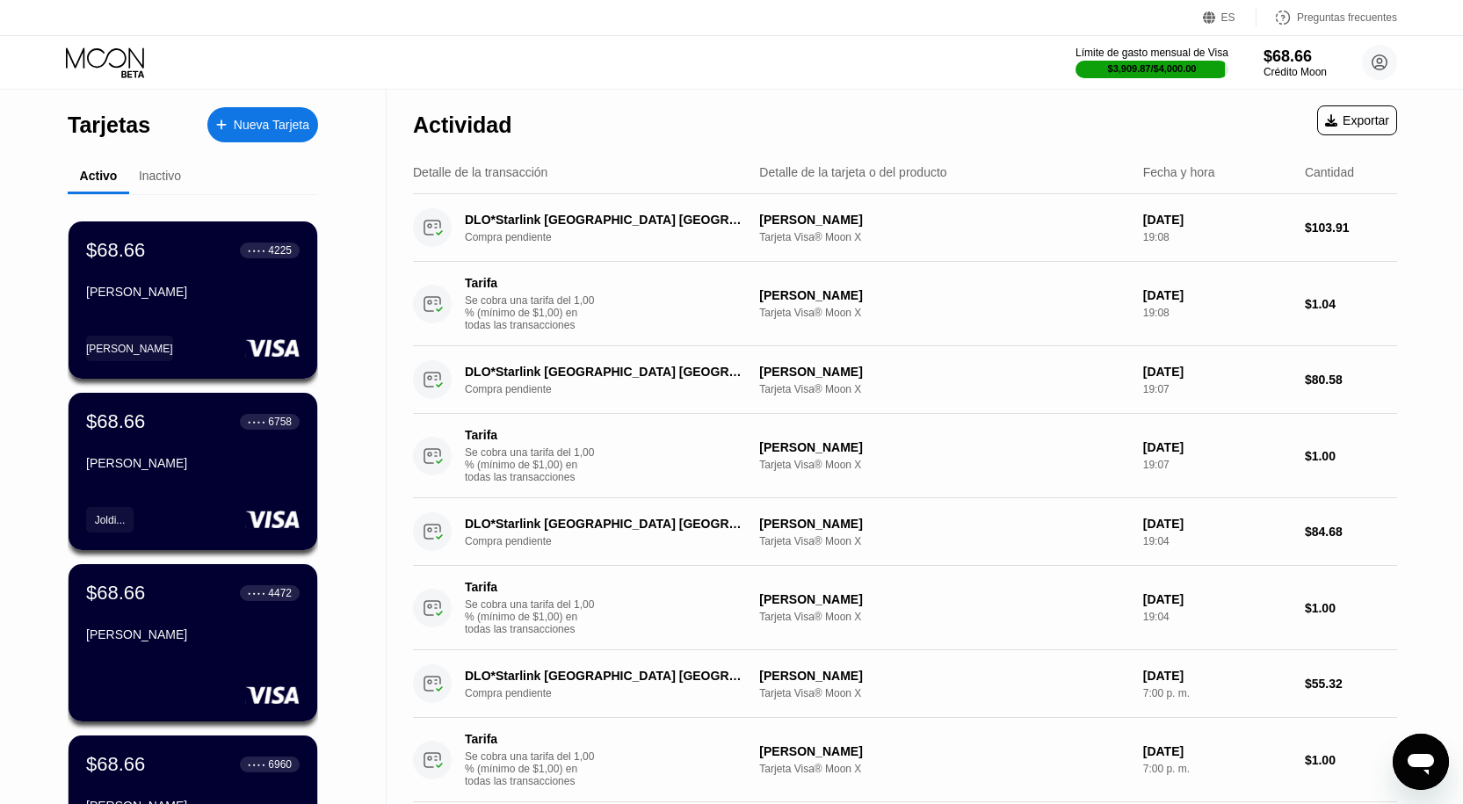
click at [176, 172] on font "Inactivo" at bounding box center [160, 176] width 42 height 14
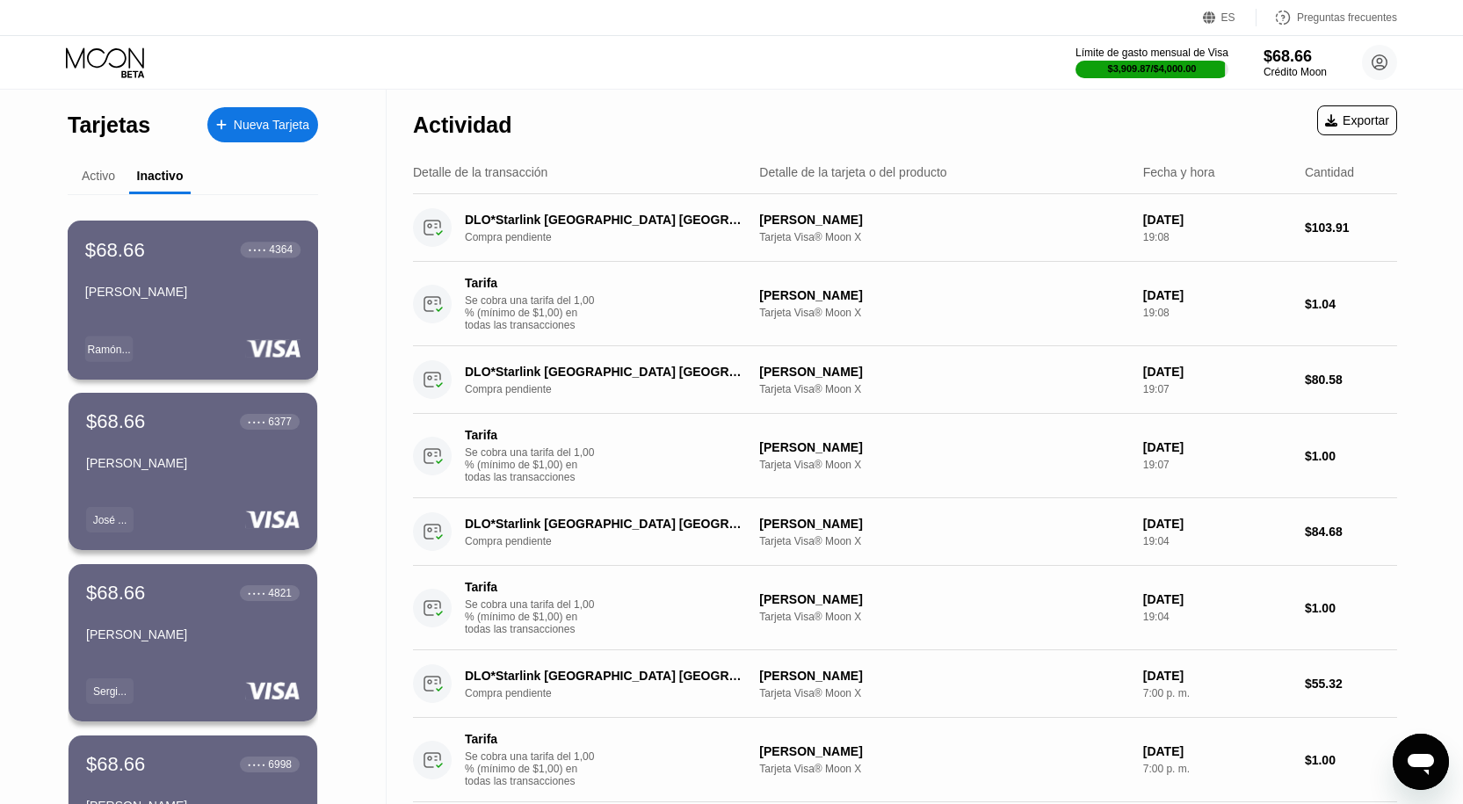
click at [281, 306] on div "[PERSON_NAME]" at bounding box center [192, 295] width 215 height 21
click at [112, 175] on font "Activo" at bounding box center [98, 176] width 33 height 14
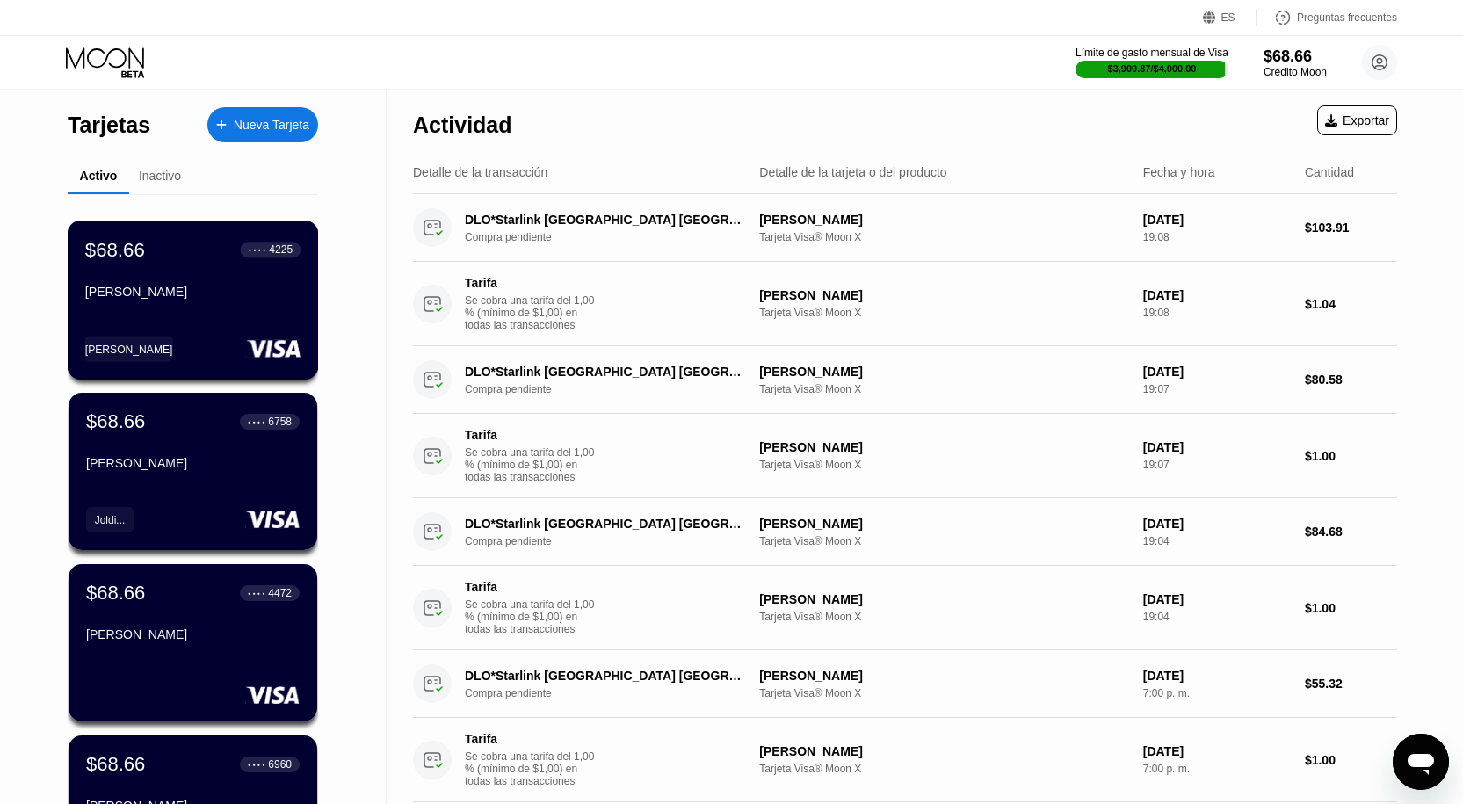
click at [251, 346] on rect at bounding box center [273, 349] width 54 height 18
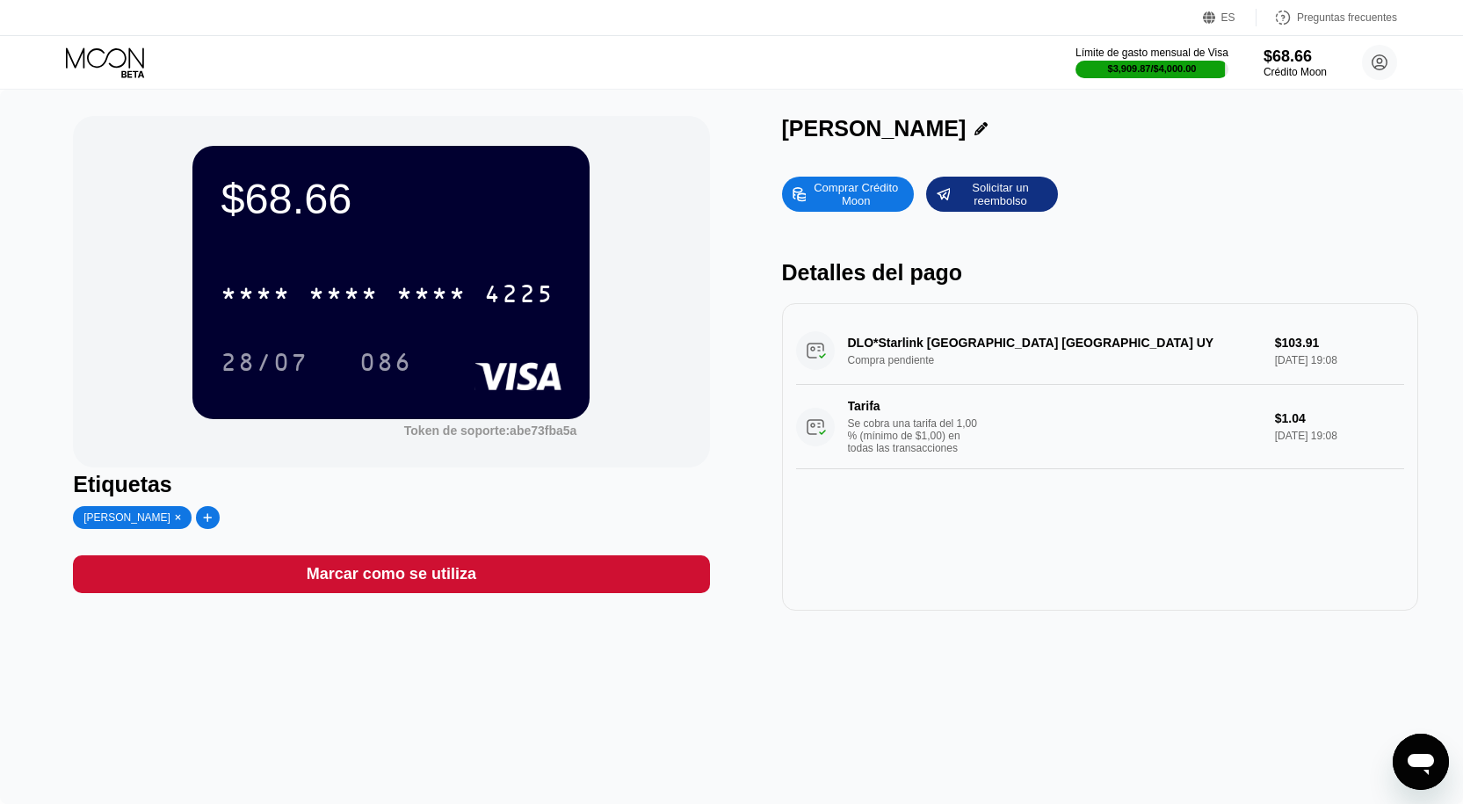
click at [84, 54] on icon at bounding box center [105, 57] width 78 height 20
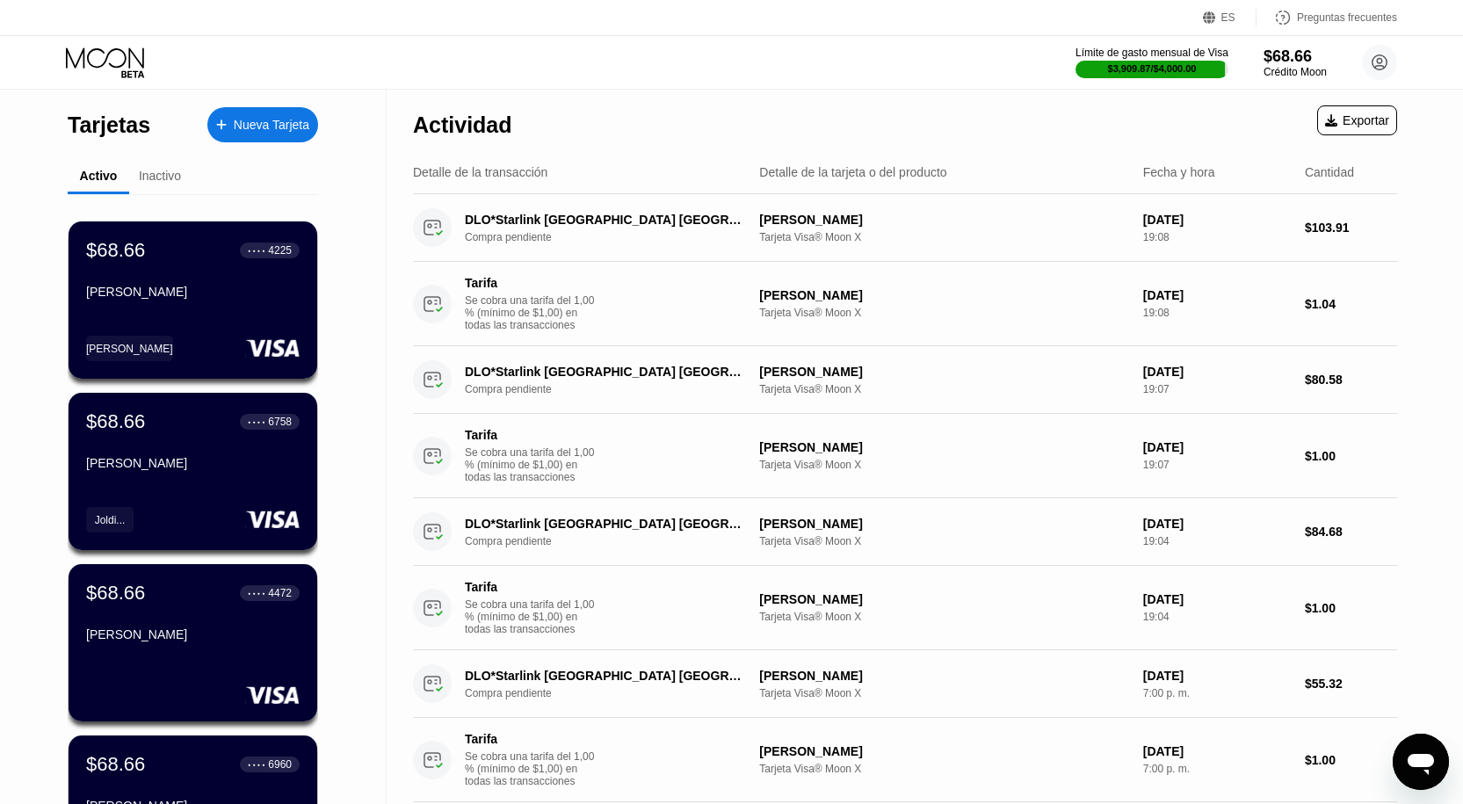
click at [187, 452] on div "$68.66 ● ● ● ● 6758 [PERSON_NAME]" at bounding box center [193, 443] width 214 height 67
click at [187, 461] on div "Tarjetas Nueva Tarjeta Activo Inactivo $68.66 ● ● ● ● 4225 [PERSON_NAME] $68.66…" at bounding box center [731, 402] width 1463 height 804
click at [268, 648] on div "[PERSON_NAME]" at bounding box center [192, 637] width 215 height 21
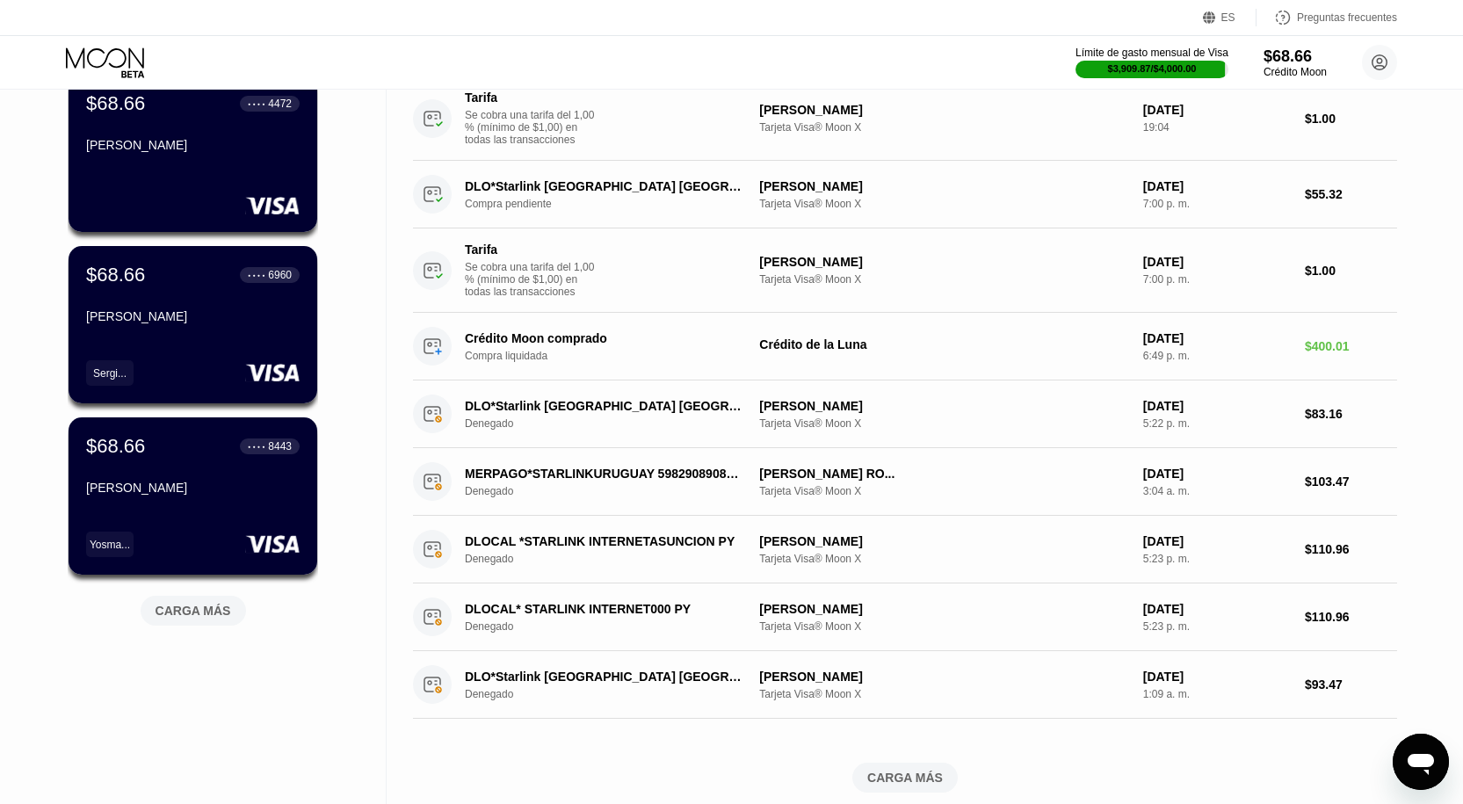
scroll to position [529, 0]
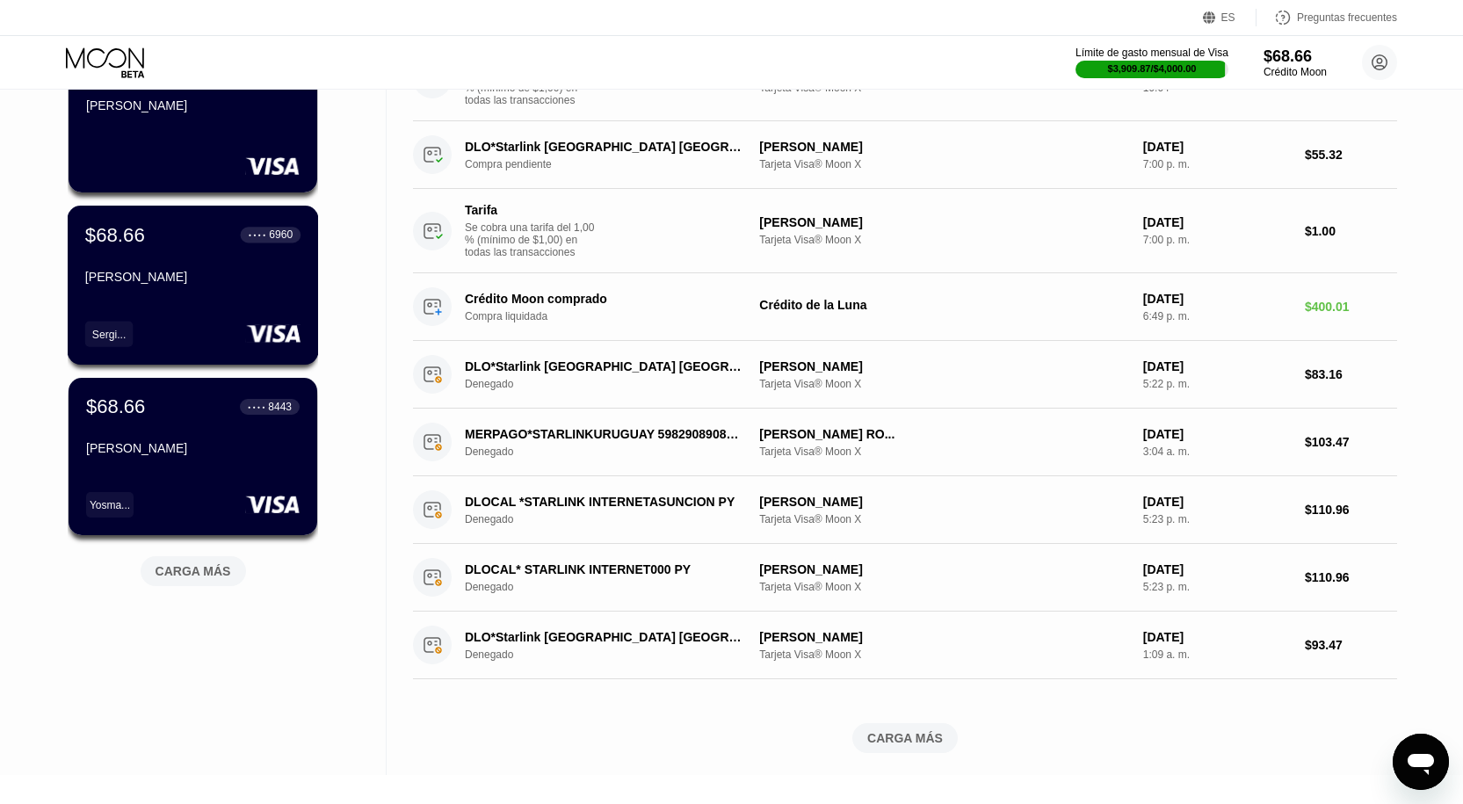
click at [190, 323] on div "Sergi..." at bounding box center [192, 333] width 215 height 25
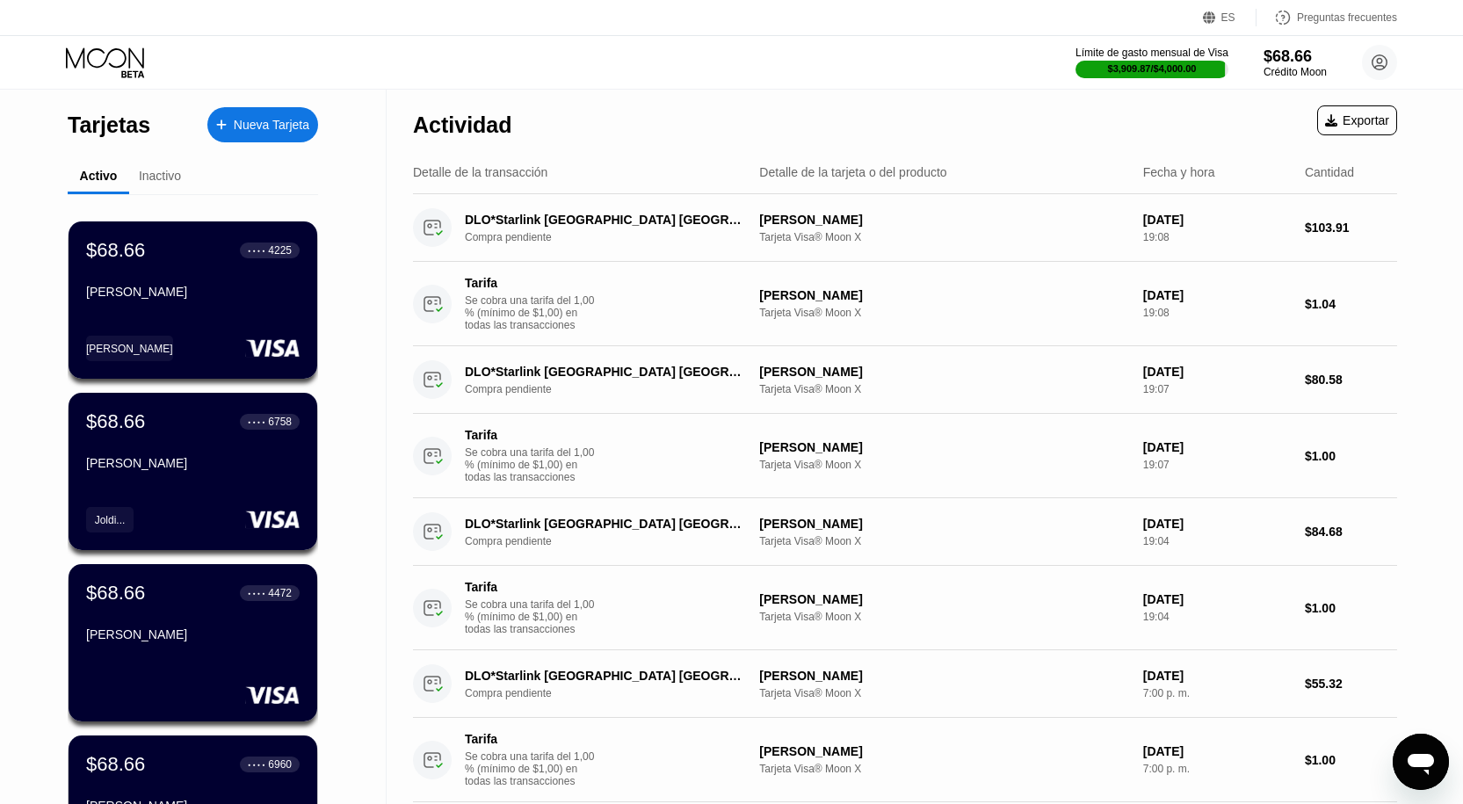
drag, startPoint x: 1447, startPoint y: 301, endPoint x: 1461, endPoint y: 368, distance: 68.2
click at [1461, 368] on div "Tarjetas Nueva Tarjeta Activo Inactivo $68.66 ● ● ● ● 4225 [PERSON_NAME] $68.66…" at bounding box center [731, 697] width 1463 height 1214
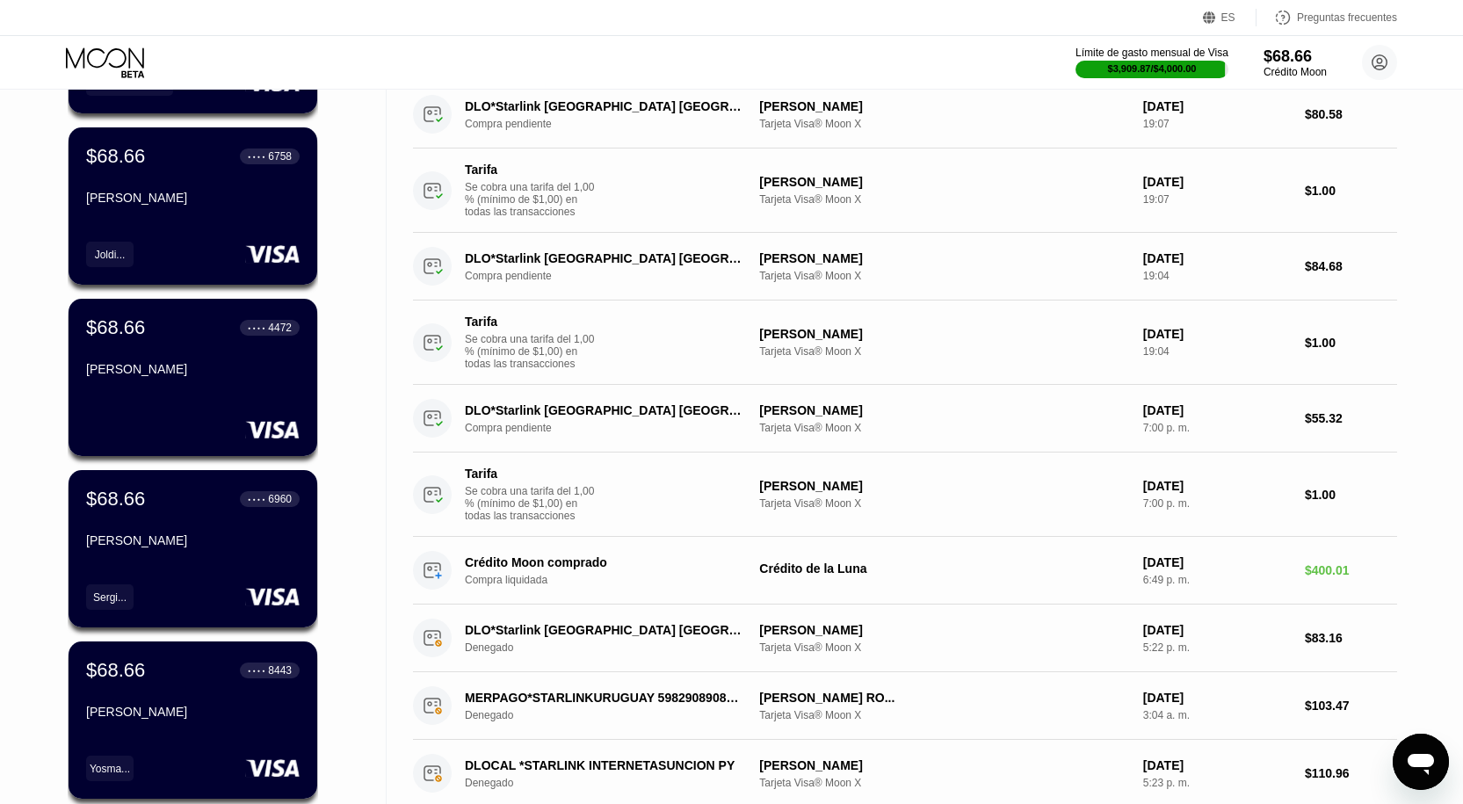
scroll to position [269, 0]
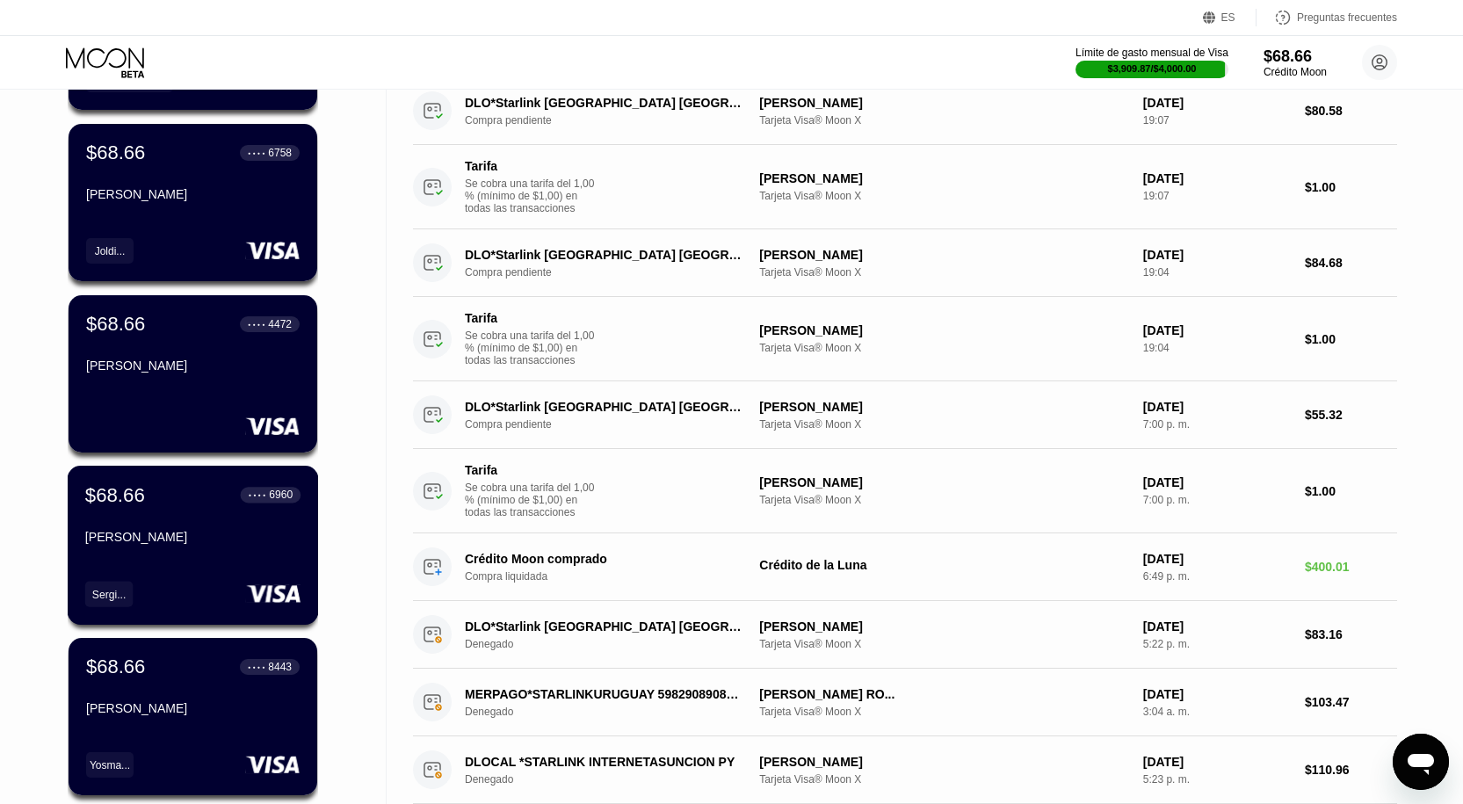
click at [271, 544] on div "[PERSON_NAME]" at bounding box center [192, 537] width 215 height 14
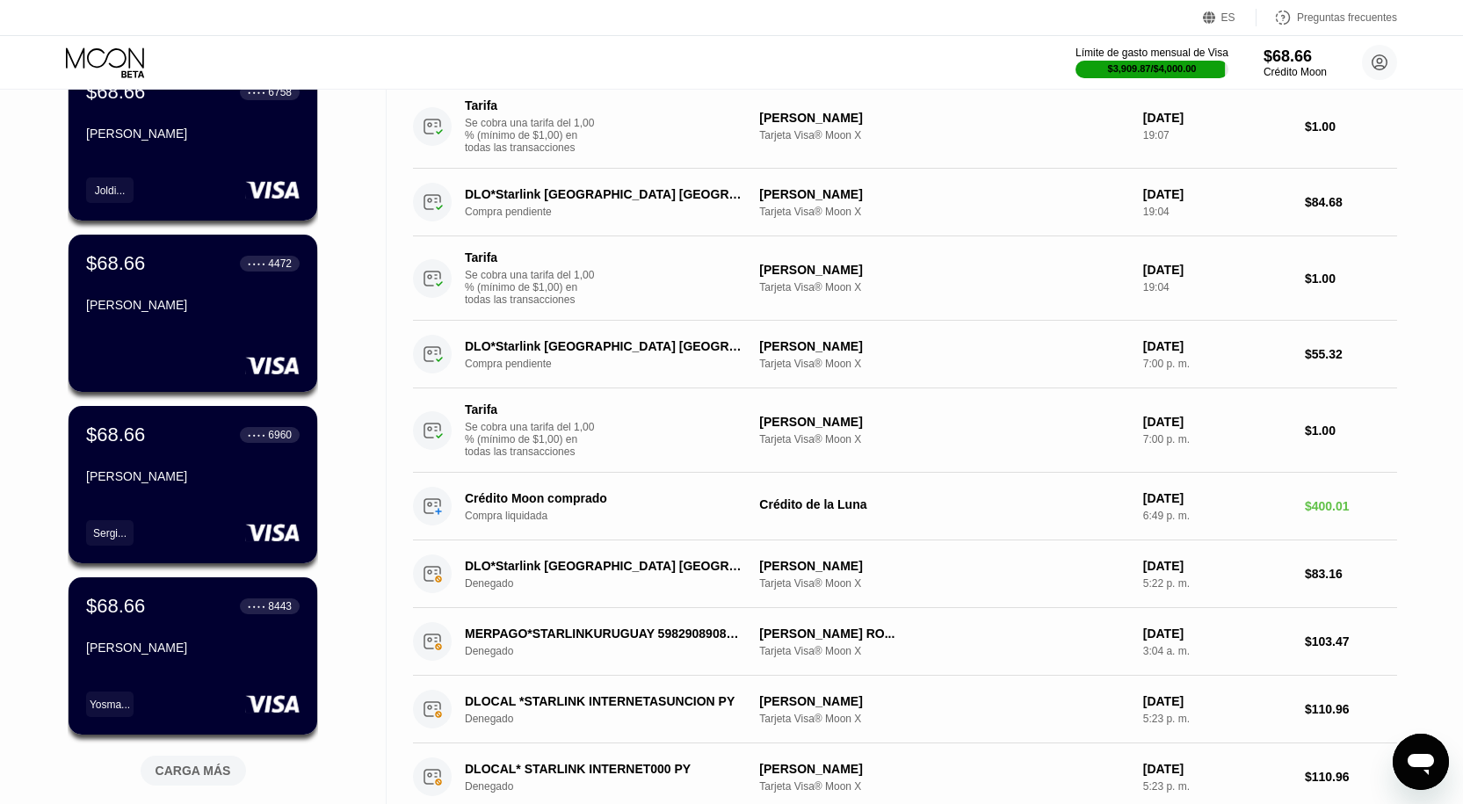
scroll to position [395, 0]
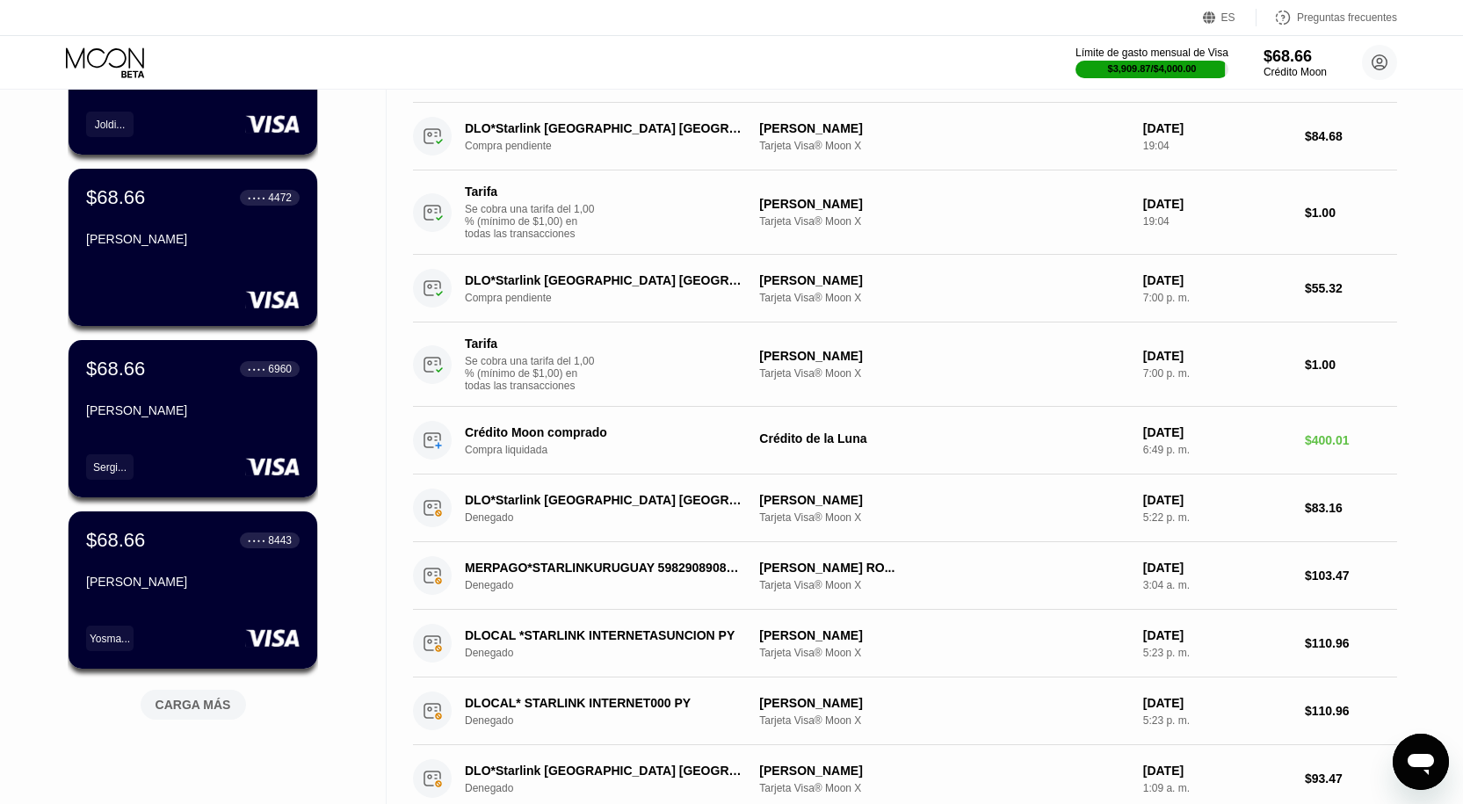
click at [253, 718] on div "CARGA MÁS" at bounding box center [193, 701] width 132 height 37
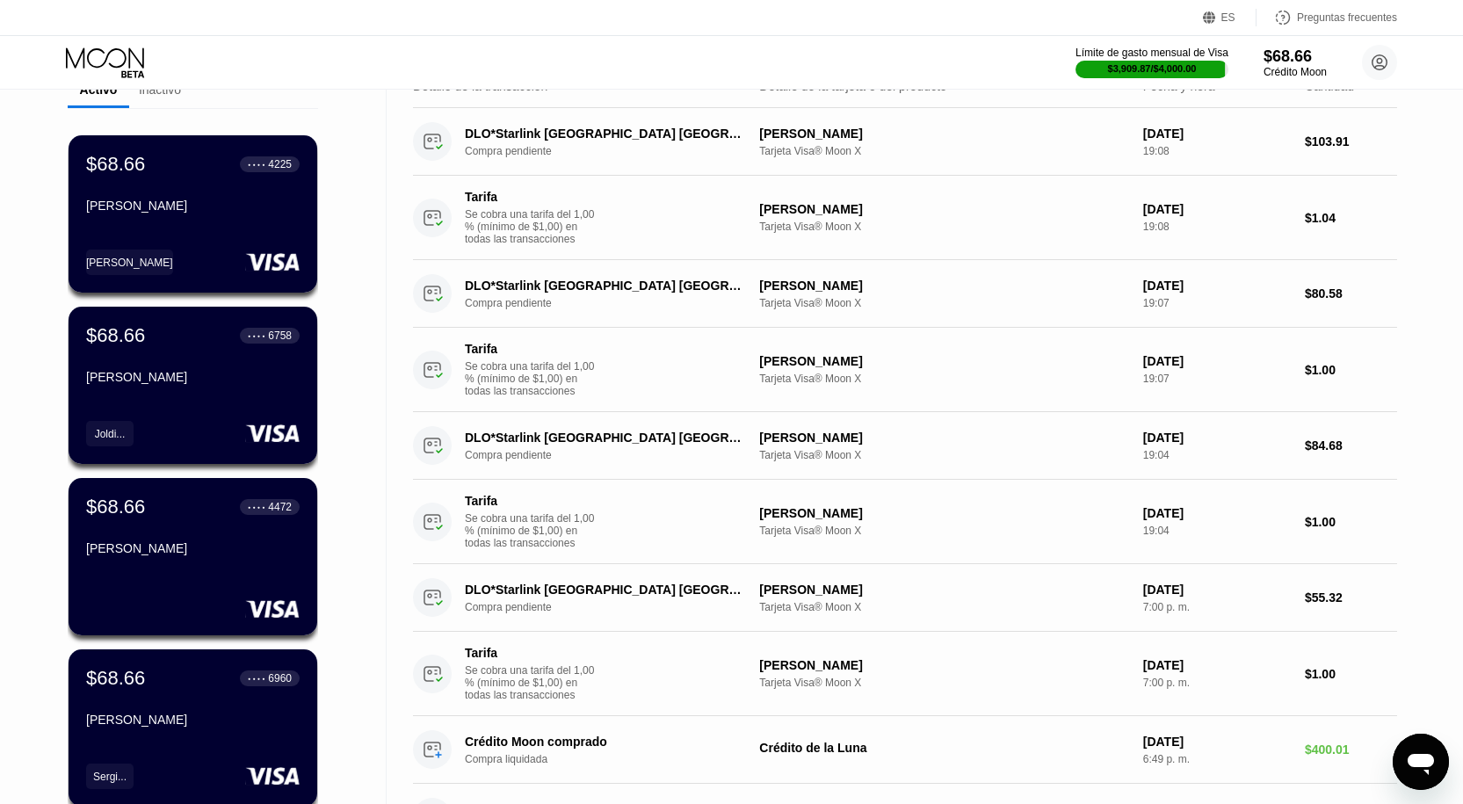
scroll to position [42, 0]
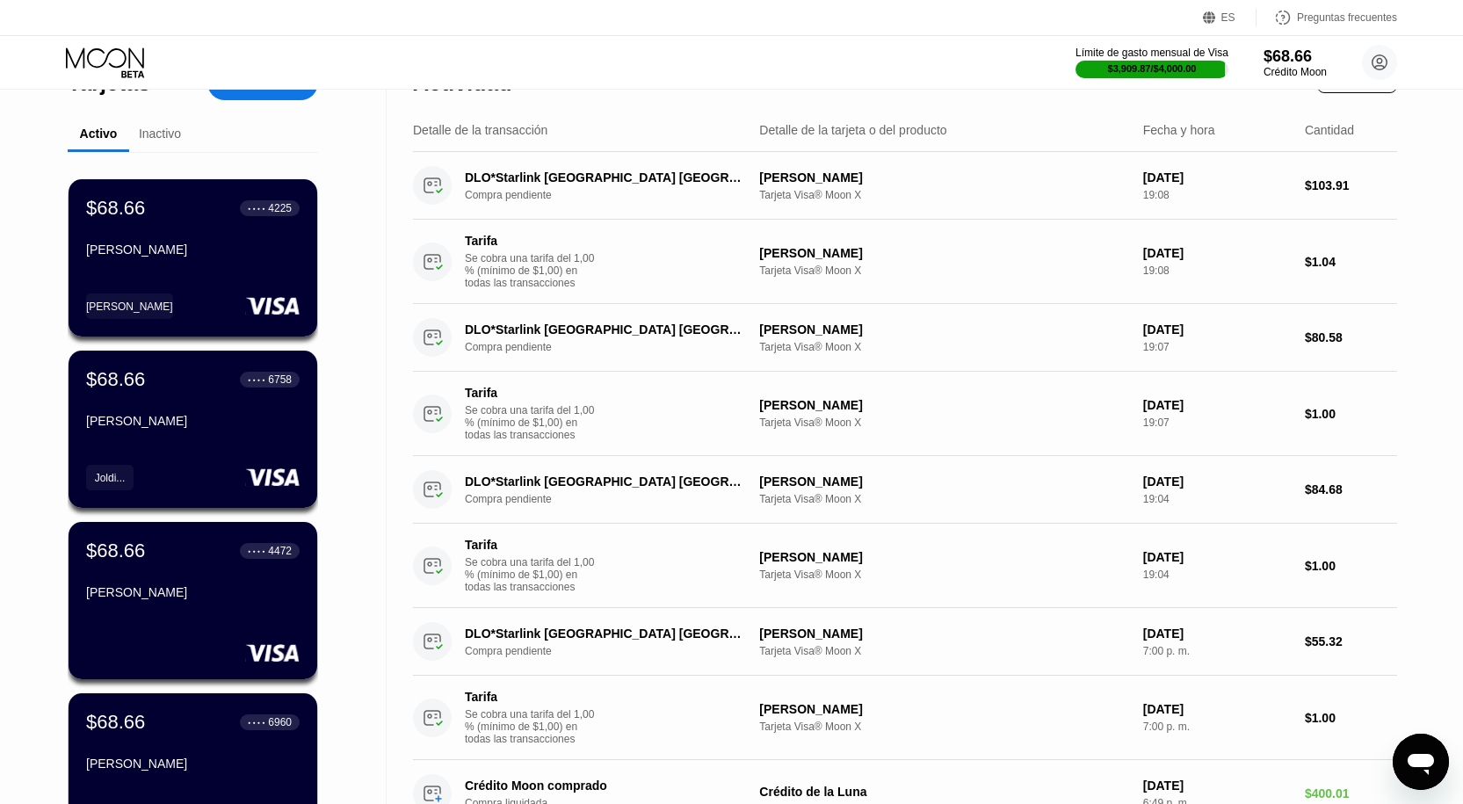
click at [969, 564] on div "[PERSON_NAME]" at bounding box center [943, 557] width 369 height 14
click at [875, 564] on div "[PERSON_NAME]" at bounding box center [943, 557] width 369 height 14
drag, startPoint x: 827, startPoint y: 494, endPoint x: 579, endPoint y: 387, distance: 270.0
click at [827, 489] on font "[PERSON_NAME]" at bounding box center [810, 481] width 103 height 14
click at [108, 52] on icon at bounding box center [107, 62] width 82 height 31
